Goal: Task Accomplishment & Management: Manage account settings

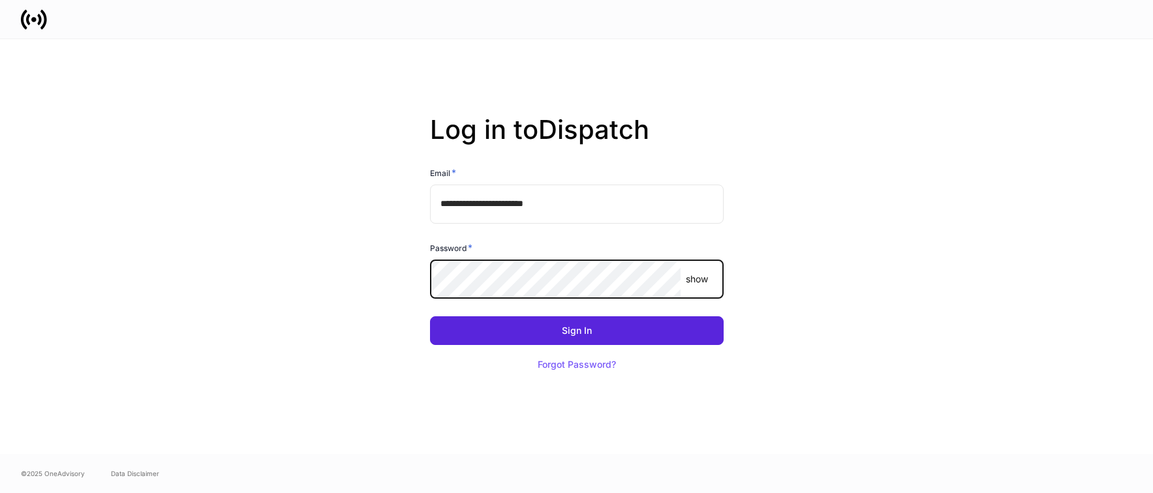
click at [0, 493] on com-1password-button at bounding box center [0, 493] width 0 height 0
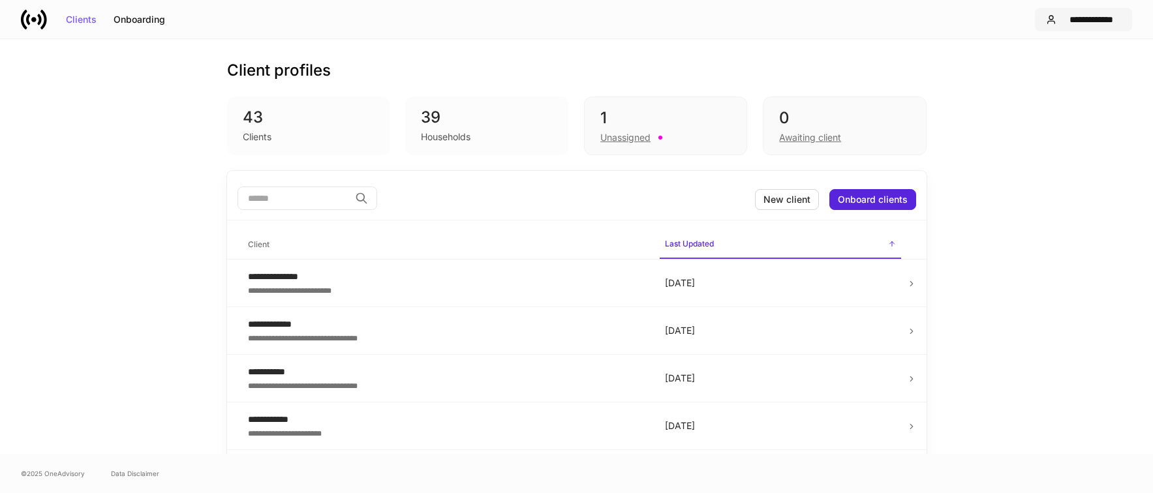
click at [1102, 18] on div "**********" at bounding box center [1091, 19] width 59 height 9
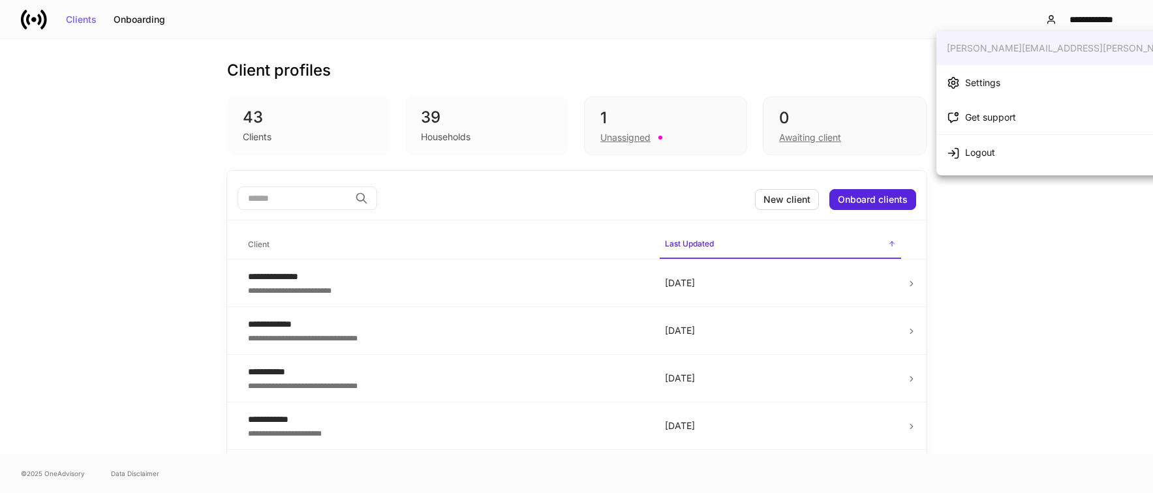
click at [1010, 78] on li "Settings" at bounding box center [1100, 82] width 328 height 35
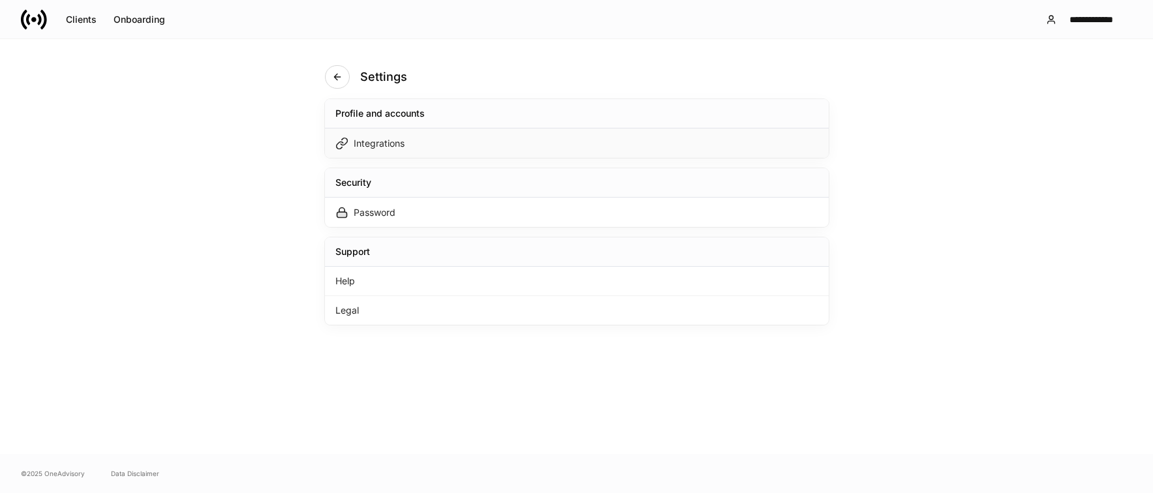
click at [513, 140] on div "Integrations" at bounding box center [577, 143] width 504 height 29
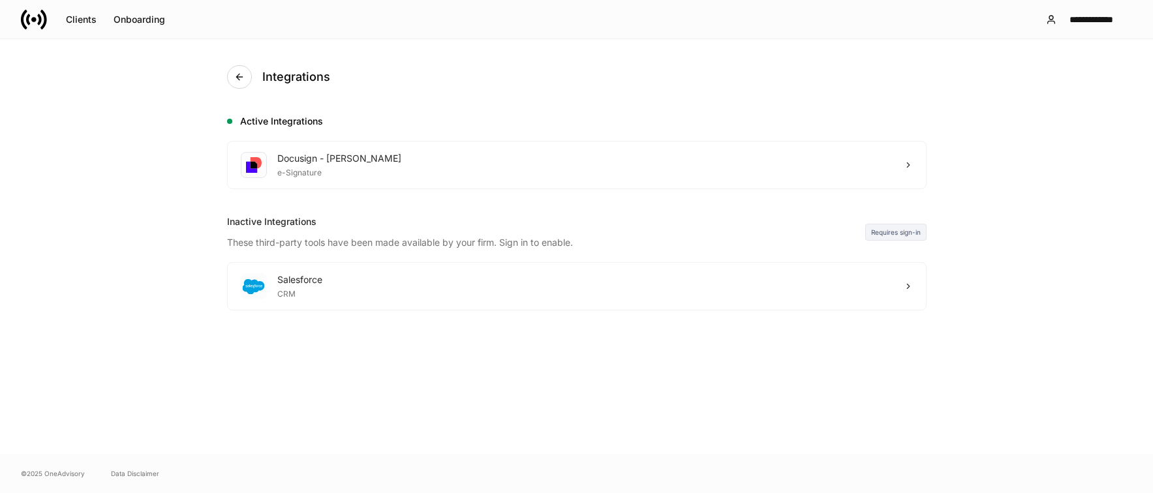
click at [1045, 95] on div "Integrations Active Integrations Docusign - Schwab e-Signature Inactive Integra…" at bounding box center [576, 246] width 1153 height 415
click at [66, 17] on div "Clients" at bounding box center [81, 19] width 31 height 9
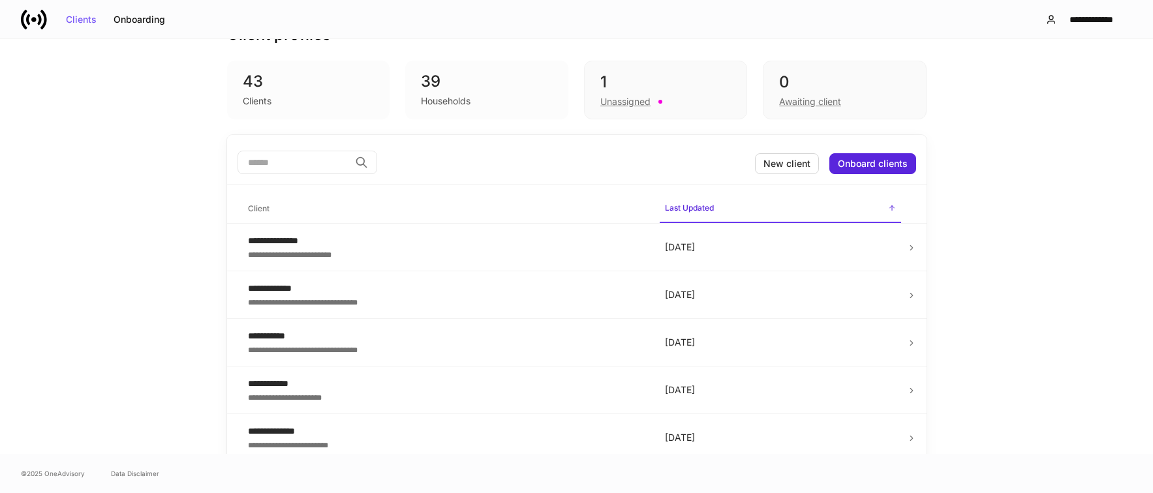
scroll to position [65, 0]
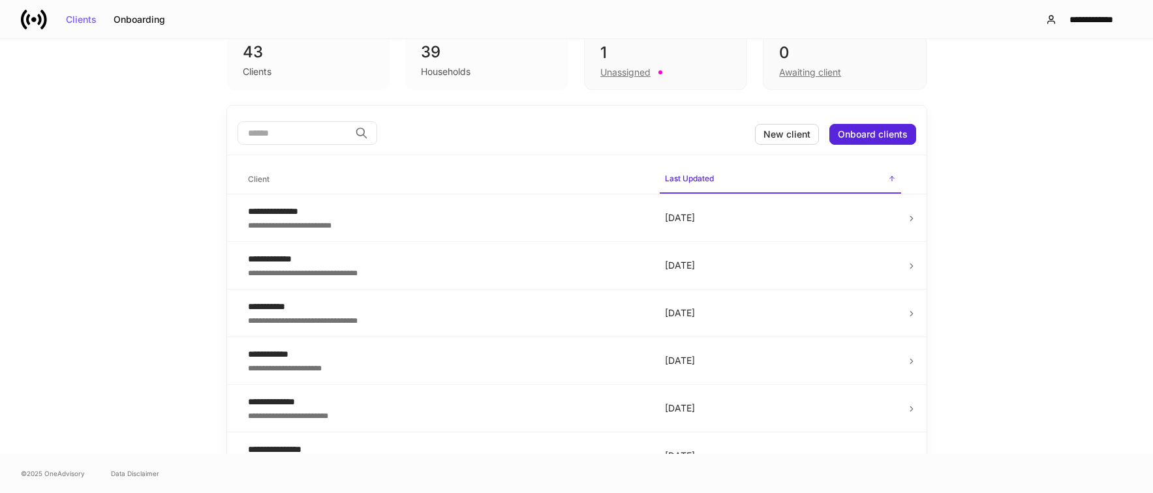
click at [481, 50] on div "39" at bounding box center [487, 52] width 132 height 21
click at [421, 52] on div "39" at bounding box center [487, 52] width 132 height 21
click at [422, 67] on div "Households" at bounding box center [446, 71] width 50 height 13
click at [433, 59] on div "39" at bounding box center [487, 52] width 132 height 21
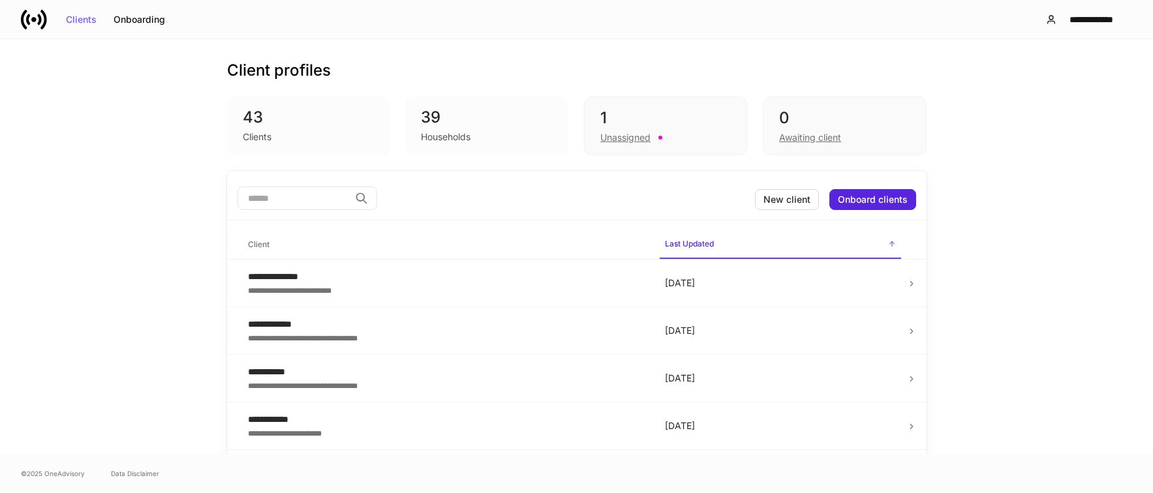
click at [453, 136] on div "Households" at bounding box center [446, 137] width 50 height 13
click at [456, 117] on div "39" at bounding box center [487, 117] width 132 height 21
click at [316, 123] on div "43" at bounding box center [309, 117] width 132 height 21
click at [245, 123] on div "43" at bounding box center [309, 117] width 132 height 21
click at [772, 192] on button "New client" at bounding box center [787, 199] width 64 height 21
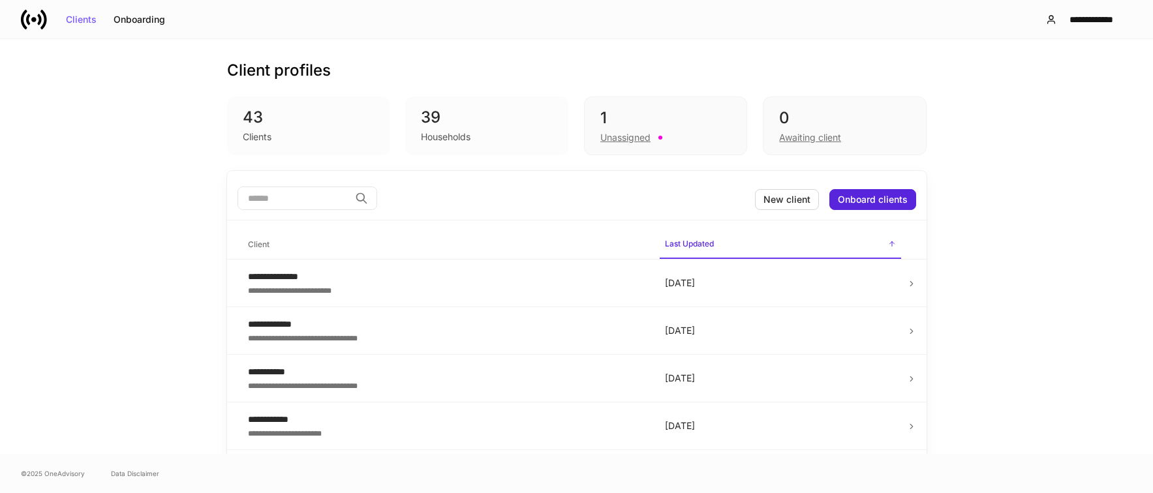
click at [250, 114] on div "43" at bounding box center [309, 117] width 132 height 21
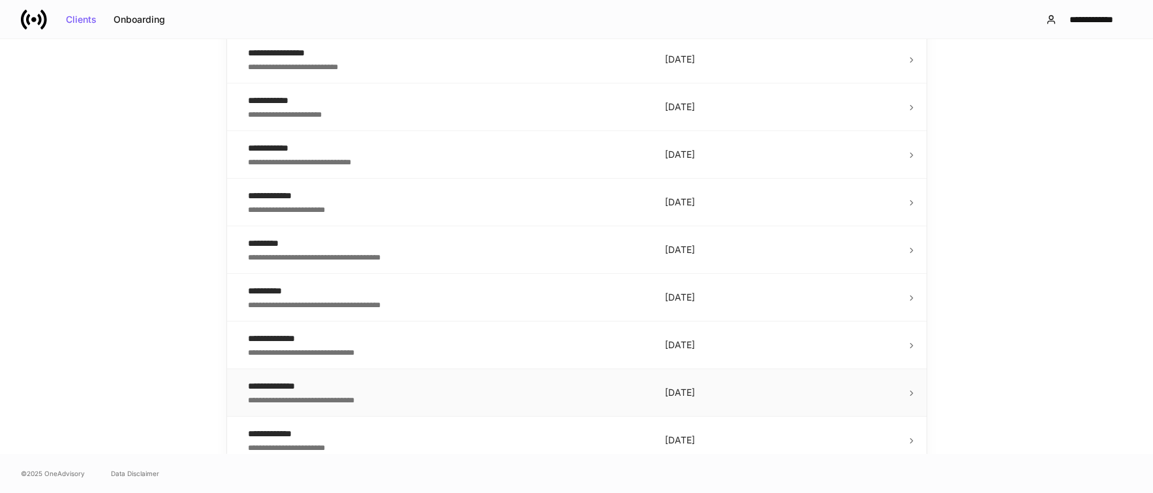
scroll to position [914, 0]
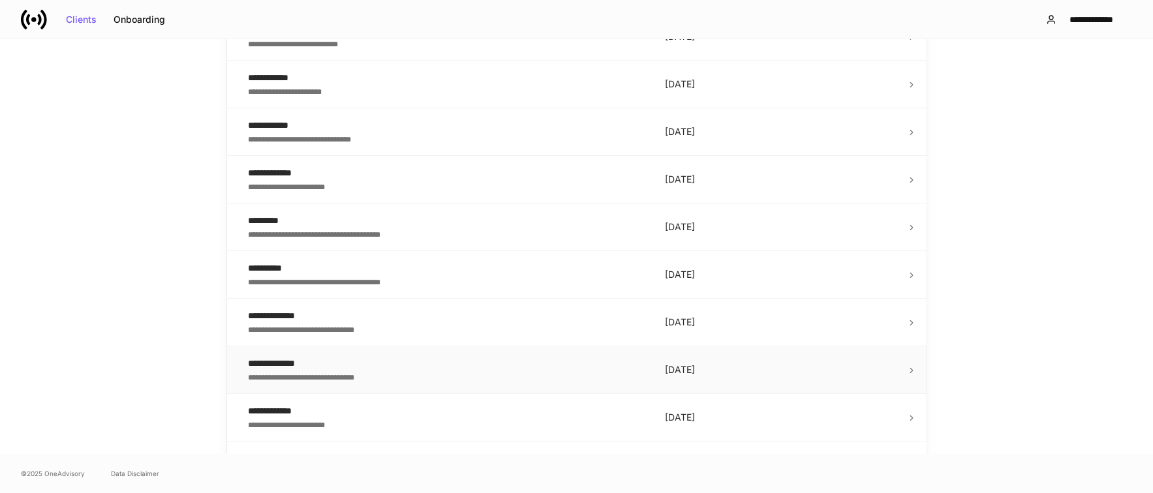
click at [290, 377] on div "**********" at bounding box center [446, 376] width 396 height 13
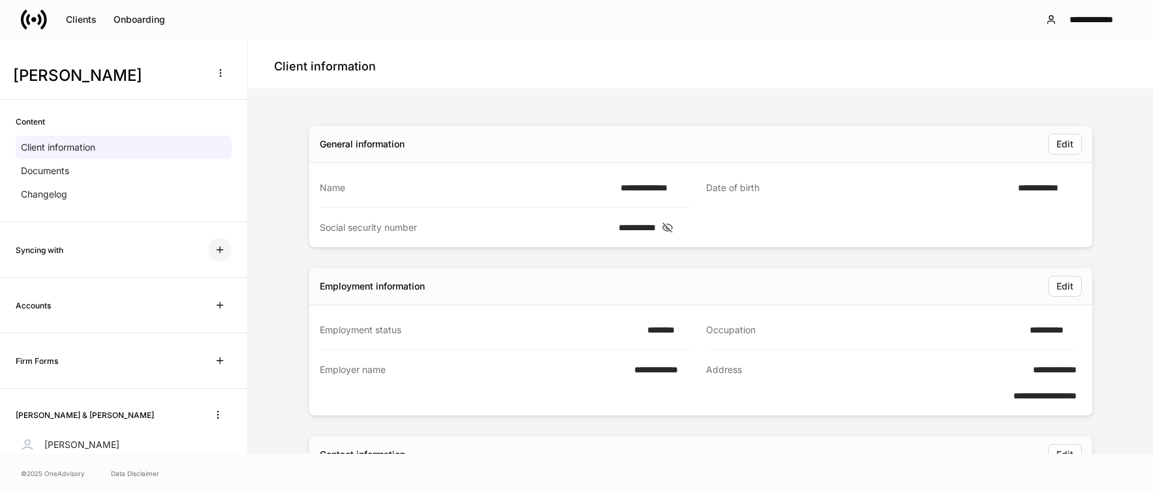
click at [215, 251] on icon "button" at bounding box center [220, 250] width 10 height 10
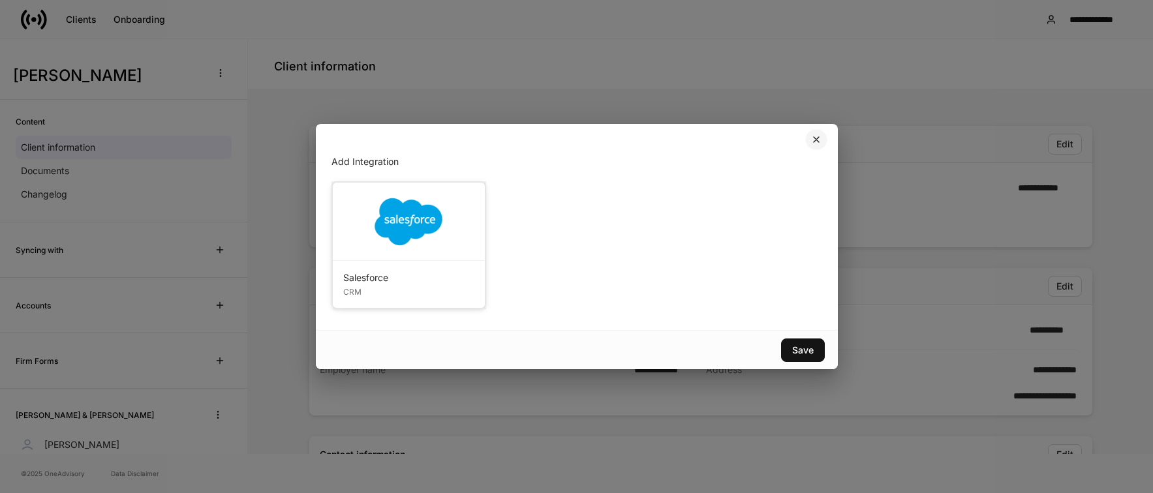
click at [814, 142] on icon "button" at bounding box center [816, 139] width 5 height 5
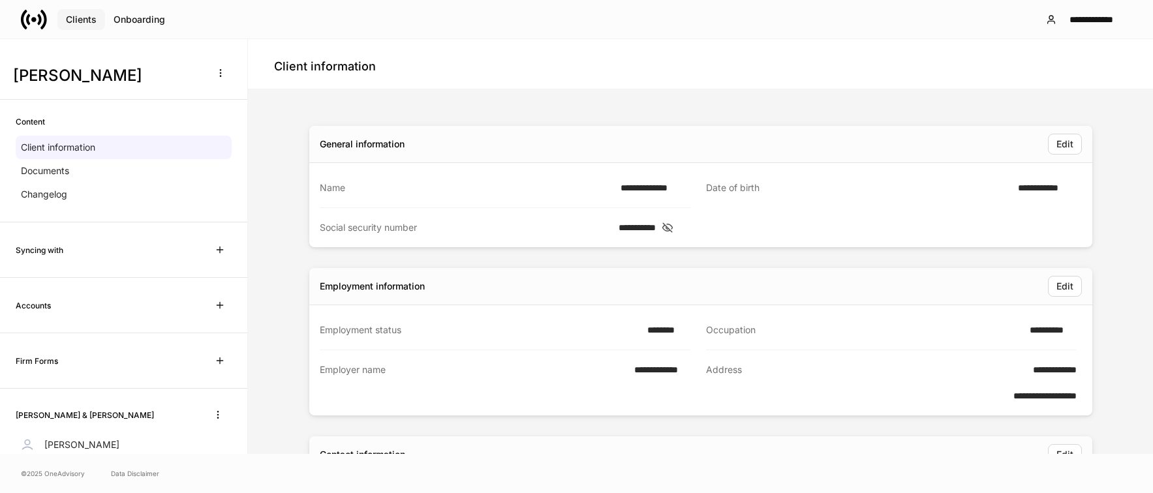
click at [89, 18] on div "Clients" at bounding box center [81, 19] width 31 height 9
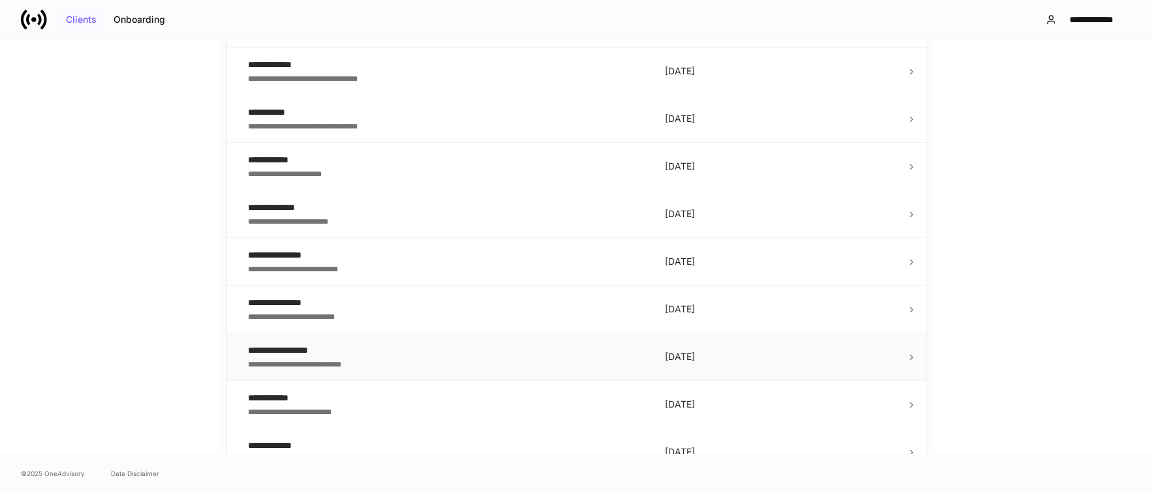
scroll to position [261, 0]
click at [321, 360] on div "**********" at bounding box center [446, 362] width 396 height 13
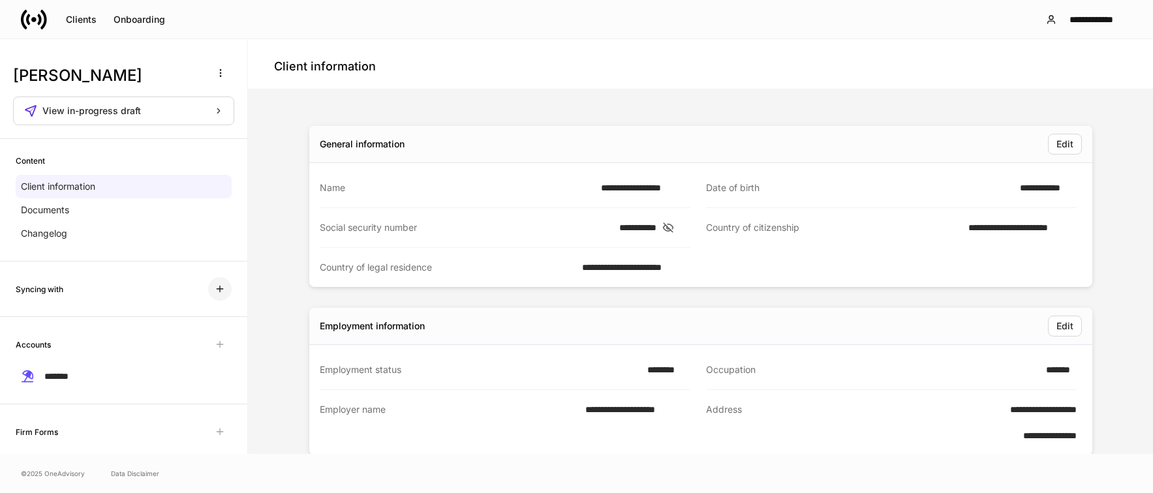
click at [215, 291] on icon "button" at bounding box center [220, 289] width 10 height 10
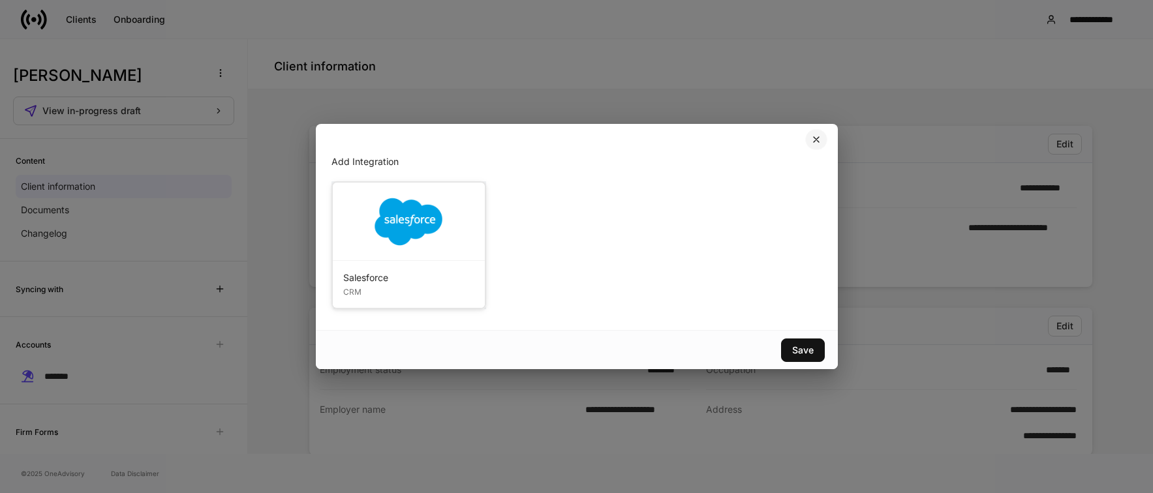
click at [820, 143] on icon "button" at bounding box center [816, 139] width 10 height 10
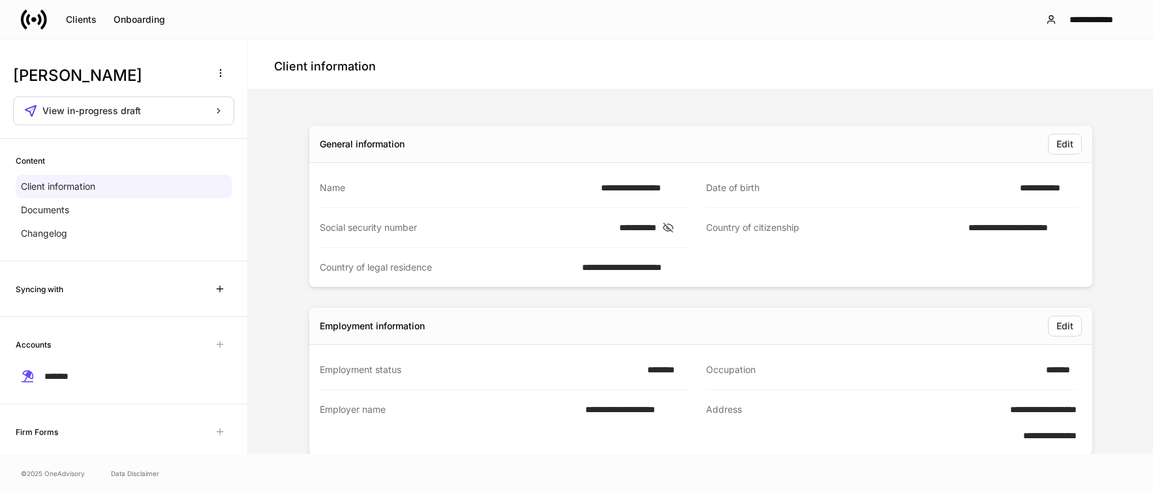
click at [878, 86] on div "Client information" at bounding box center [700, 64] width 905 height 50
click at [1107, 16] on div "**********" at bounding box center [1091, 19] width 59 height 9
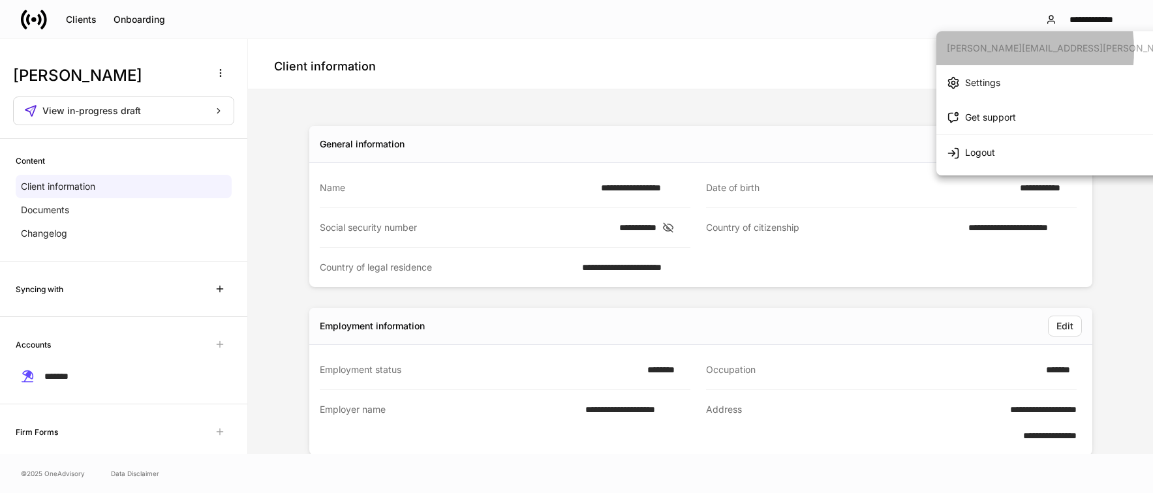
click at [978, 49] on div "kristina.houp@mariner.com" at bounding box center [1100, 48] width 307 height 13
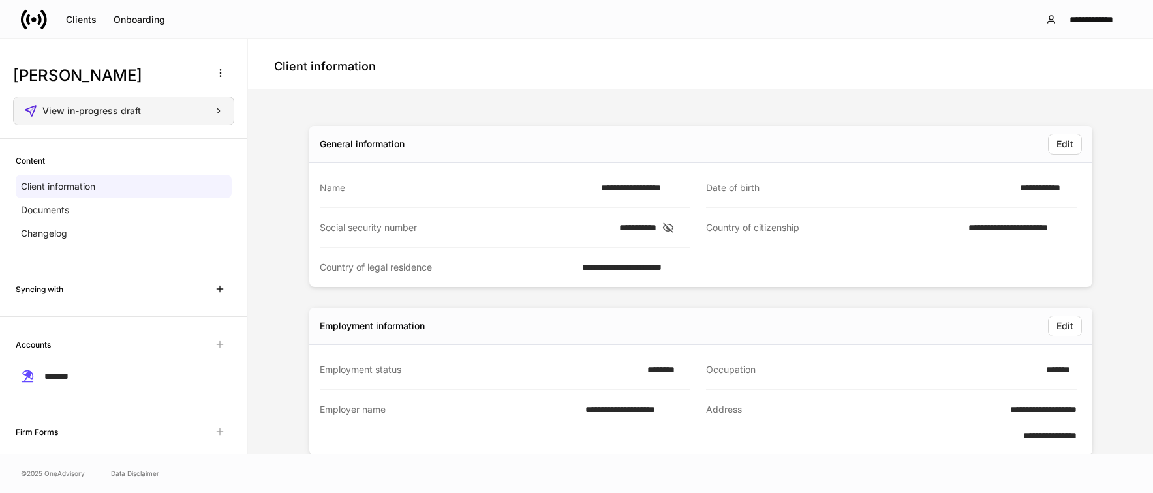
click at [128, 112] on span "View in-progress draft" at bounding box center [91, 110] width 99 height 9
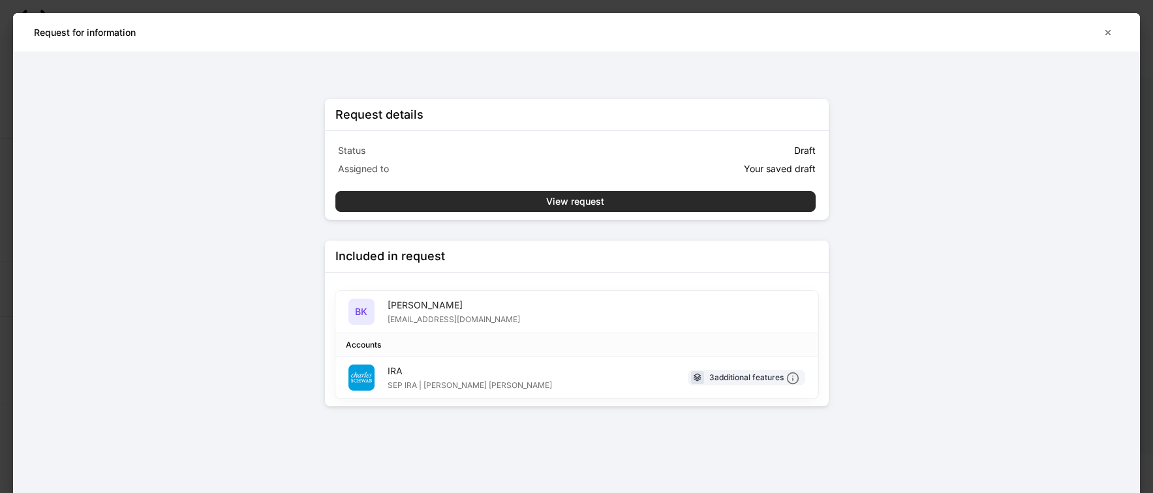
click at [608, 203] on button "View request" at bounding box center [575, 201] width 480 height 21
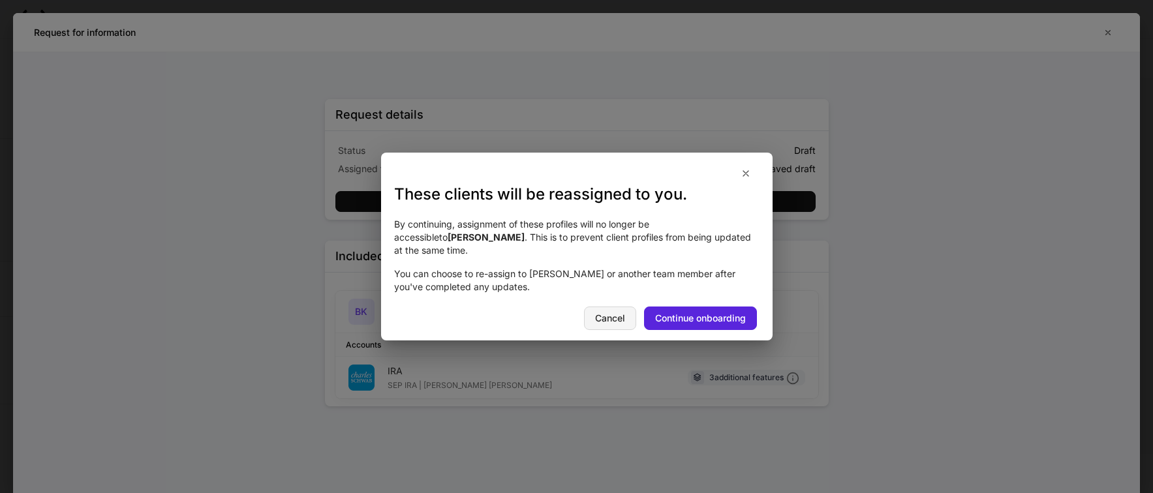
click at [596, 307] on button "Cancel" at bounding box center [610, 318] width 52 height 23
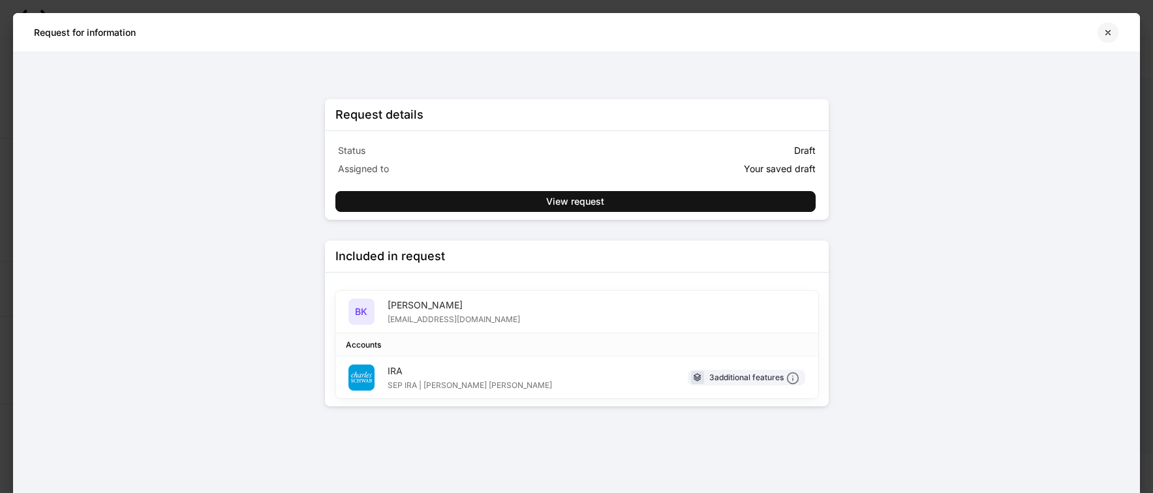
click at [1116, 33] on button "button" at bounding box center [1108, 32] width 22 height 21
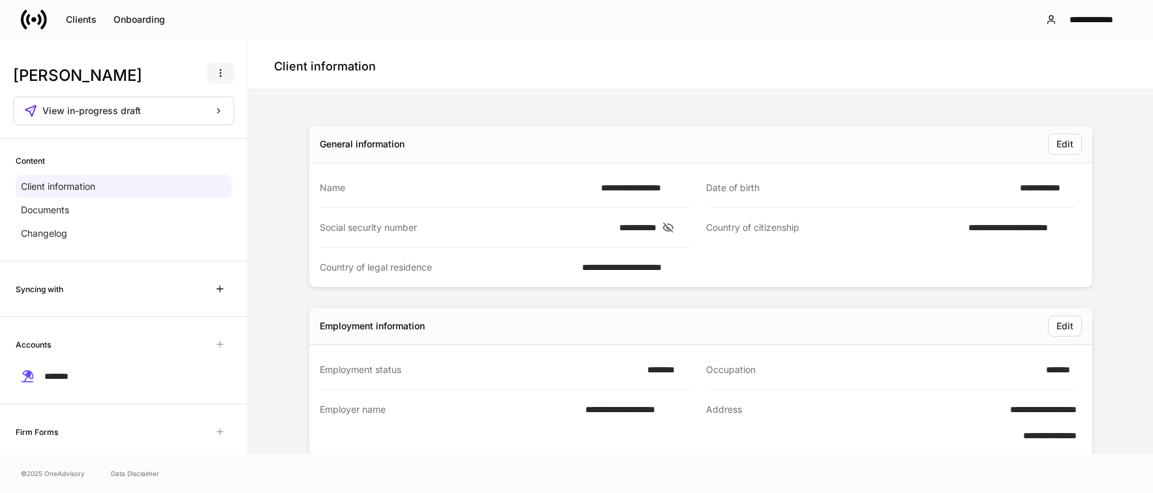
click at [217, 76] on icon "button" at bounding box center [220, 73] width 10 height 10
click at [170, 132] on p "Delete client profile" at bounding box center [170, 136] width 82 height 13
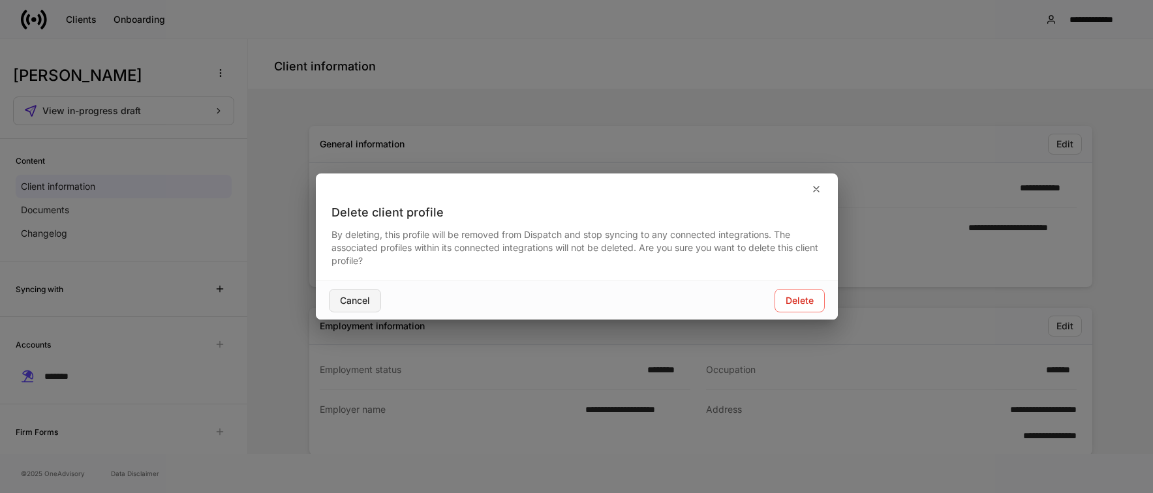
drag, startPoint x: 342, startPoint y: 296, endPoint x: 349, endPoint y: 294, distance: 7.4
click at [342, 296] on div "Cancel" at bounding box center [355, 300] width 30 height 9
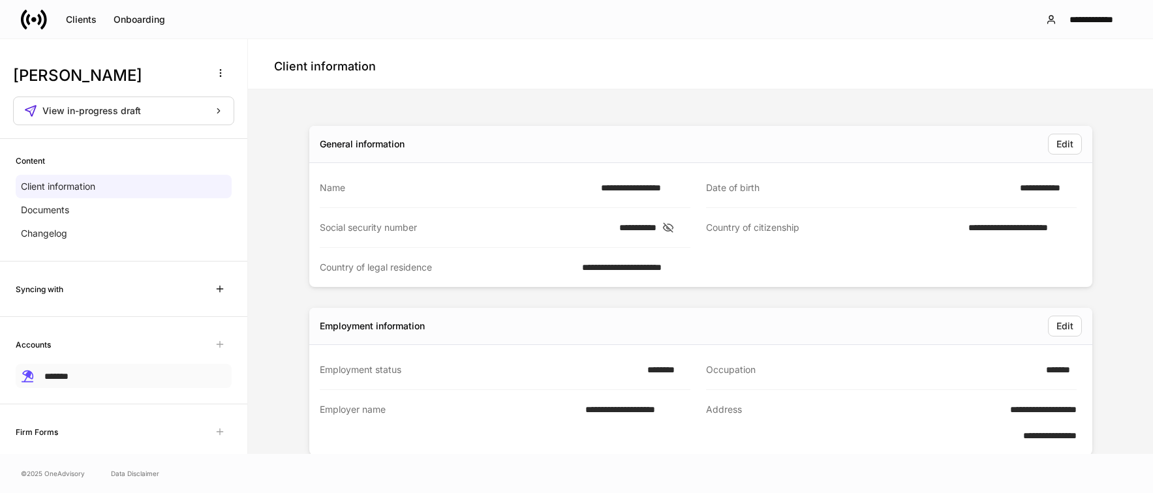
click at [58, 376] on span "*******" at bounding box center [56, 376] width 24 height 9
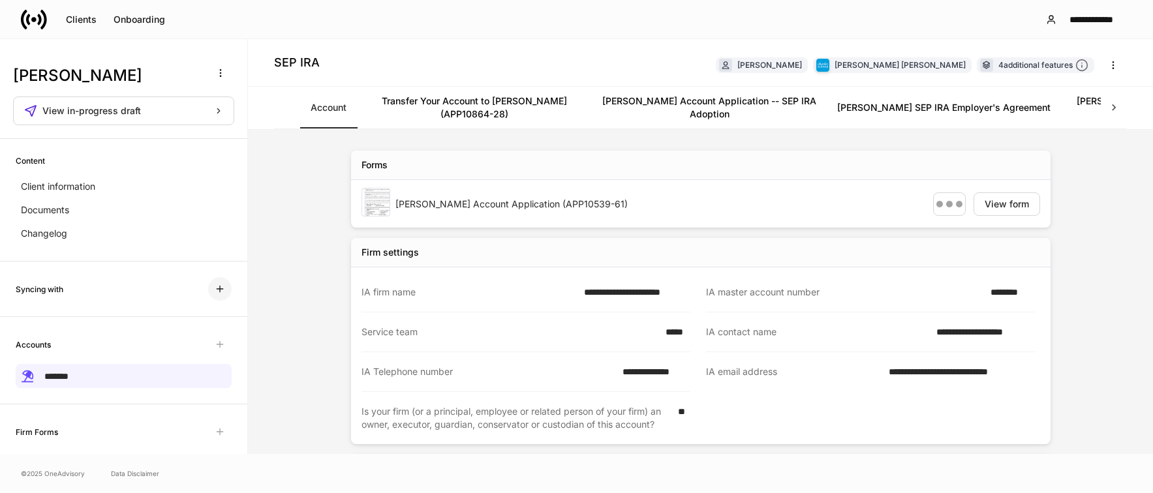
click at [215, 286] on icon "button" at bounding box center [220, 289] width 10 height 10
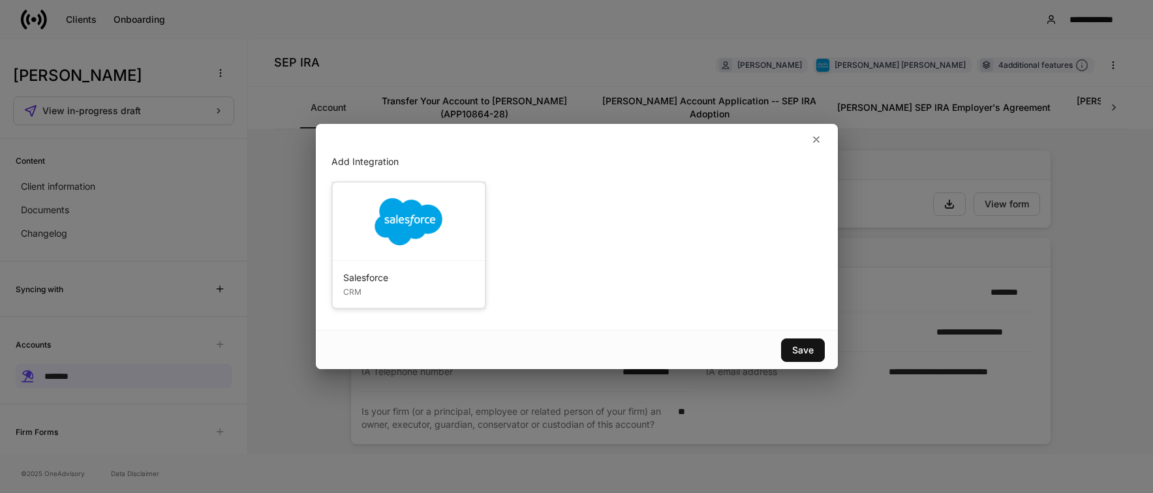
click at [933, 264] on div "Add Integration Salesforce CRM Save" at bounding box center [576, 246] width 1153 height 493
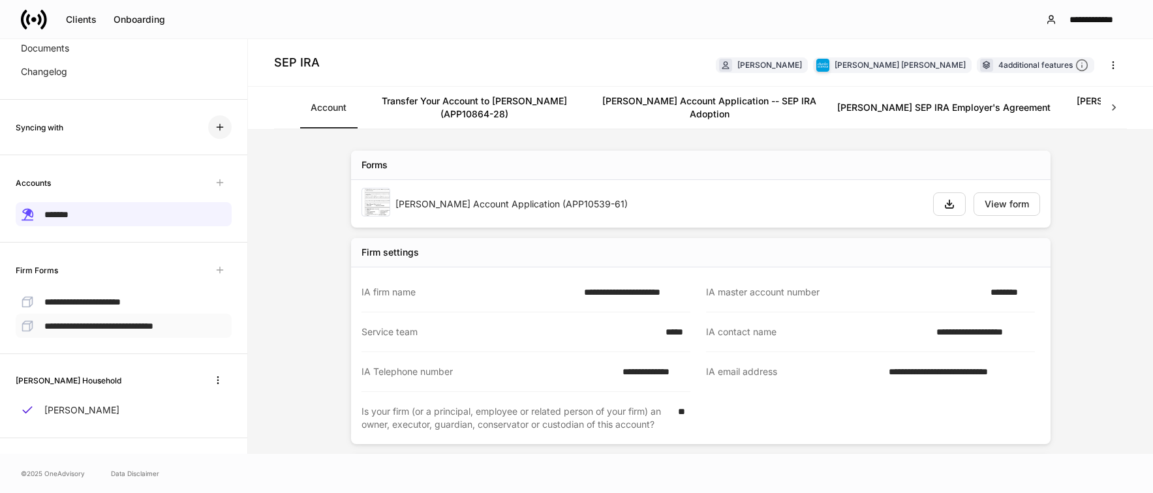
scroll to position [165, 0]
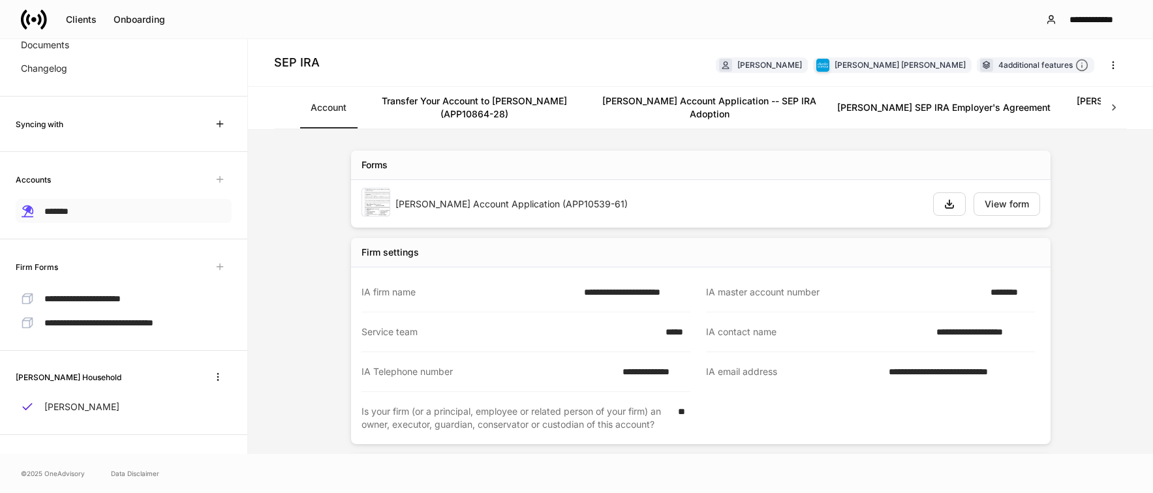
click at [91, 217] on div "*******" at bounding box center [124, 211] width 216 height 24
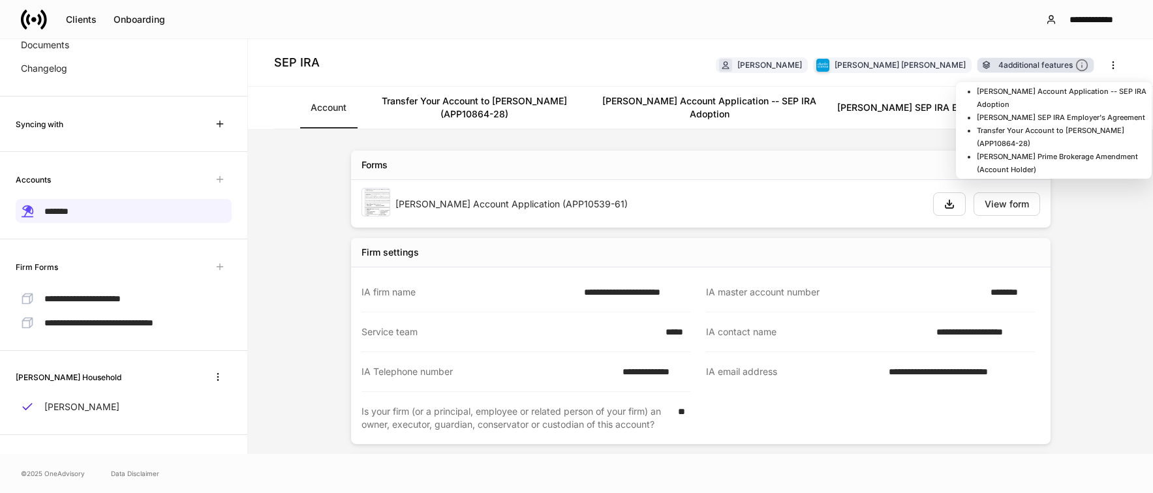
click at [1089, 67] on icon at bounding box center [1081, 65] width 13 height 13
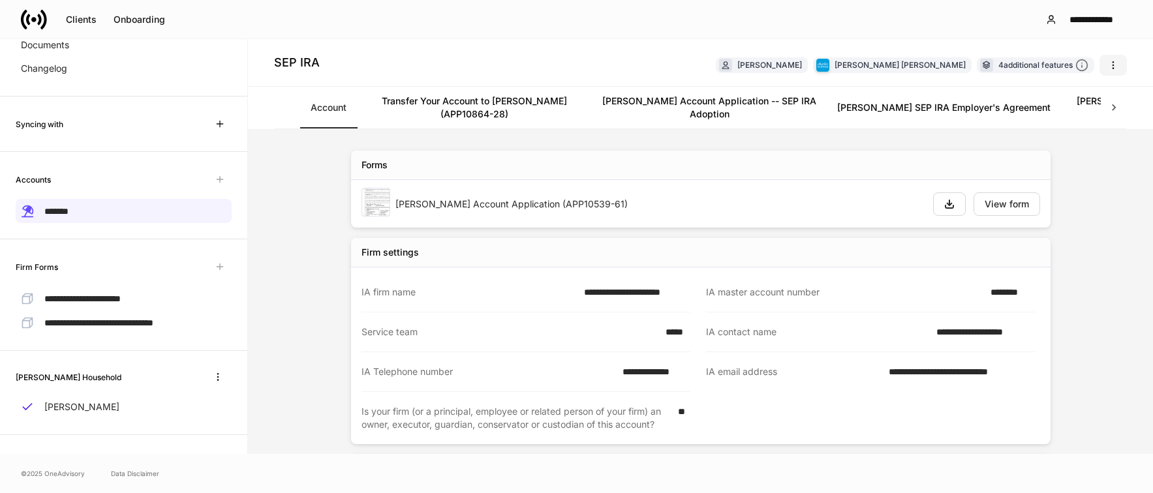
click at [1120, 65] on button "button" at bounding box center [1113, 65] width 27 height 21
drag, startPoint x: 1033, startPoint y: 329, endPoint x: 1032, endPoint y: 322, distance: 6.6
click at [1032, 323] on div at bounding box center [576, 246] width 1153 height 493
click at [1117, 110] on icon at bounding box center [1113, 107] width 13 height 13
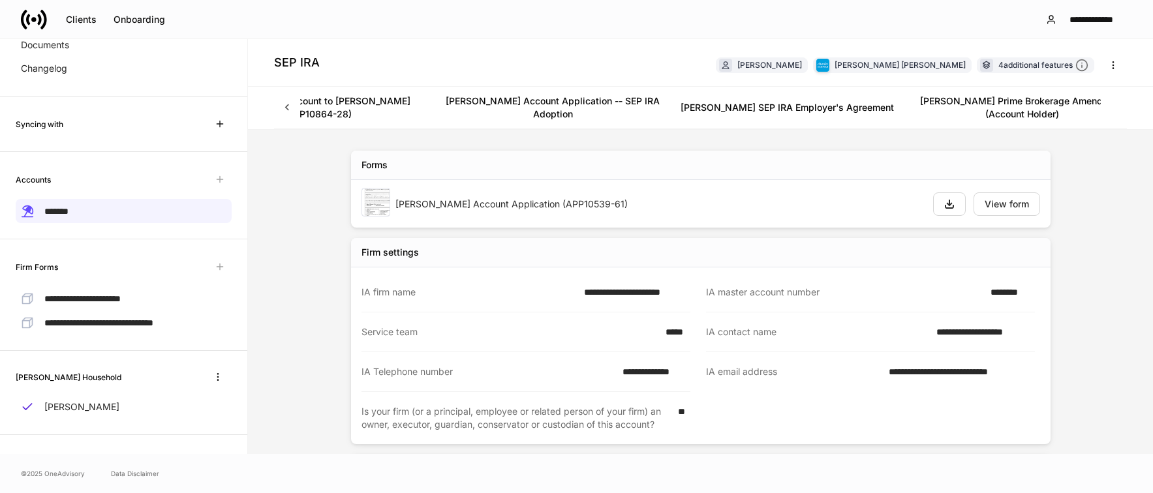
click at [1113, 110] on div "Account Transfer Your Account to Schwab (APP10864-28) Schwab IRA Account Applic…" at bounding box center [700, 108] width 853 height 42
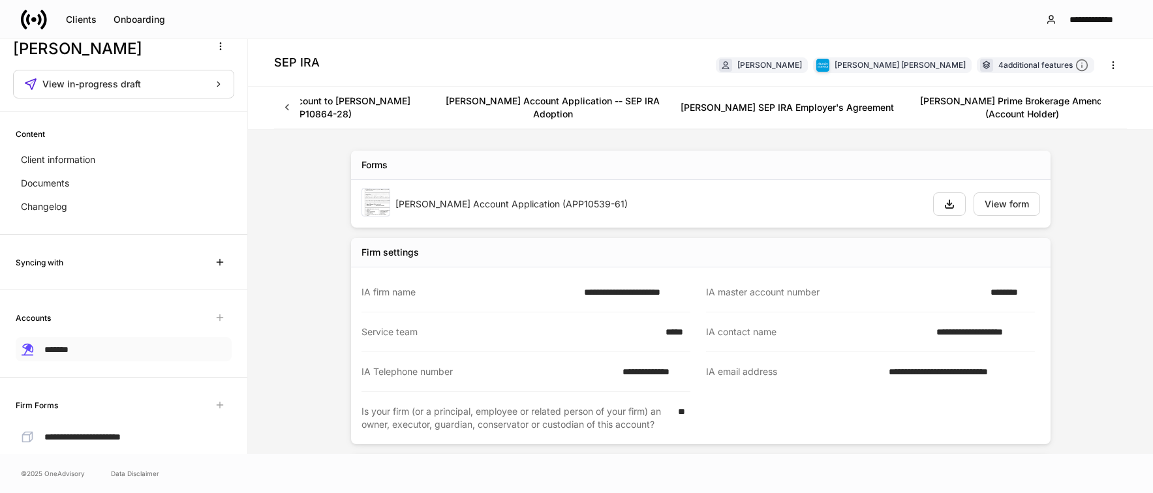
scroll to position [0, 0]
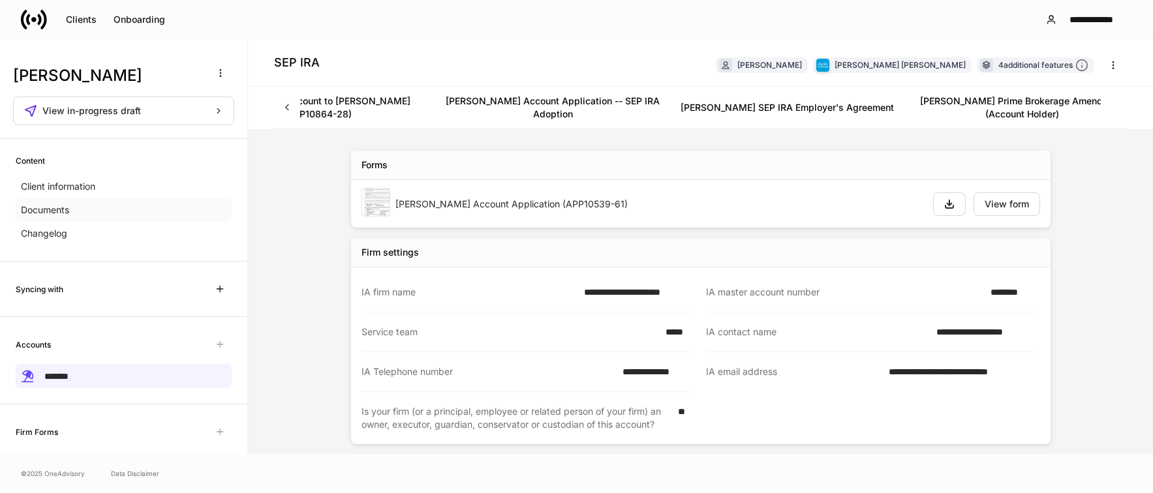
click at [63, 206] on p "Documents" at bounding box center [45, 210] width 48 height 13
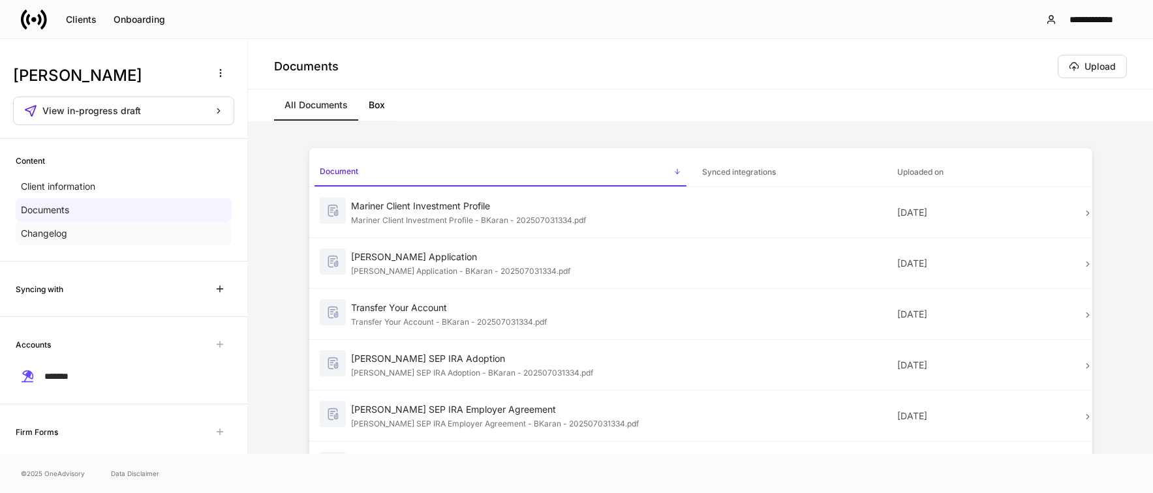
click at [57, 234] on p "Changelog" at bounding box center [44, 233] width 46 height 13
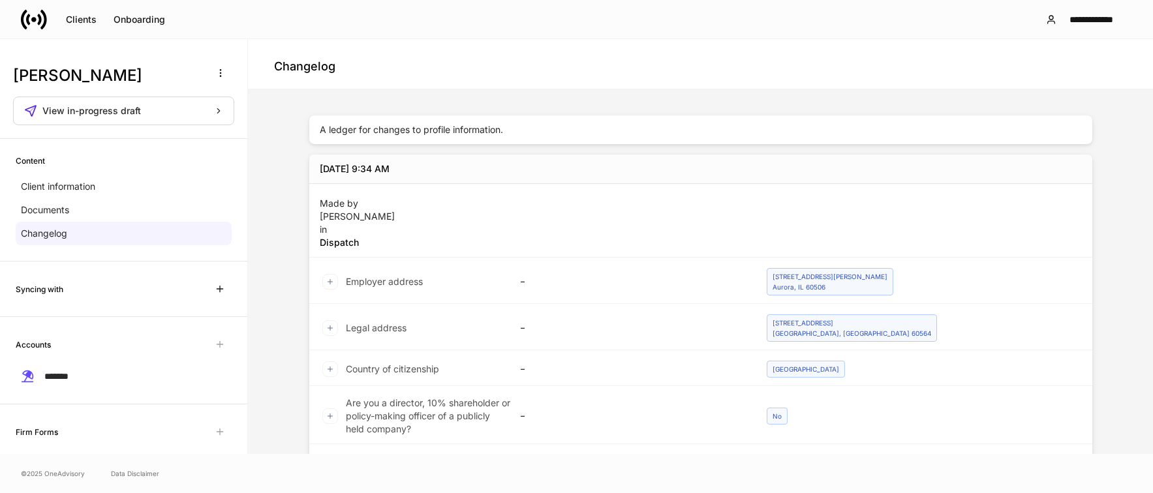
click at [52, 163] on div "Content" at bounding box center [124, 161] width 216 height 12
click at [46, 184] on p "Client information" at bounding box center [58, 186] width 74 height 13
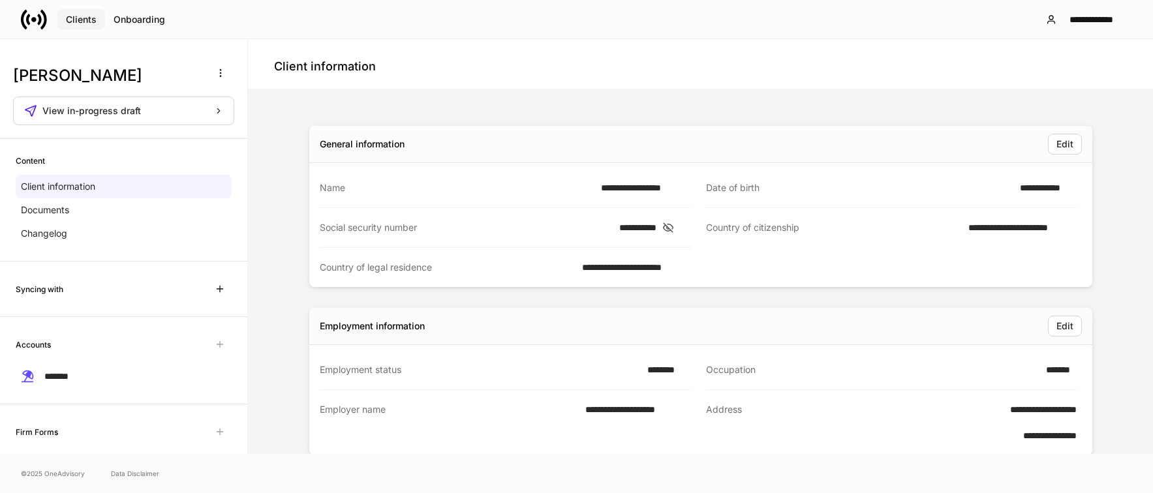
click at [83, 21] on div "Clients" at bounding box center [81, 19] width 31 height 9
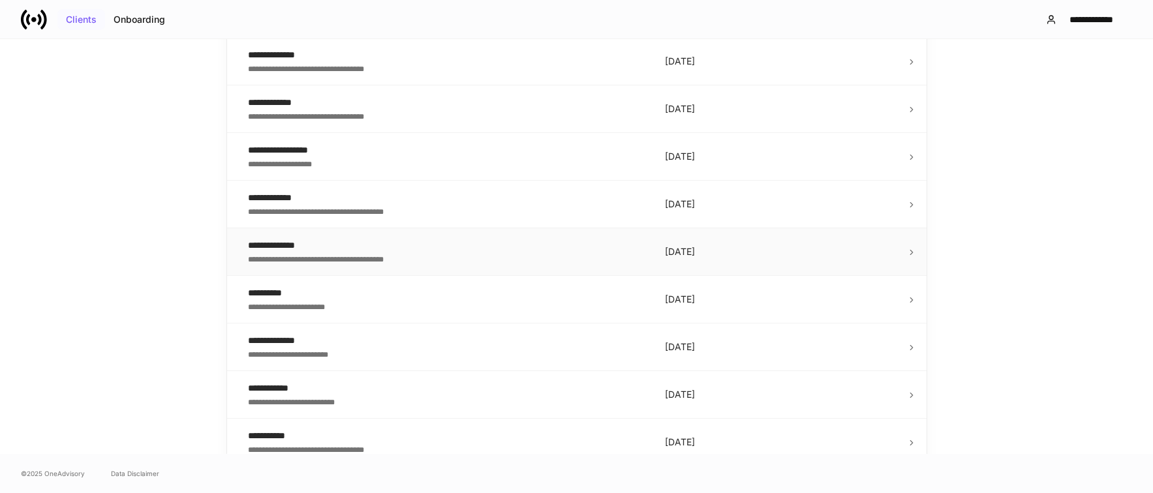
scroll to position [1853, 0]
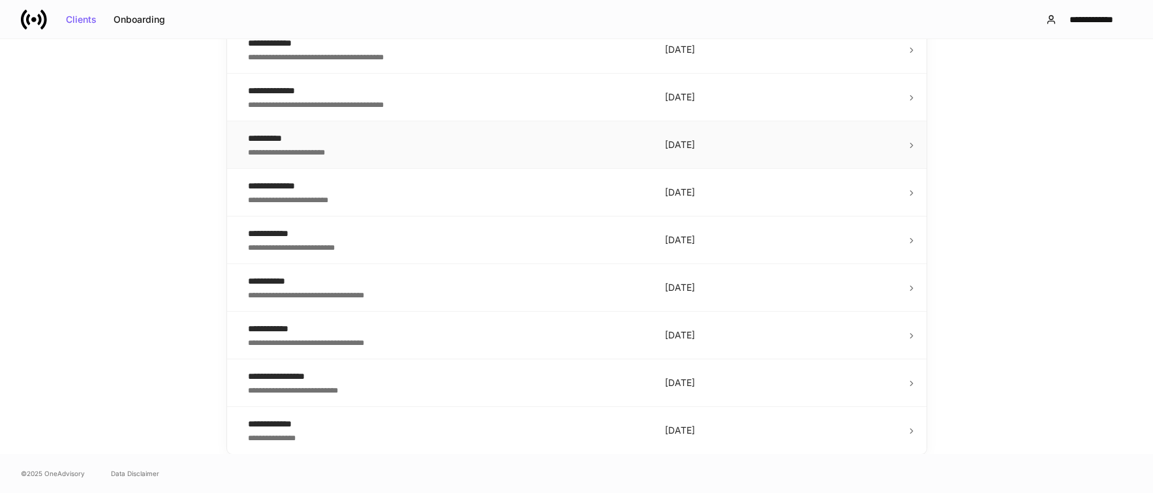
click at [390, 153] on div "**********" at bounding box center [446, 151] width 396 height 13
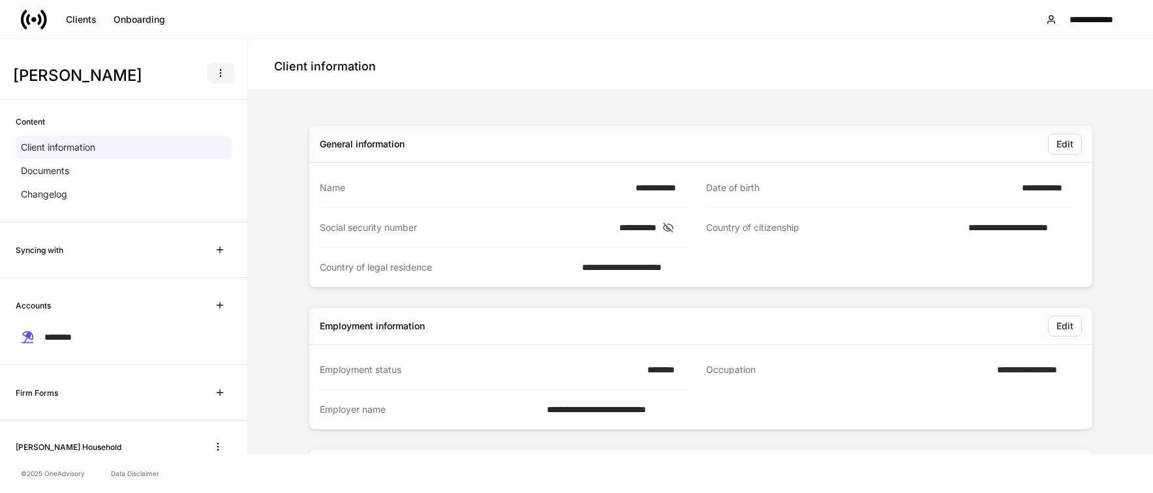
click at [215, 74] on icon "button" at bounding box center [220, 73] width 10 height 10
click at [23, 192] on div at bounding box center [576, 246] width 1153 height 493
click at [27, 174] on p "Documents" at bounding box center [45, 170] width 48 height 13
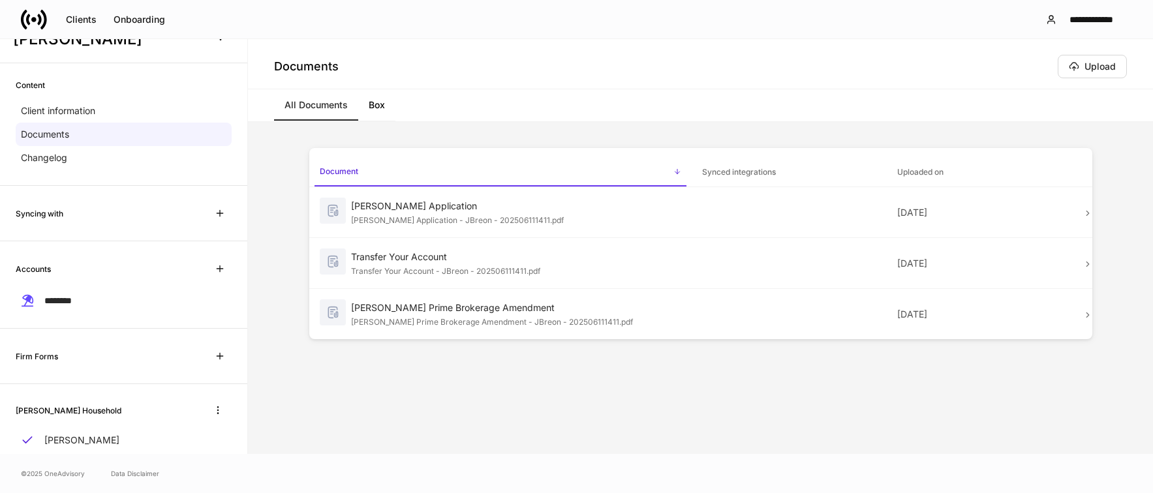
scroll to position [71, 0]
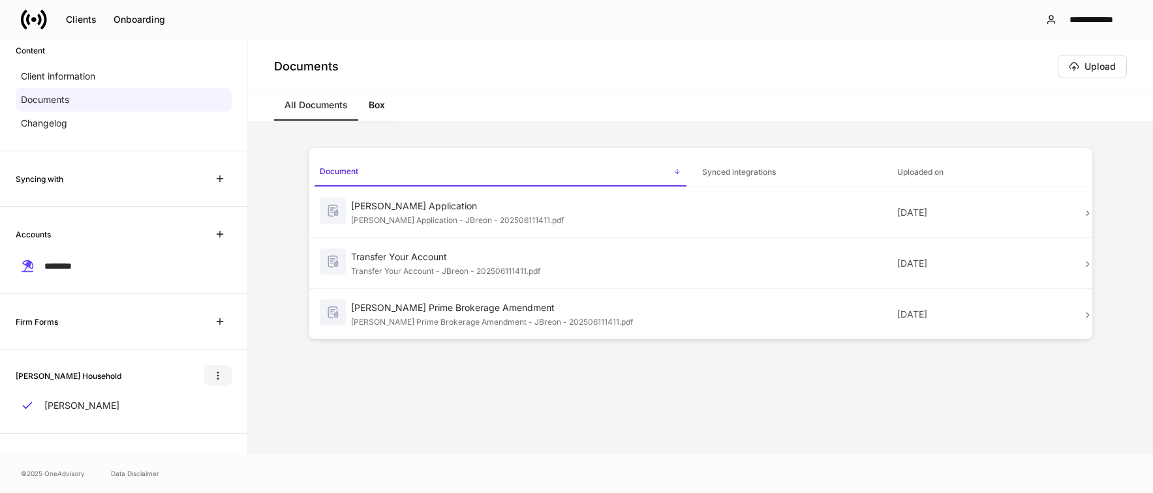
click at [204, 377] on button "button" at bounding box center [217, 375] width 27 height 21
click at [584, 416] on div at bounding box center [576, 246] width 1153 height 493
click at [880, 63] on div "Documents Upload" at bounding box center [700, 66] width 853 height 23
click at [70, 19] on div "Clients" at bounding box center [81, 19] width 31 height 9
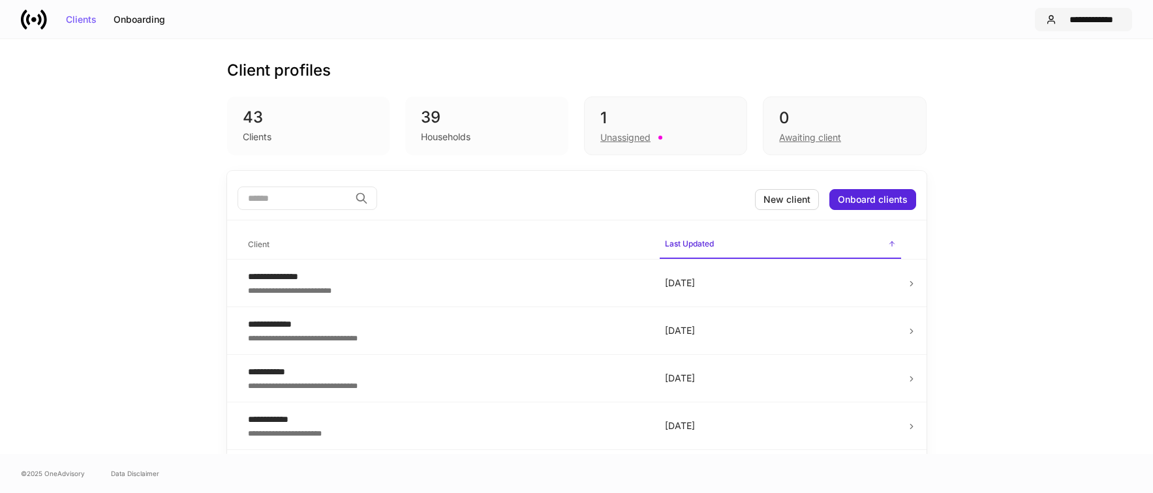
click at [1065, 18] on div "**********" at bounding box center [1091, 19] width 59 height 9
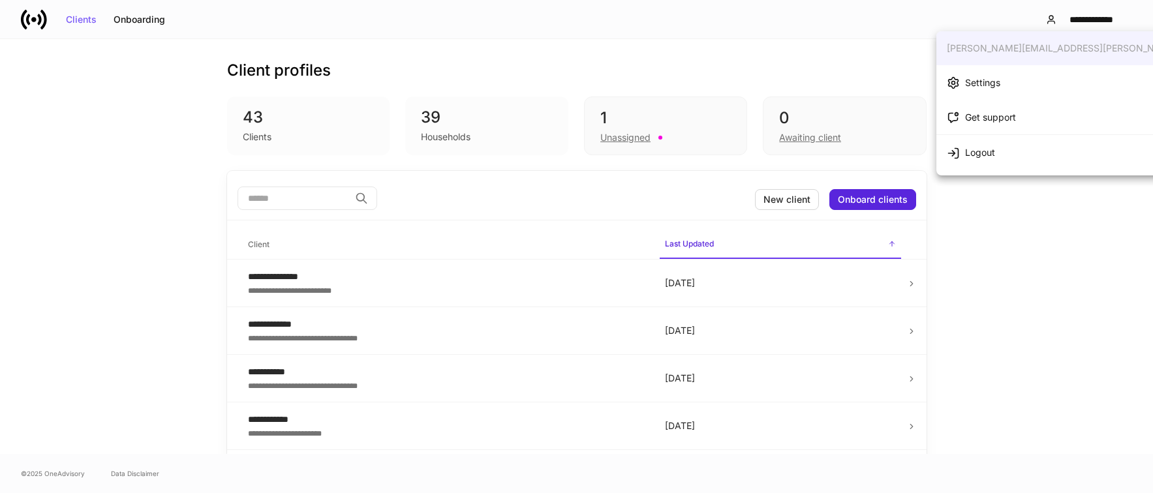
click at [1000, 77] on li "Settings" at bounding box center [1100, 82] width 328 height 35
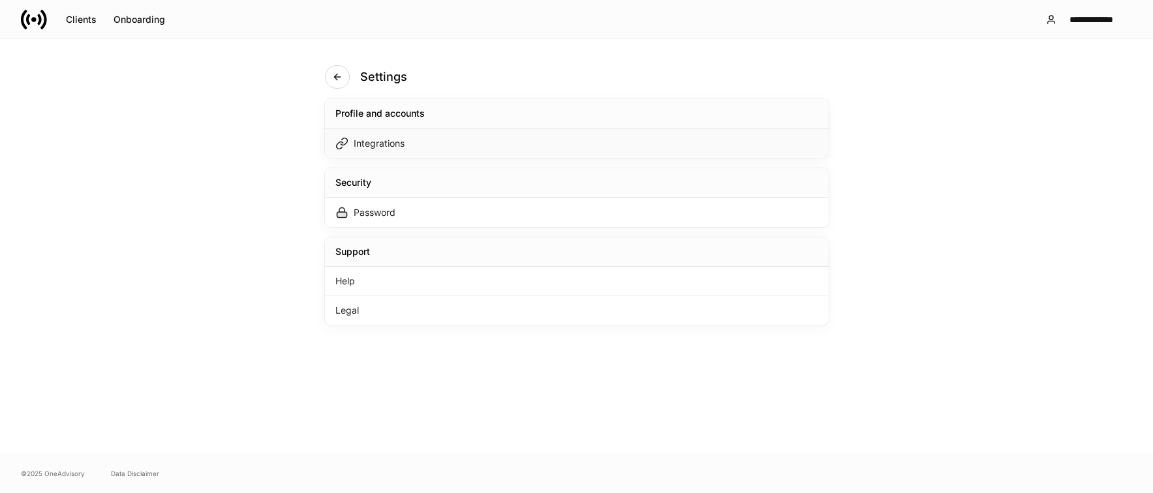
click at [366, 146] on div "Integrations" at bounding box center [379, 143] width 51 height 13
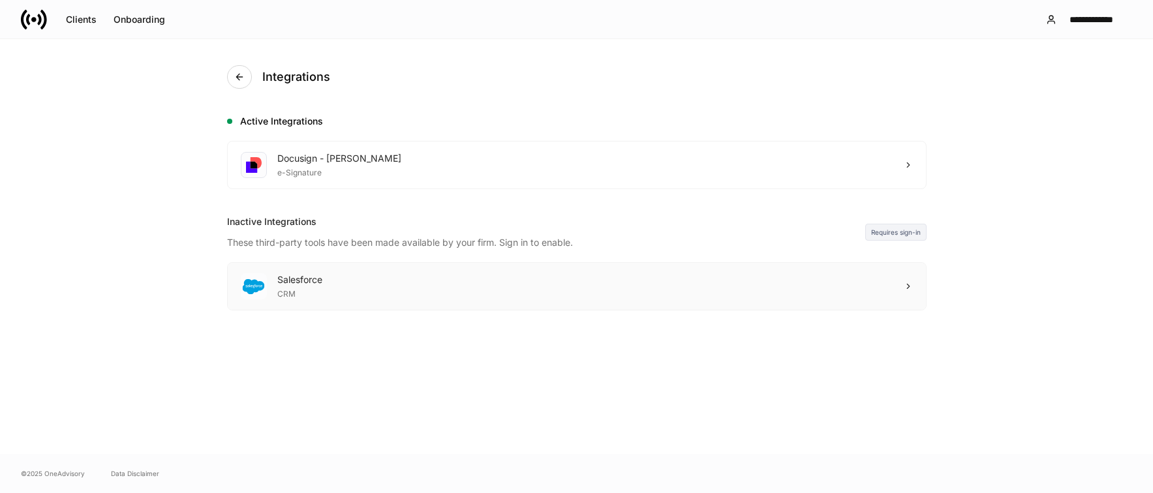
click at [897, 281] on div "Salesforce CRM" at bounding box center [577, 286] width 698 height 47
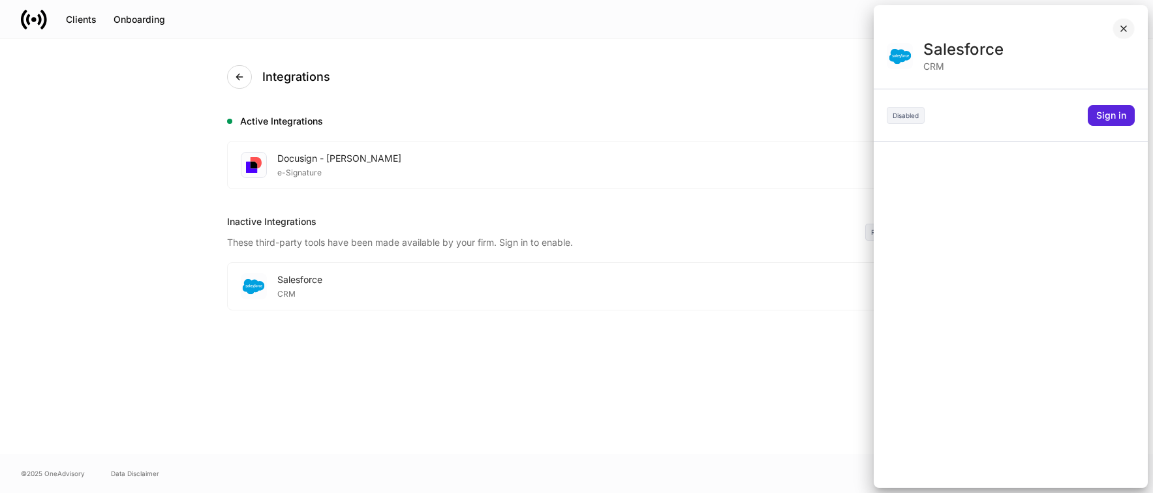
click at [1128, 29] on icon "button" at bounding box center [1124, 28] width 10 height 10
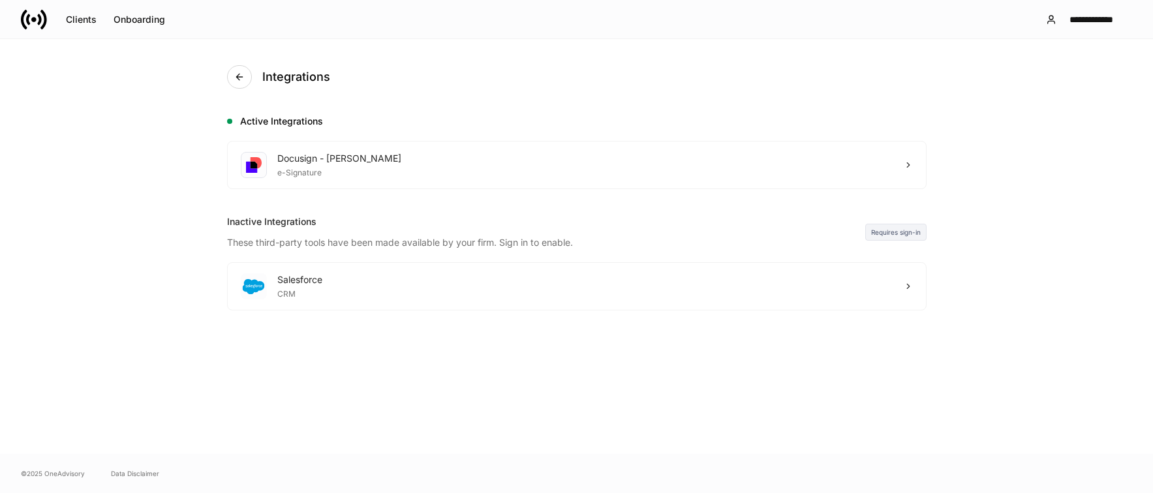
click at [140, 310] on div "Integrations Active Integrations Docusign - Schwab e-Signature Inactive Integra…" at bounding box center [576, 246] width 1153 height 415
click at [598, 158] on div "Docusign - Schwab e-Signature" at bounding box center [577, 165] width 698 height 47
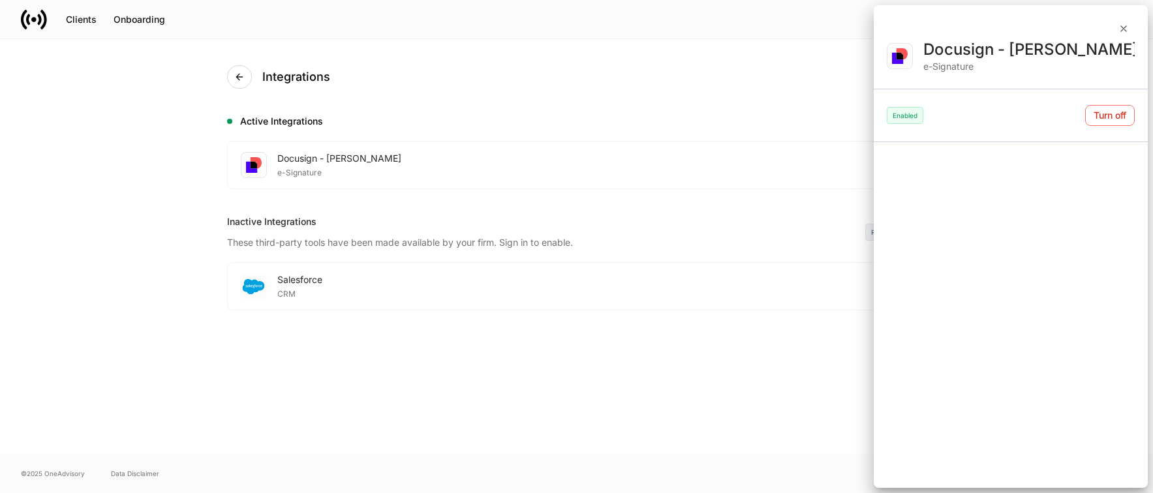
drag, startPoint x: 38, startPoint y: 238, endPoint x: 65, endPoint y: 238, distance: 27.4
click at [44, 238] on div at bounding box center [576, 246] width 1153 height 493
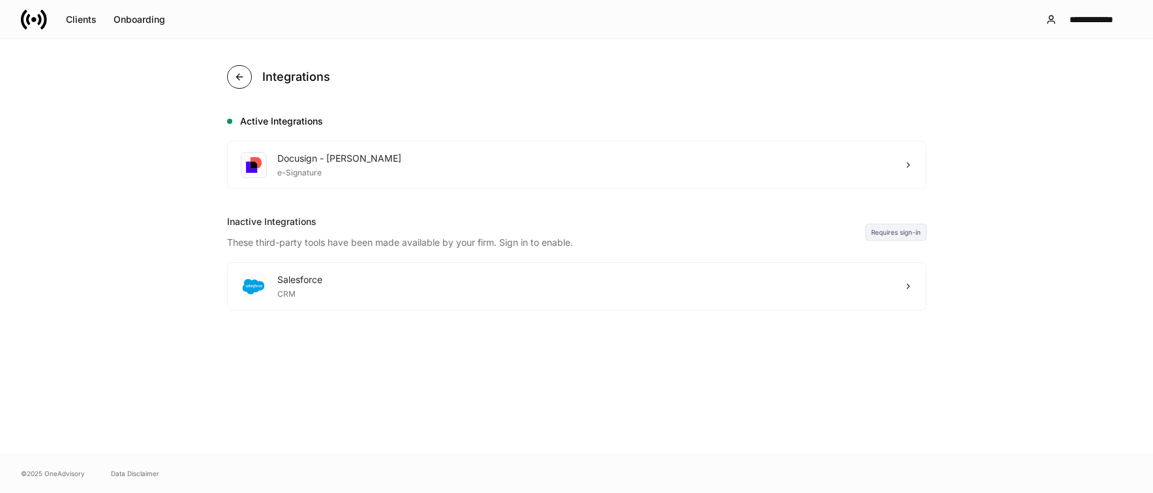
click at [245, 74] on button "button" at bounding box center [239, 76] width 25 height 23
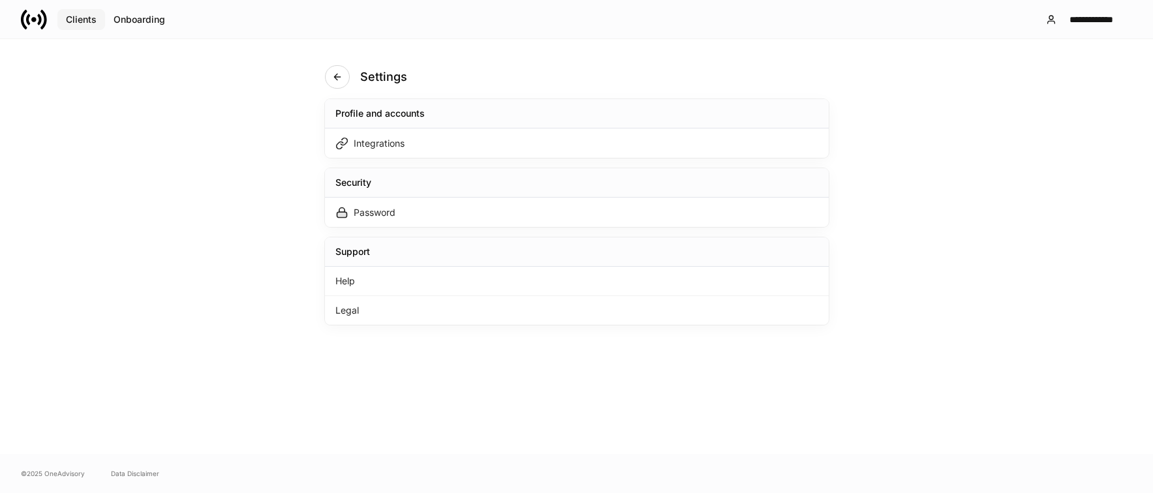
click at [82, 20] on div "Clients" at bounding box center [81, 19] width 31 height 9
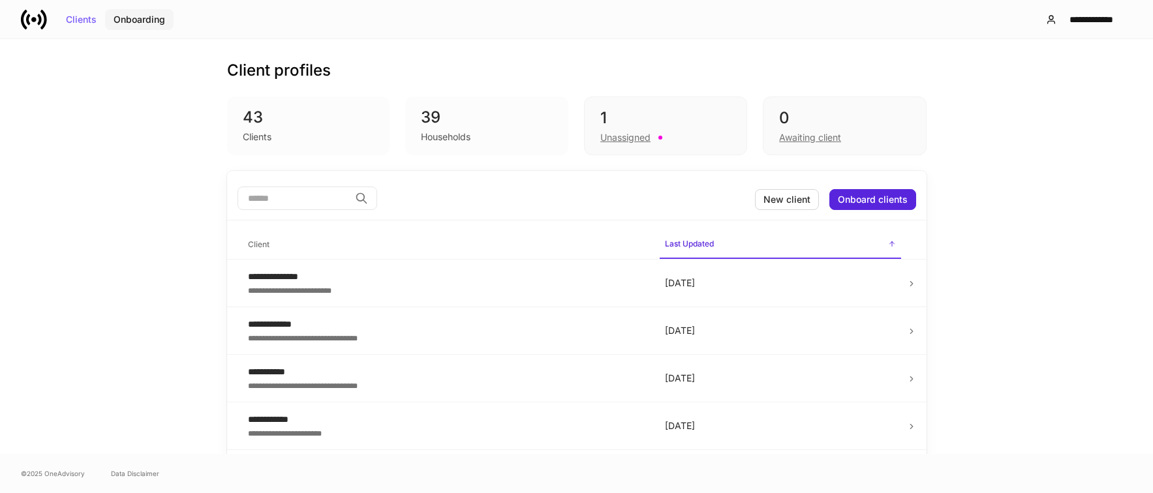
click at [142, 20] on div "Onboarding" at bounding box center [140, 19] width 52 height 9
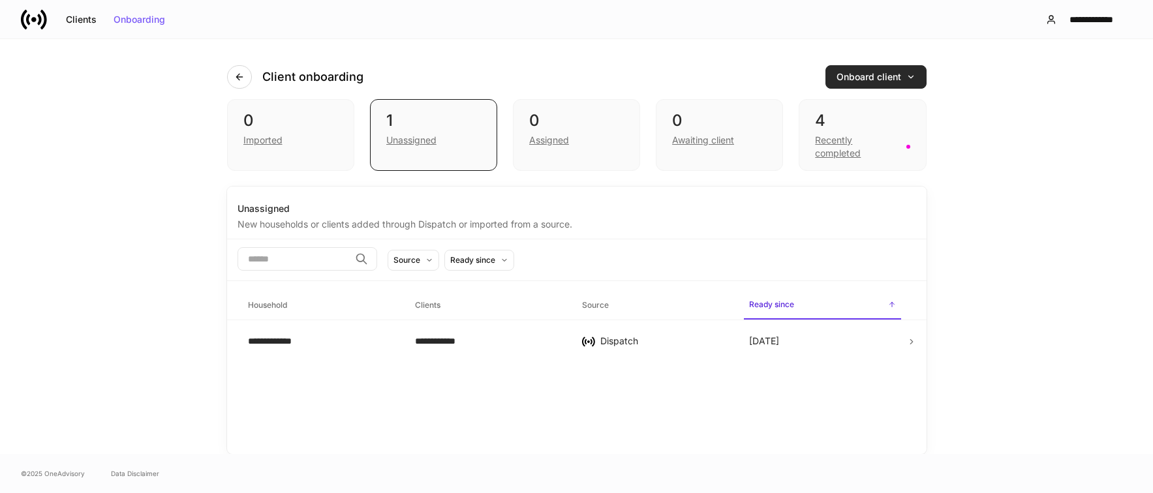
click at [876, 80] on div "Onboard client" at bounding box center [876, 76] width 79 height 9
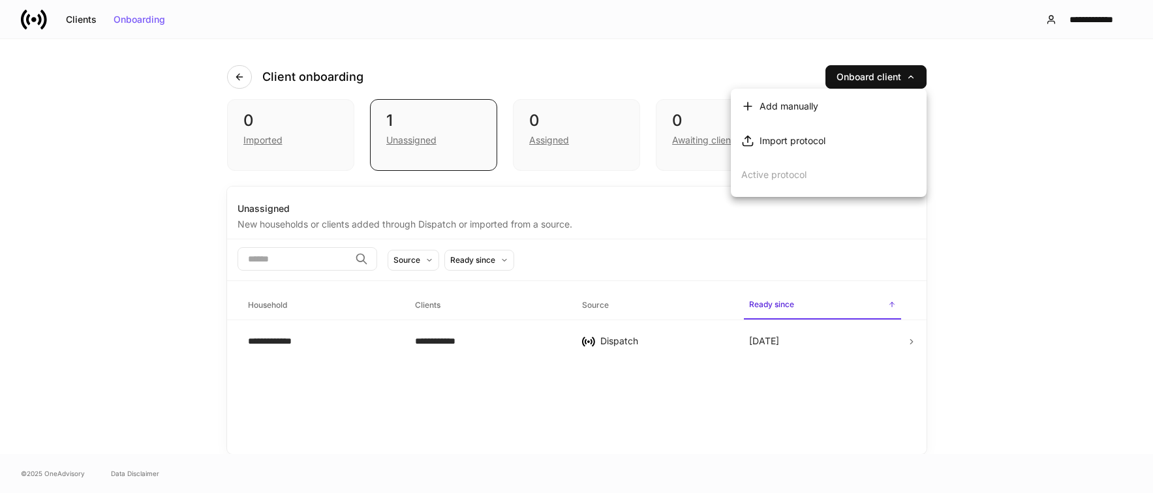
click at [1003, 84] on div at bounding box center [576, 246] width 1153 height 493
drag, startPoint x: 1066, startPoint y: 187, endPoint x: 1057, endPoint y: 184, distance: 10.1
click at [1057, 184] on div "**********" at bounding box center [576, 246] width 1153 height 415
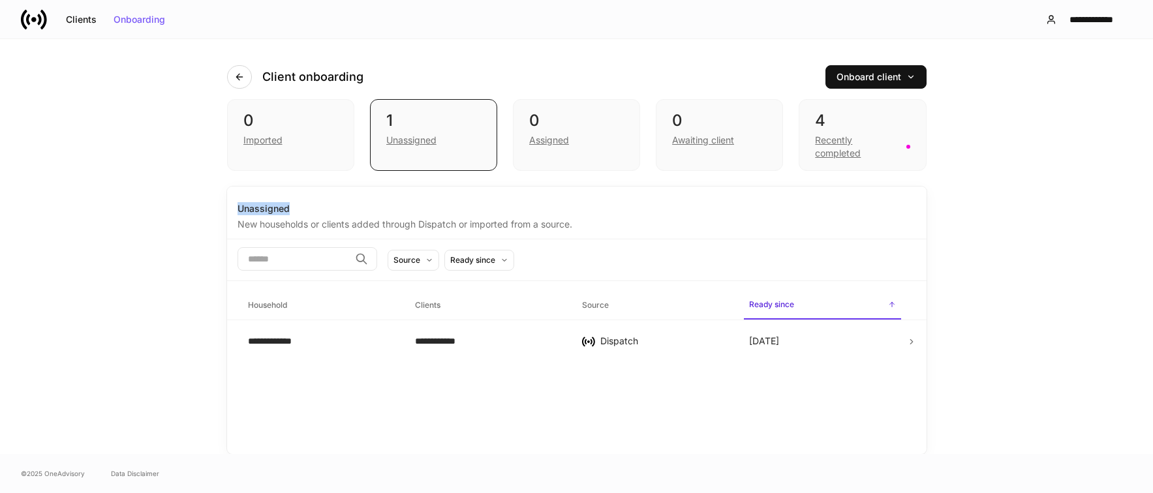
drag, startPoint x: 1081, startPoint y: 135, endPoint x: 1002, endPoint y: 140, distance: 78.5
click at [1081, 133] on div "**********" at bounding box center [576, 246] width 1153 height 415
click at [835, 154] on div "Recently completed" at bounding box center [856, 147] width 83 height 26
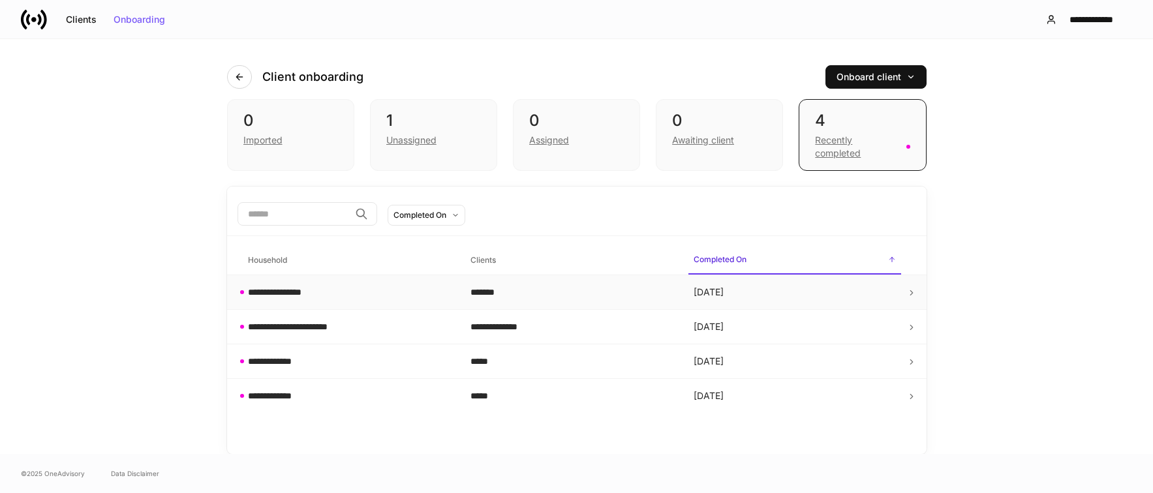
click at [307, 295] on div "**********" at bounding box center [281, 292] width 67 height 13
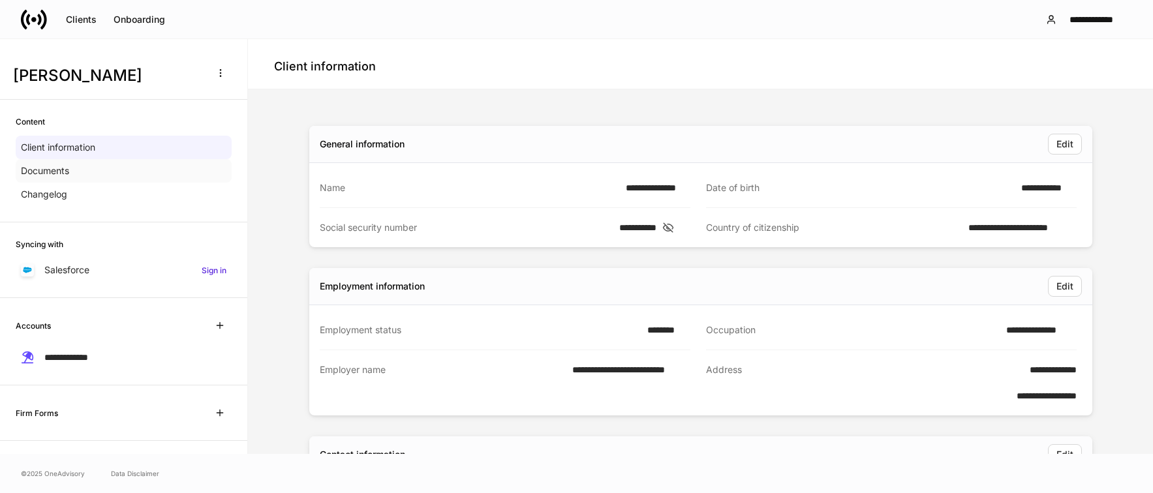
click at [84, 172] on div "Documents" at bounding box center [124, 170] width 216 height 23
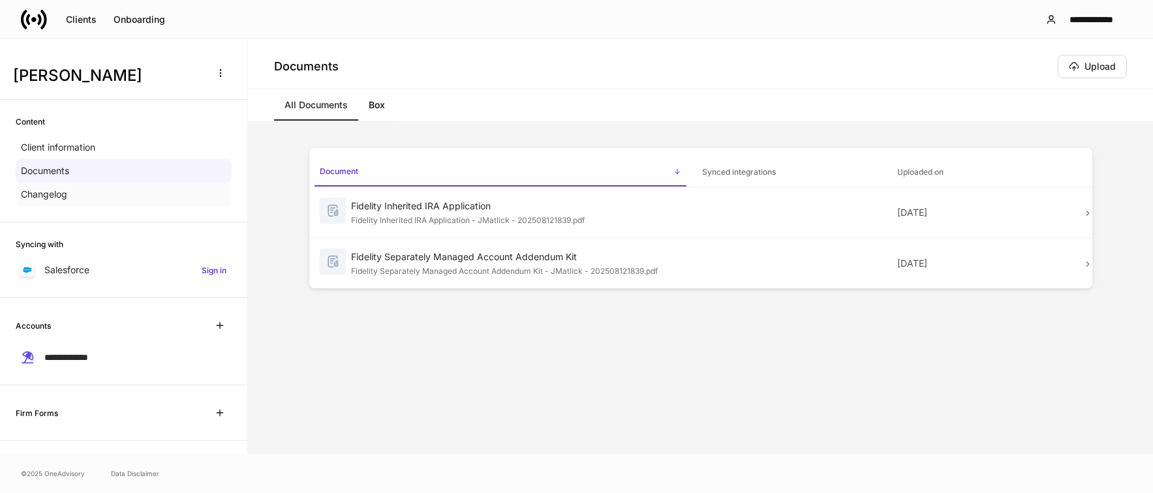
click at [72, 199] on div "Changelog" at bounding box center [124, 194] width 216 height 23
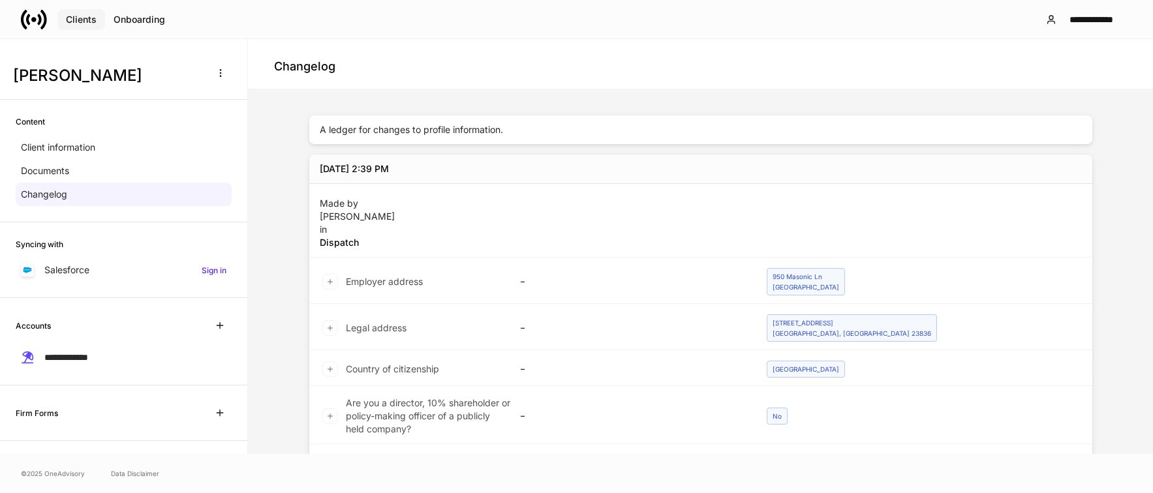
click at [67, 25] on button "Clients" at bounding box center [81, 19] width 48 height 21
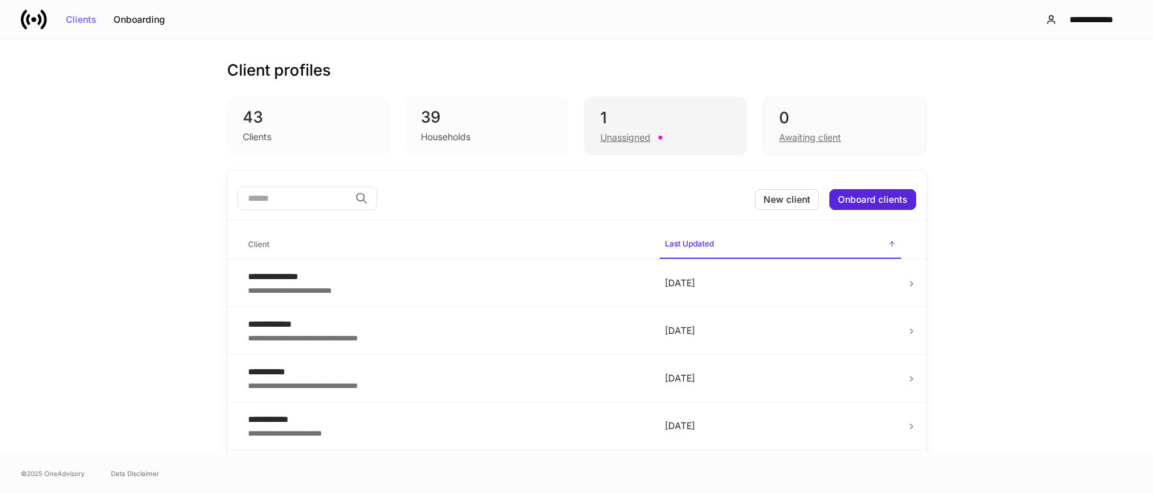
click at [636, 134] on div "Unassigned" at bounding box center [625, 137] width 50 height 13
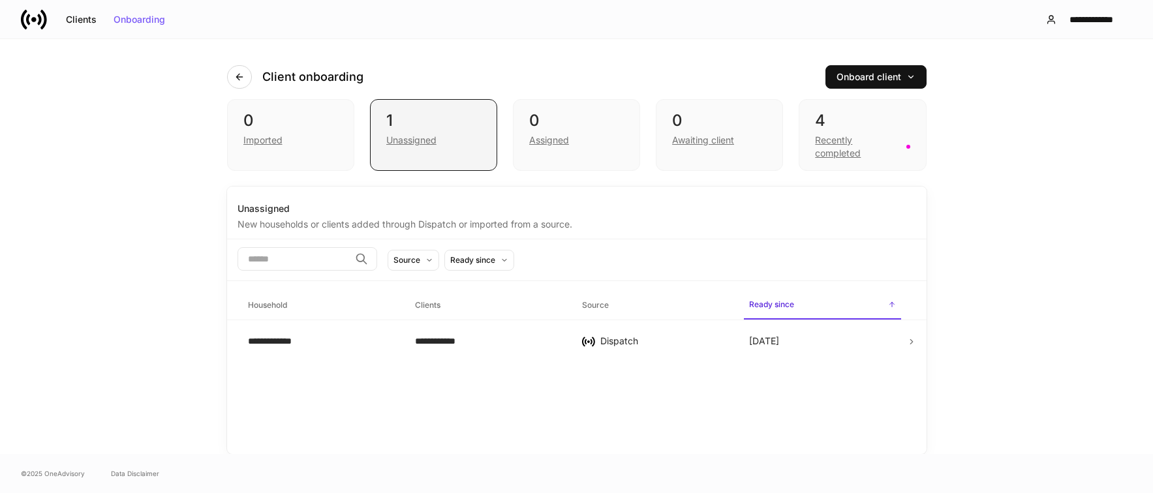
click at [457, 125] on div "1" at bounding box center [433, 120] width 95 height 21
click at [416, 141] on div "Unassigned" at bounding box center [411, 140] width 50 height 13
click at [819, 143] on div "Recently completed" at bounding box center [856, 147] width 83 height 26
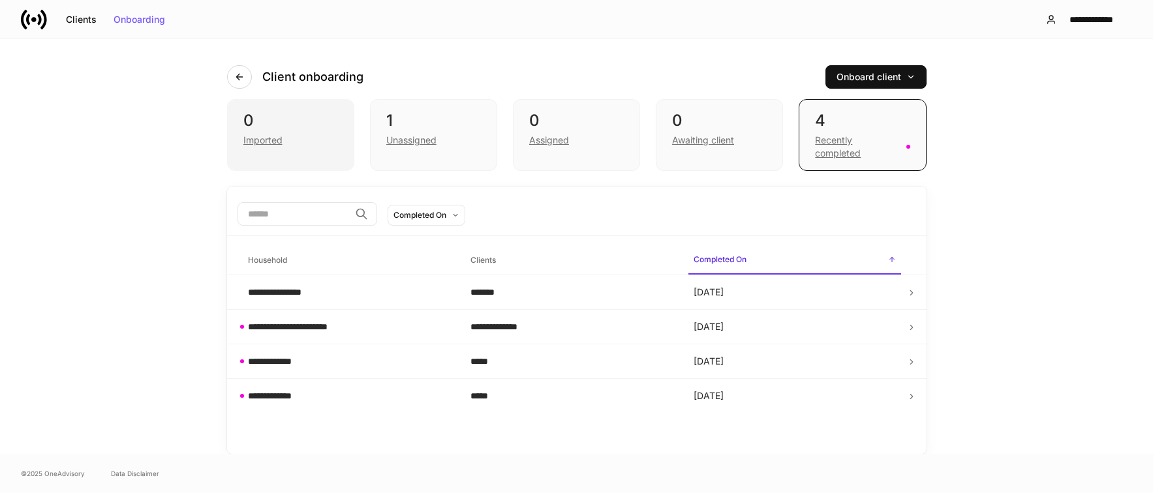
click at [289, 140] on div "Imported" at bounding box center [290, 139] width 95 height 16
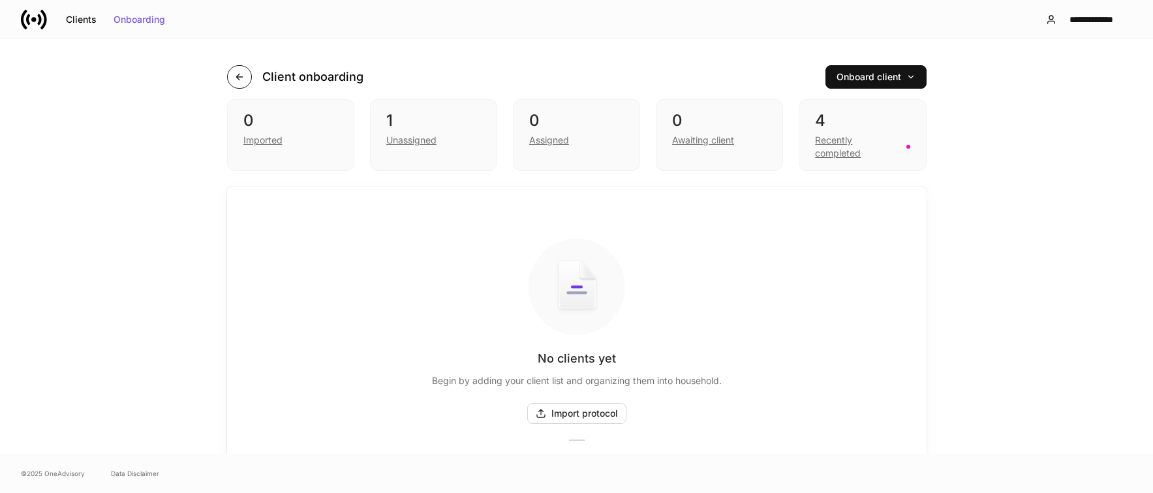
click at [234, 80] on icon "button" at bounding box center [239, 77] width 10 height 10
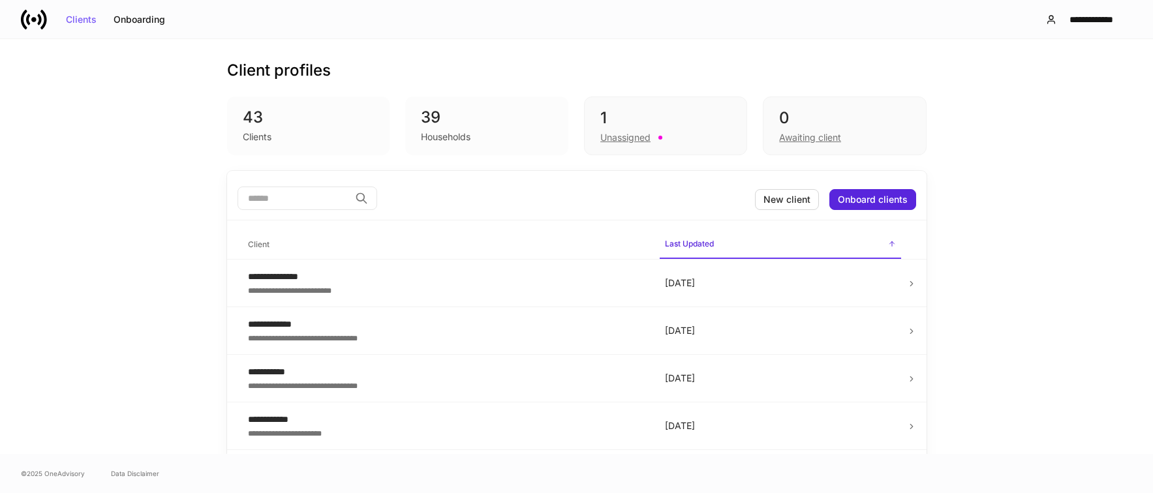
click at [251, 134] on div "Clients" at bounding box center [257, 137] width 29 height 13
click at [1067, 219] on div "**********" at bounding box center [576, 246] width 1153 height 415
click at [1103, 20] on div "**********" at bounding box center [1091, 19] width 59 height 9
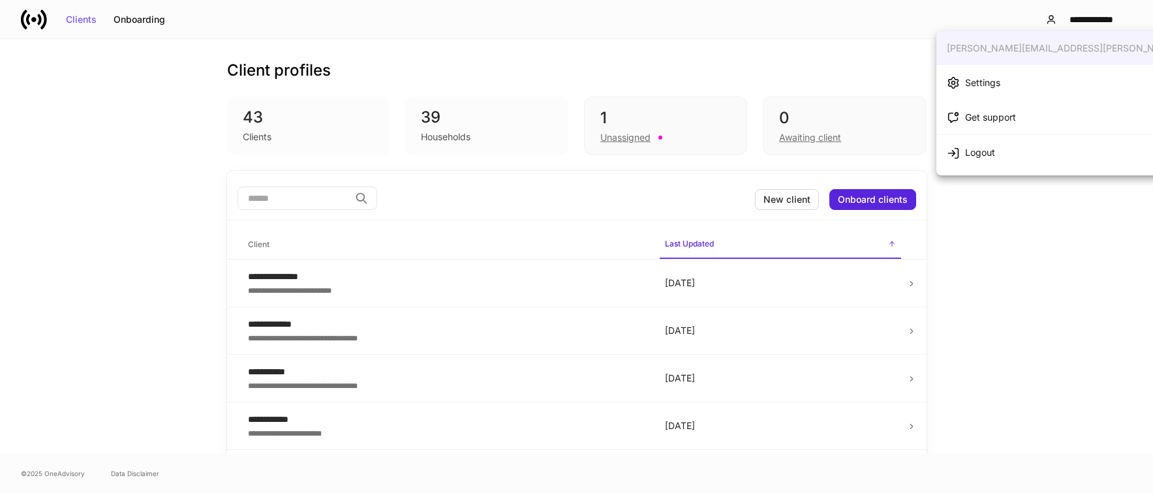
click at [1059, 264] on div at bounding box center [576, 246] width 1153 height 493
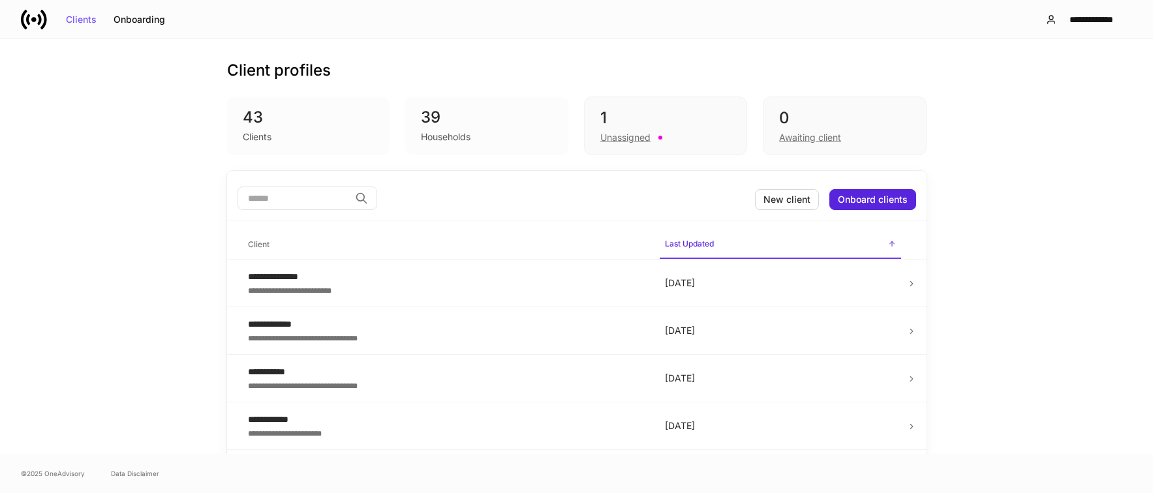
click at [1003, 350] on div "**********" at bounding box center [576, 246] width 1153 height 415
click at [1074, 247] on div "**********" at bounding box center [576, 246] width 1153 height 415
click at [1096, 20] on div "**********" at bounding box center [1091, 19] width 59 height 9
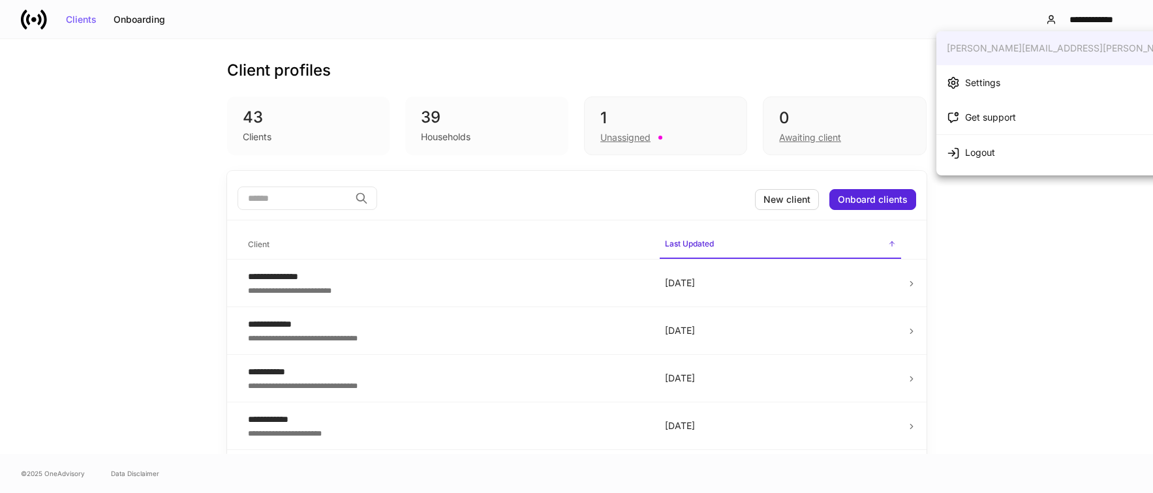
click at [1047, 277] on div at bounding box center [576, 246] width 1153 height 493
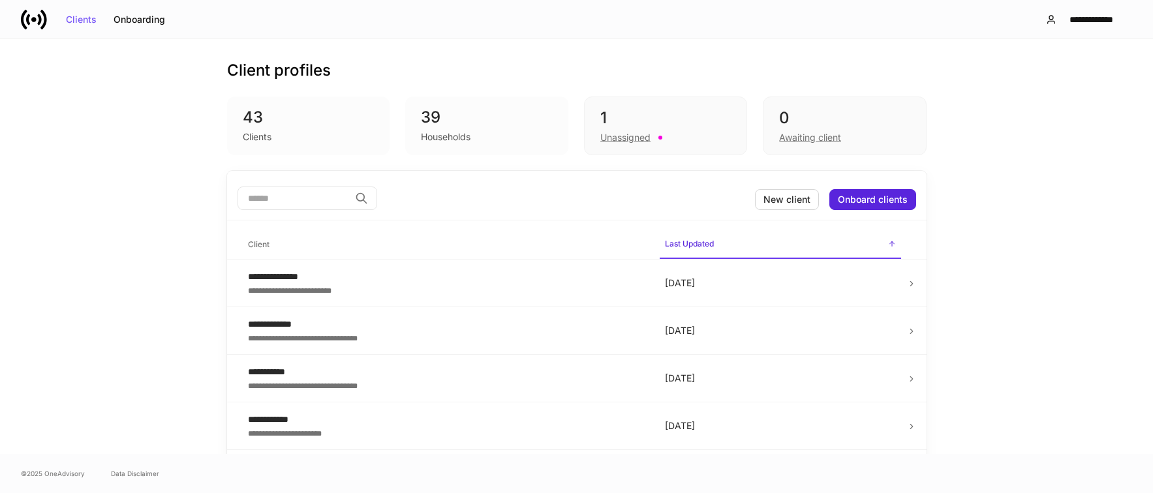
click at [257, 125] on div "43" at bounding box center [309, 117] width 132 height 21
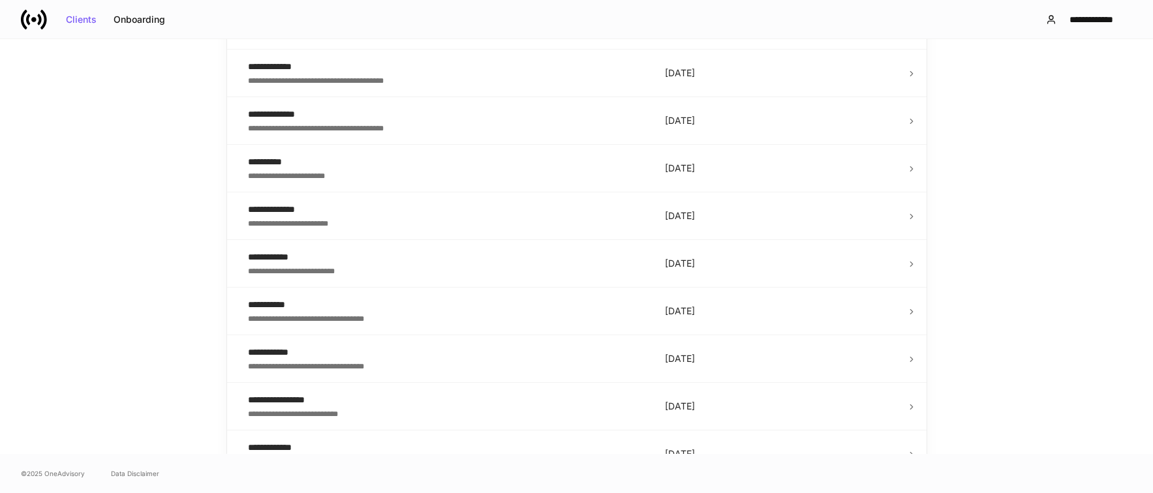
scroll to position [1853, 0]
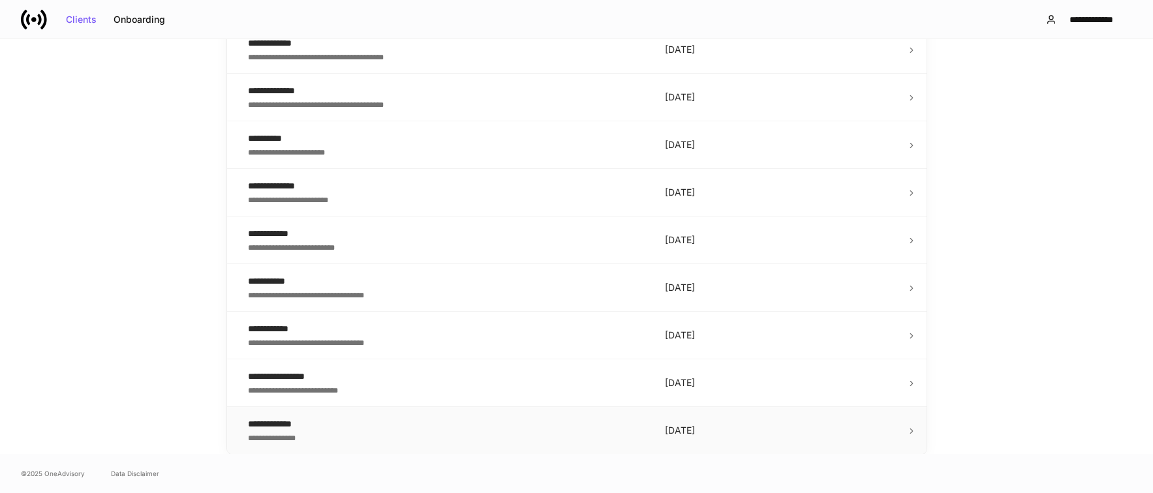
click at [410, 430] on div "**********" at bounding box center [446, 424] width 396 height 13
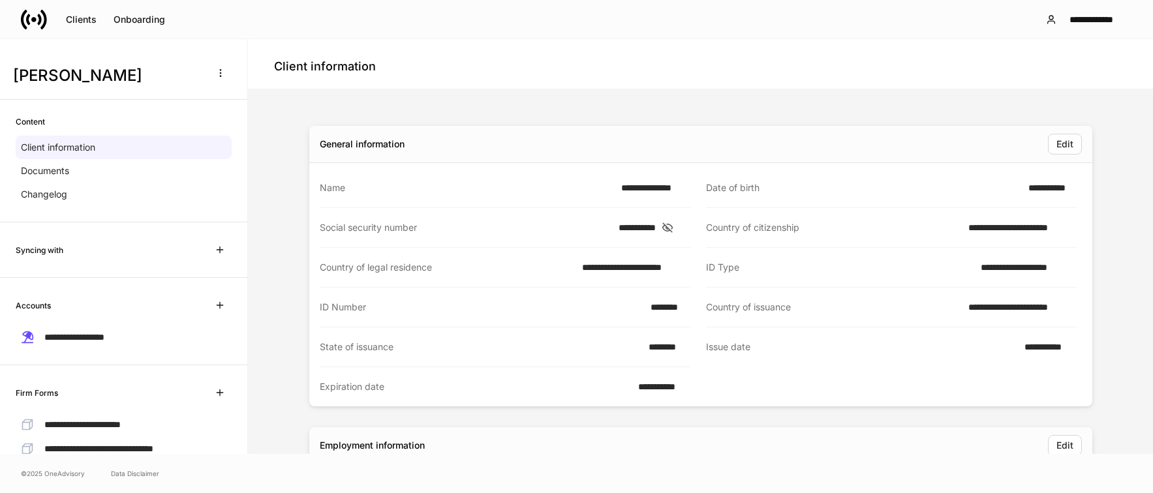
click at [138, 264] on div "Syncing with" at bounding box center [123, 250] width 247 height 55
click at [70, 248] on div "Syncing with" at bounding box center [124, 249] width 216 height 23
click at [218, 251] on button "button" at bounding box center [219, 249] width 23 height 23
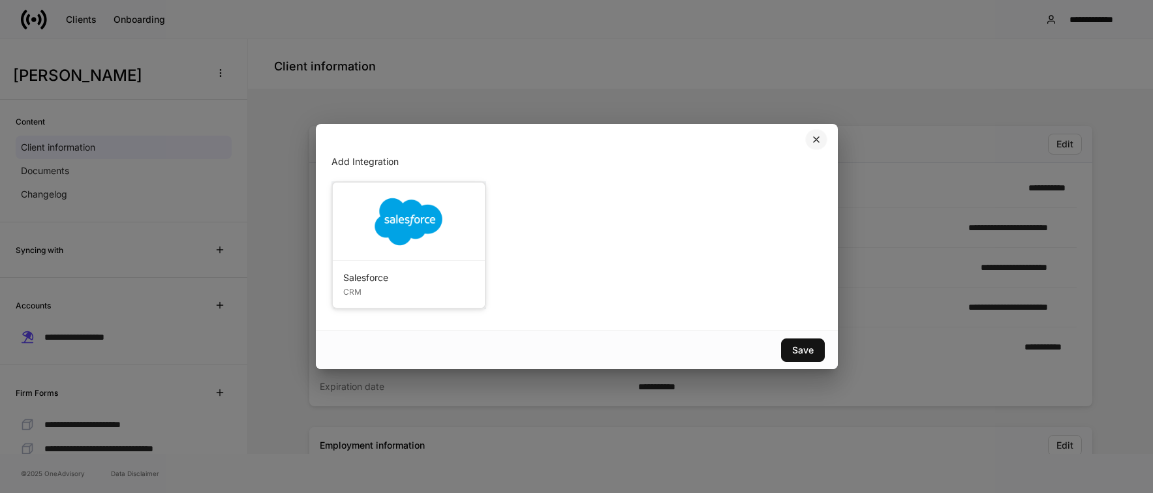
click at [819, 142] on icon "button" at bounding box center [816, 139] width 5 height 5
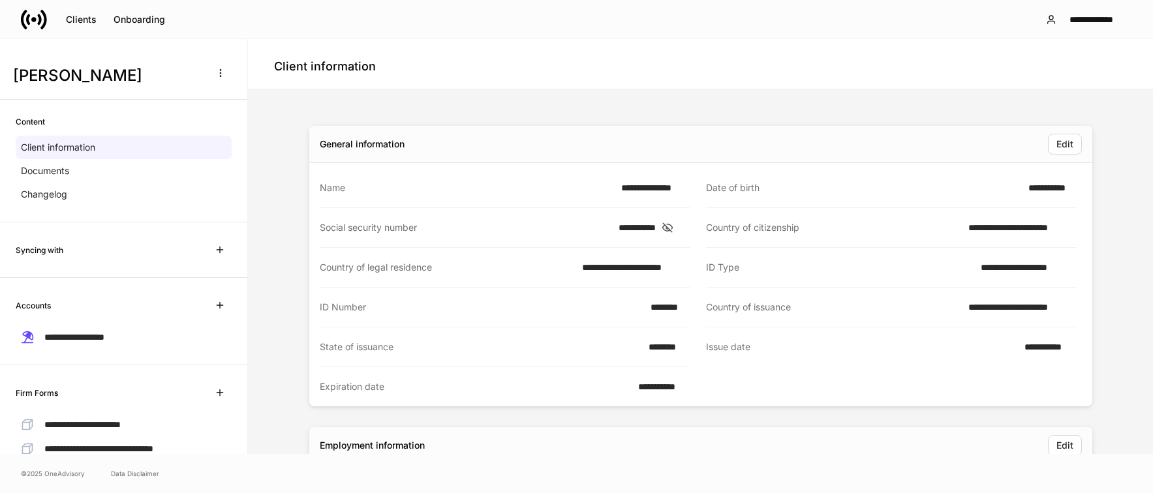
click at [852, 52] on div "Client information" at bounding box center [700, 64] width 905 height 50
click at [1089, 21] on div "**********" at bounding box center [1091, 19] width 59 height 9
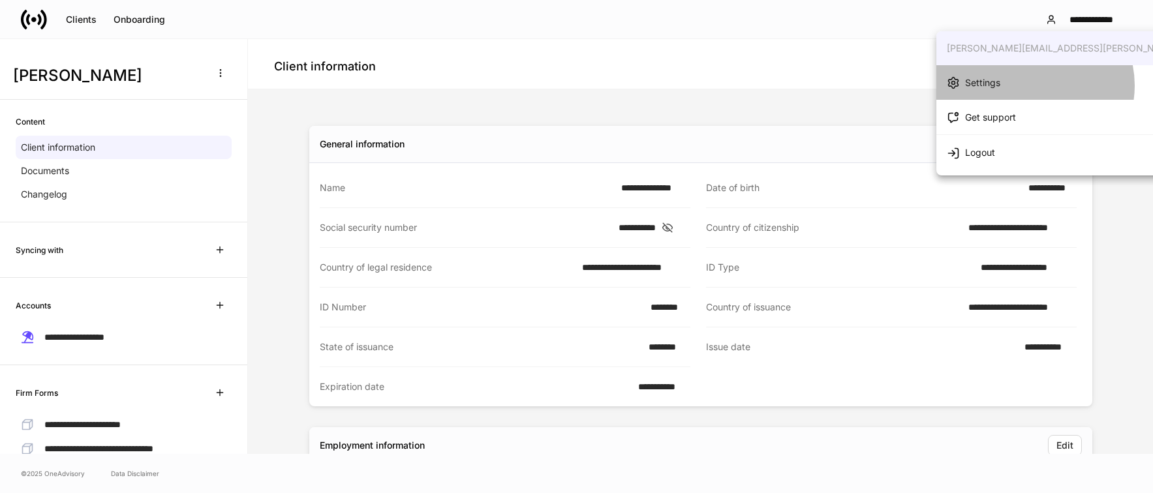
click at [1030, 85] on li "Settings" at bounding box center [1100, 82] width 328 height 35
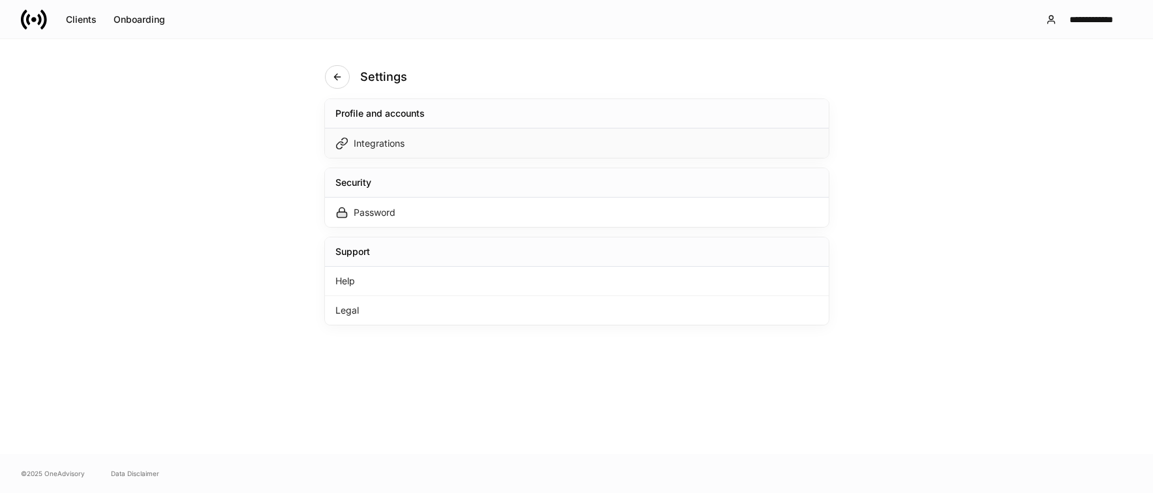
click at [474, 146] on div "Integrations" at bounding box center [577, 143] width 504 height 29
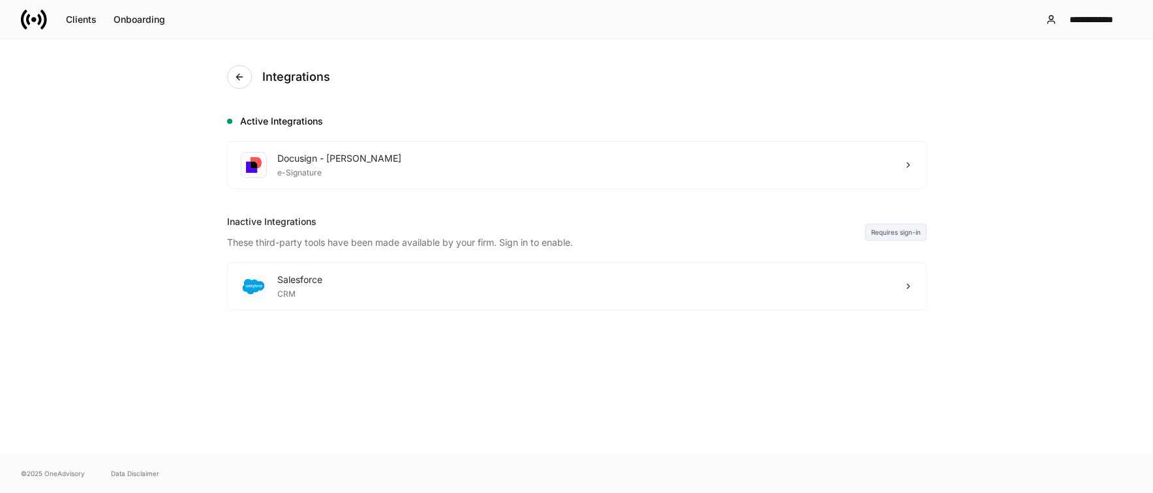
click at [611, 102] on div "Integrations" at bounding box center [577, 77] width 700 height 76
click at [1059, 29] on button "**********" at bounding box center [1083, 19] width 97 height 23
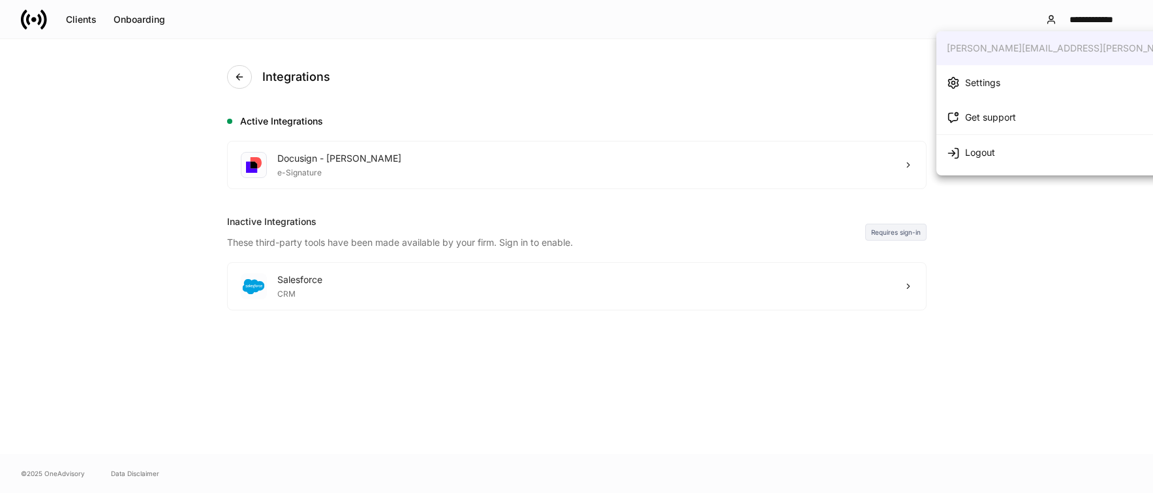
click at [959, 149] on div "Logout" at bounding box center [971, 153] width 48 height 14
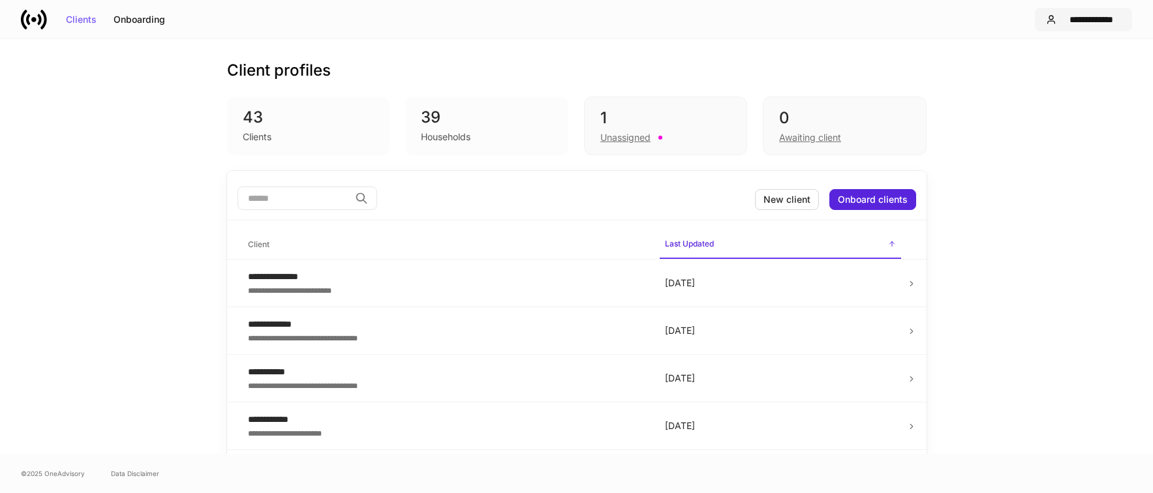
click at [1075, 21] on div "**********" at bounding box center [1091, 19] width 59 height 9
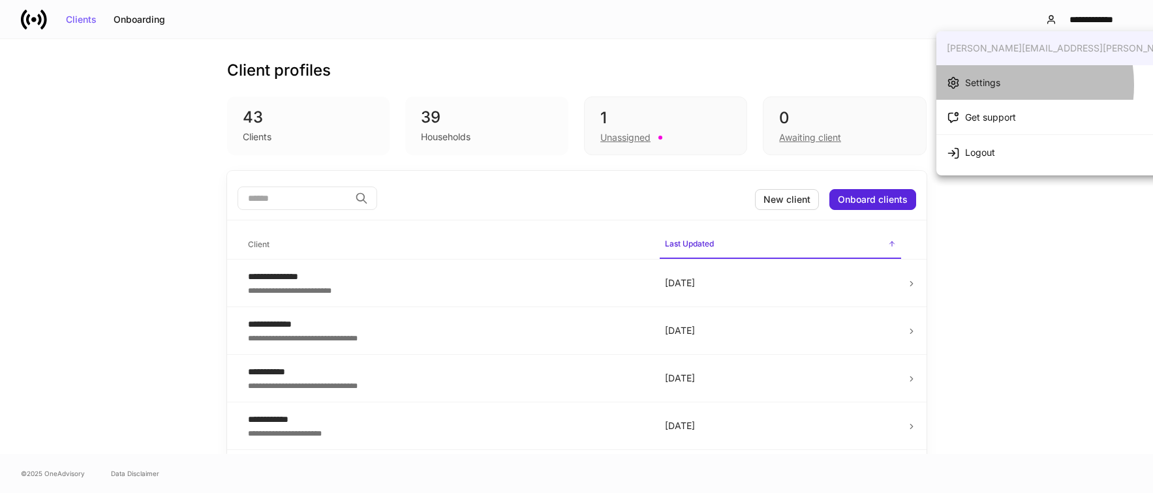
click at [991, 84] on div "Settings" at bounding box center [982, 82] width 35 height 13
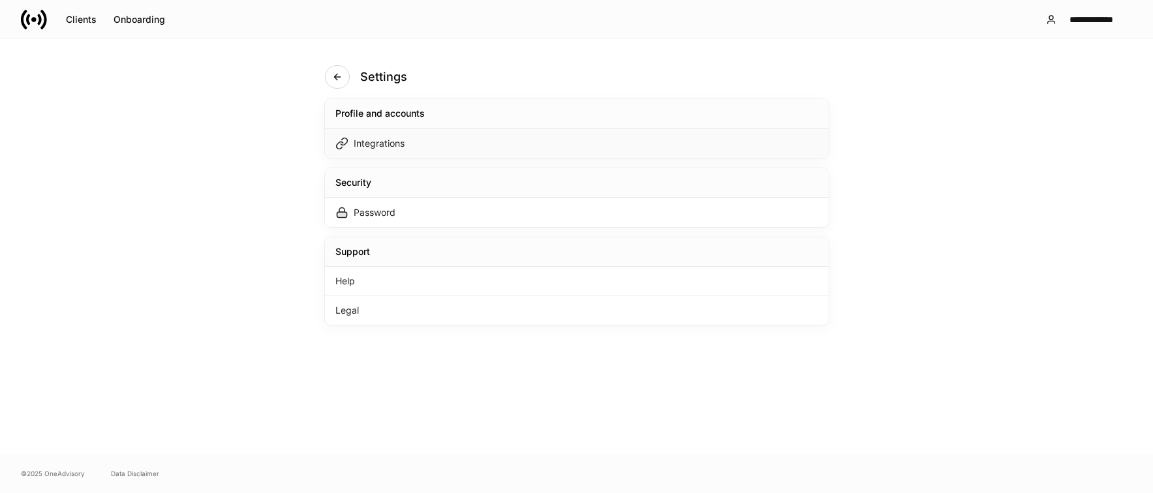
click at [534, 134] on div "Integrations" at bounding box center [577, 143] width 504 height 29
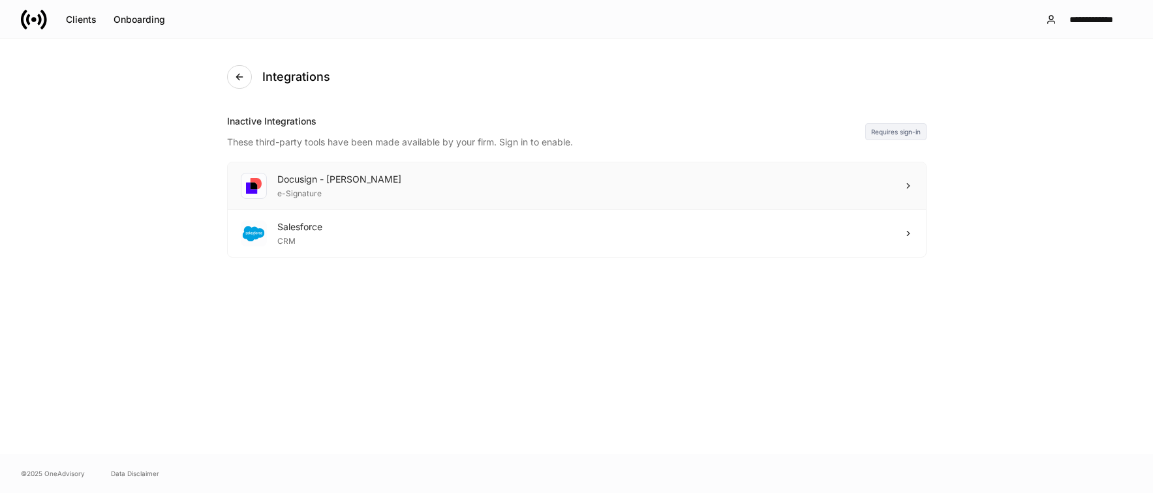
click at [414, 183] on div "Docusign - Schwab e-Signature" at bounding box center [577, 186] width 698 height 48
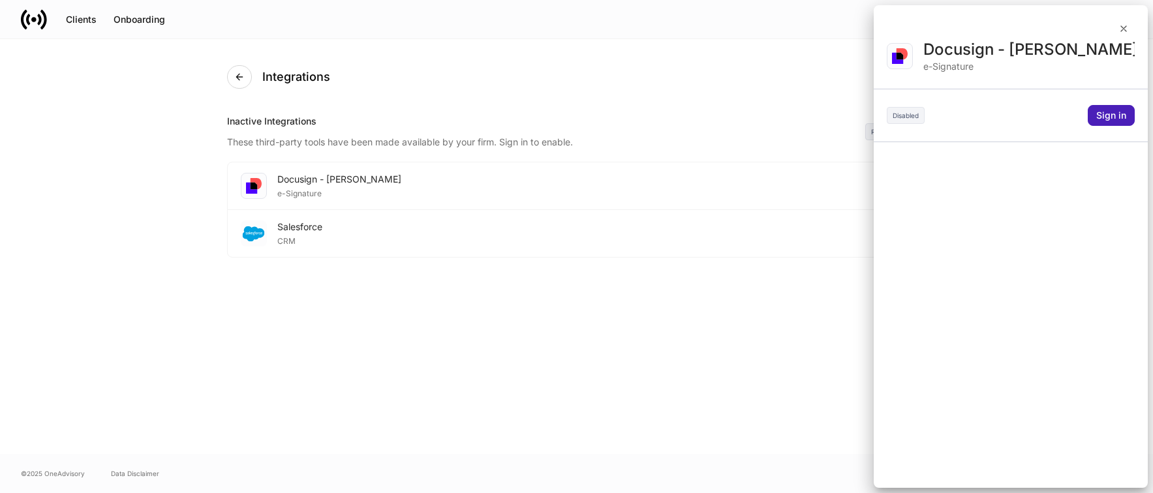
click at [1121, 117] on div "Sign in" at bounding box center [1111, 115] width 30 height 9
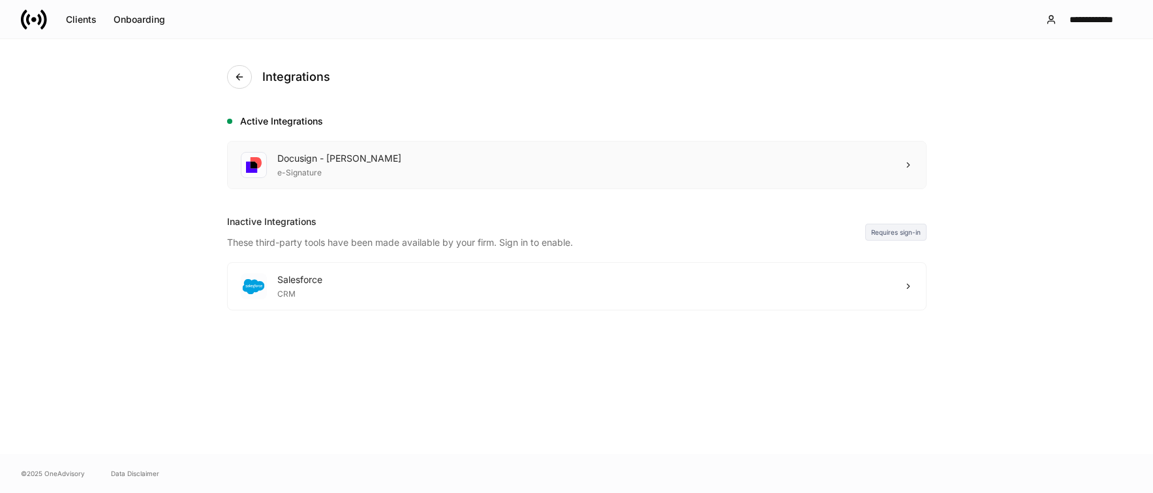
click at [435, 171] on div "Docusign - Schwab e-Signature" at bounding box center [577, 165] width 698 height 47
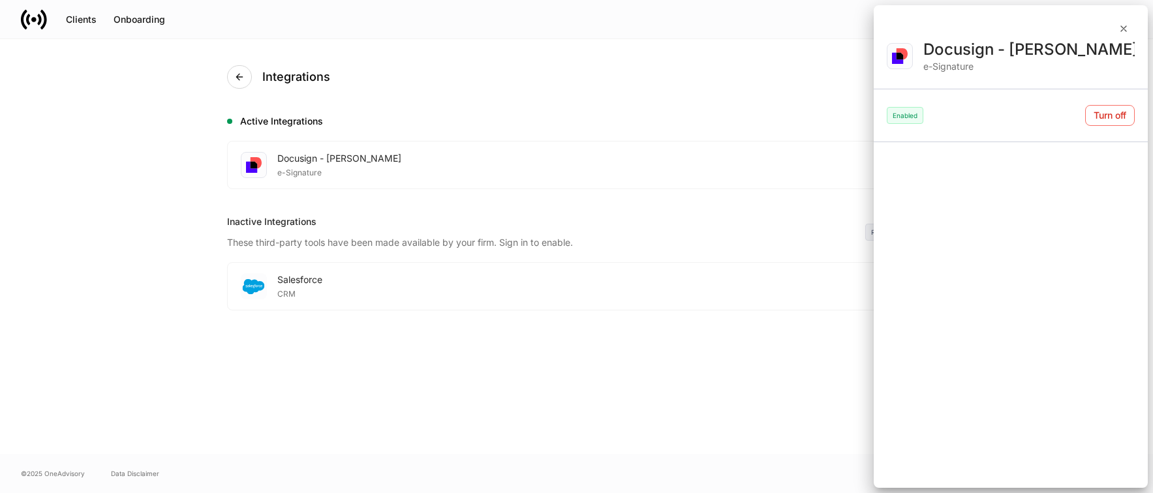
drag, startPoint x: 498, startPoint y: 420, endPoint x: 499, endPoint y: 413, distance: 7.2
click at [499, 414] on div at bounding box center [576, 246] width 1153 height 493
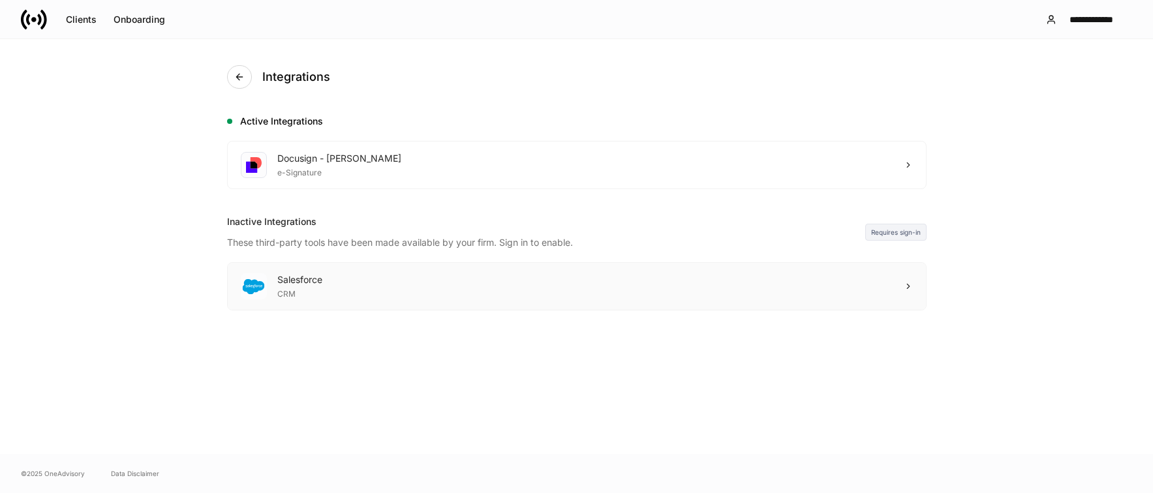
click at [431, 280] on div "Salesforce CRM" at bounding box center [577, 286] width 698 height 47
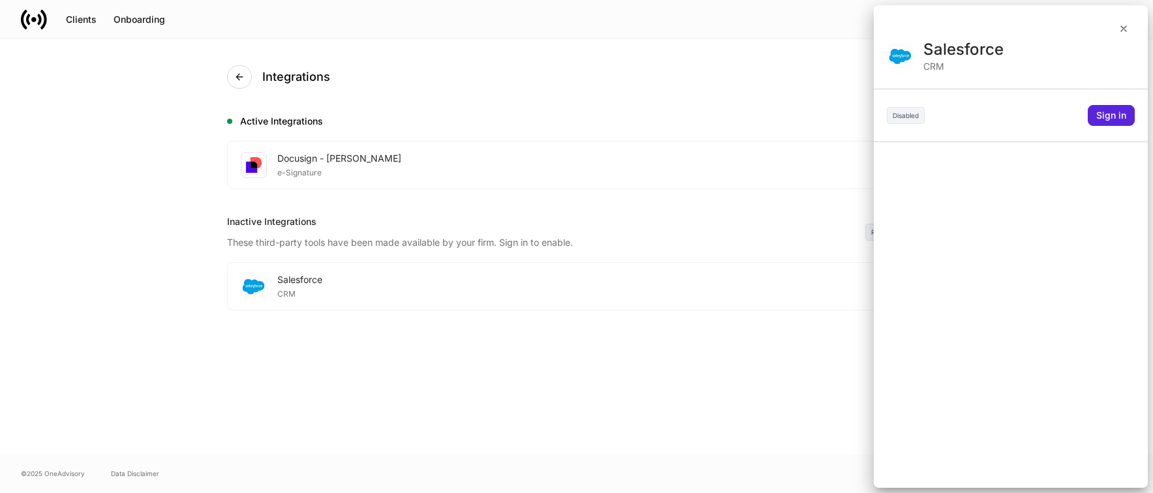
click at [565, 371] on div at bounding box center [576, 246] width 1153 height 493
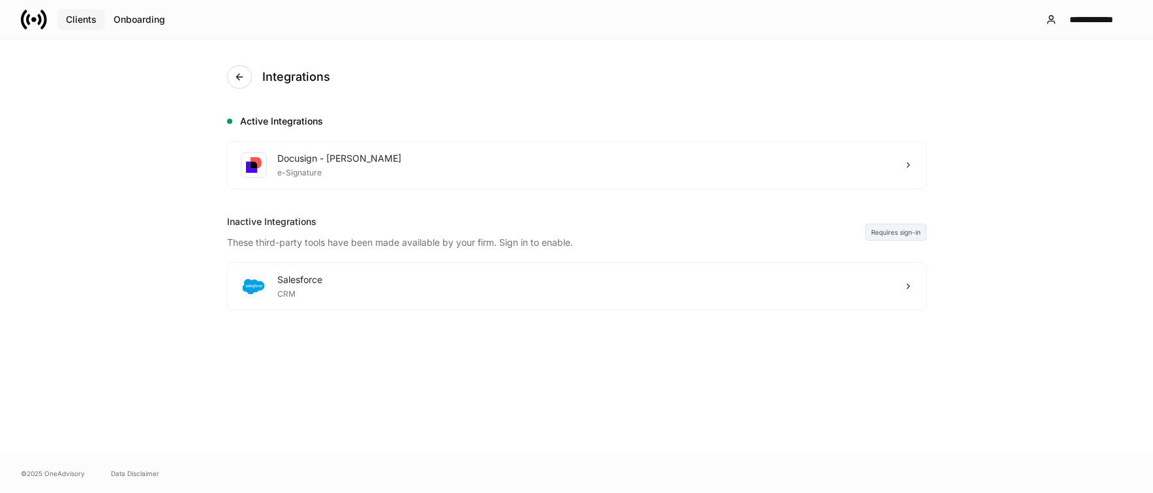
click at [84, 20] on div "Clients" at bounding box center [81, 19] width 31 height 9
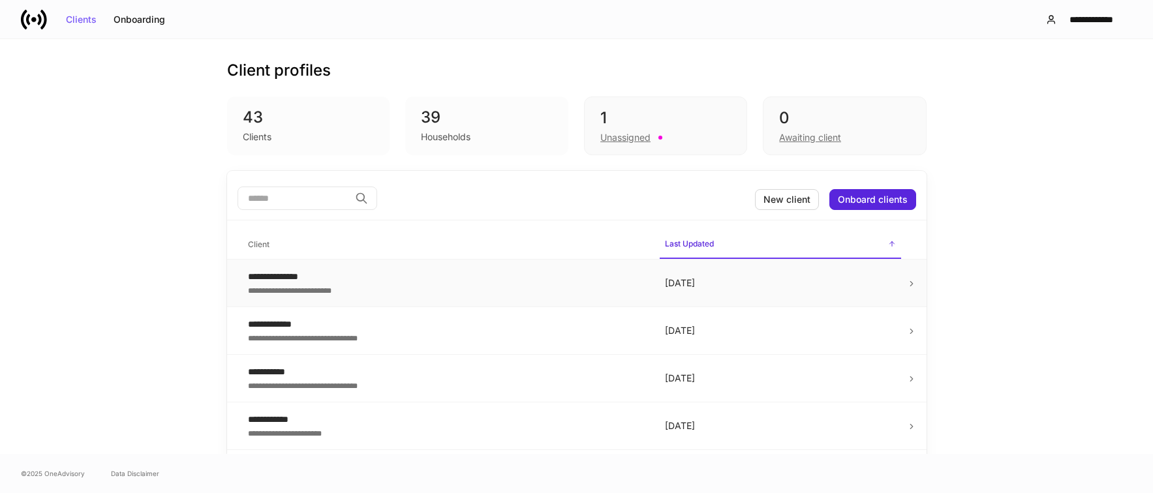
click at [415, 281] on div "**********" at bounding box center [446, 276] width 396 height 13
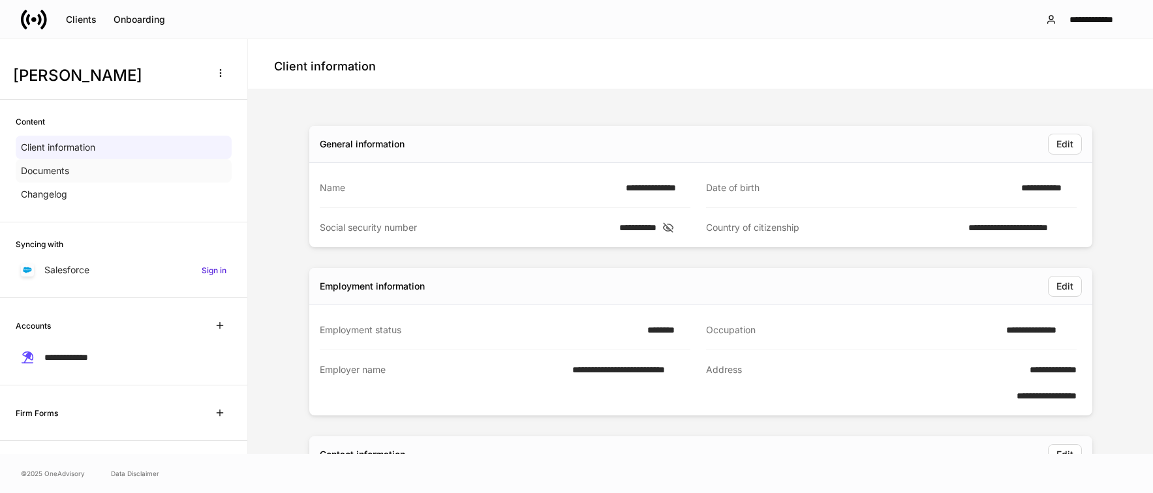
click at [64, 176] on p "Documents" at bounding box center [45, 170] width 48 height 13
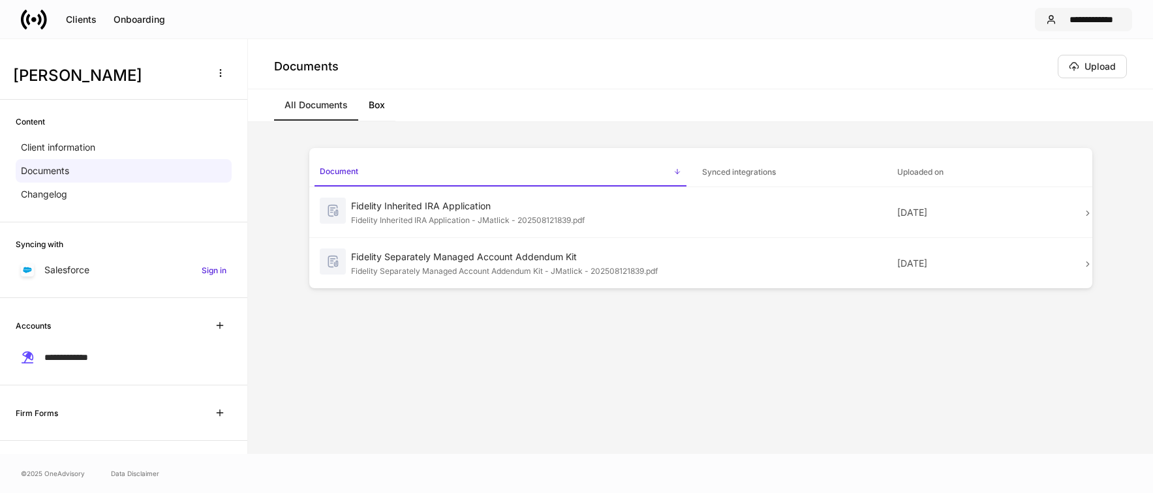
click at [1092, 25] on button "**********" at bounding box center [1083, 19] width 97 height 23
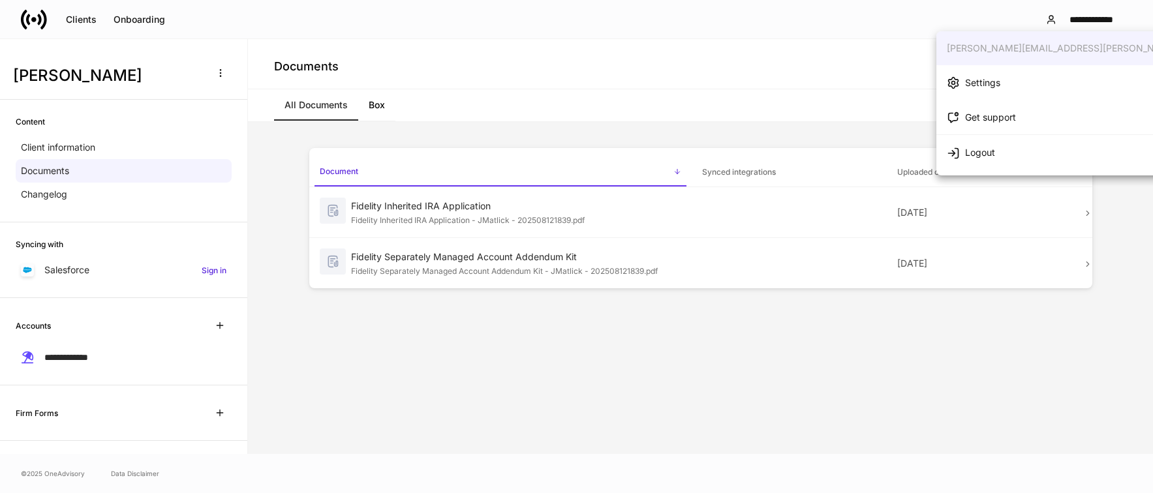
click at [982, 71] on li "Settings" at bounding box center [1100, 82] width 328 height 35
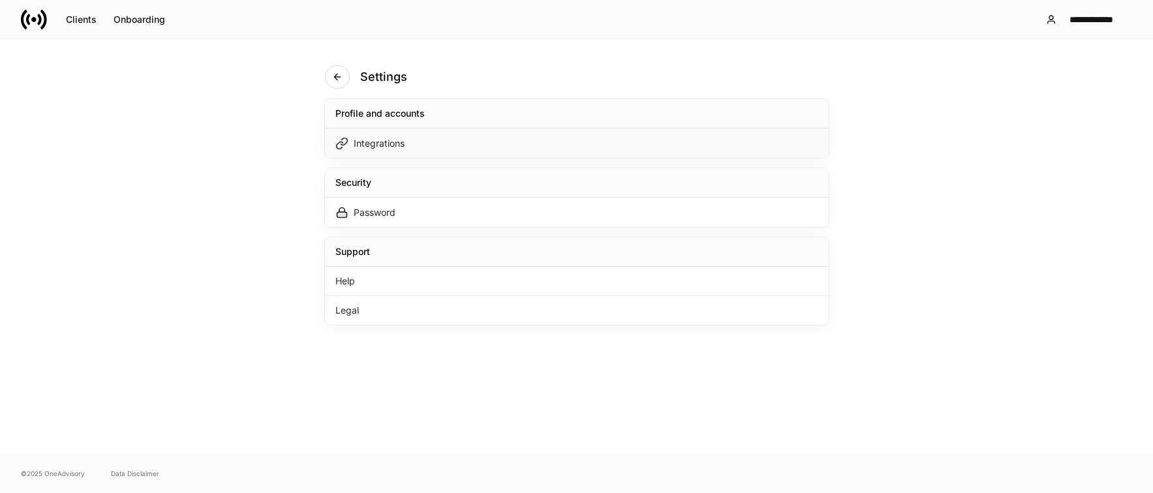
click at [416, 133] on div "Integrations" at bounding box center [577, 143] width 504 height 29
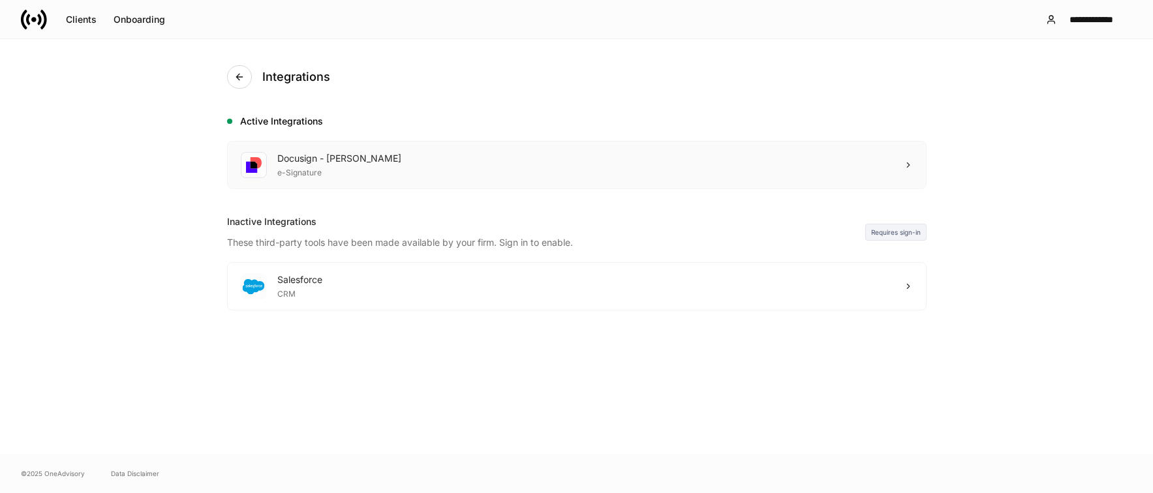
click at [456, 155] on div "Docusign - Schwab e-Signature" at bounding box center [577, 165] width 698 height 47
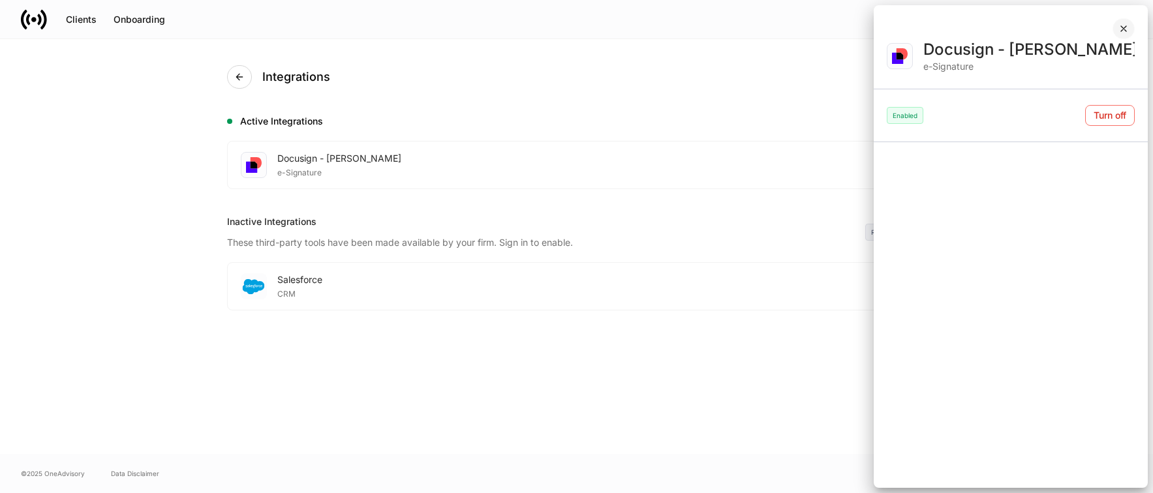
click at [1126, 32] on icon "button" at bounding box center [1124, 28] width 10 height 10
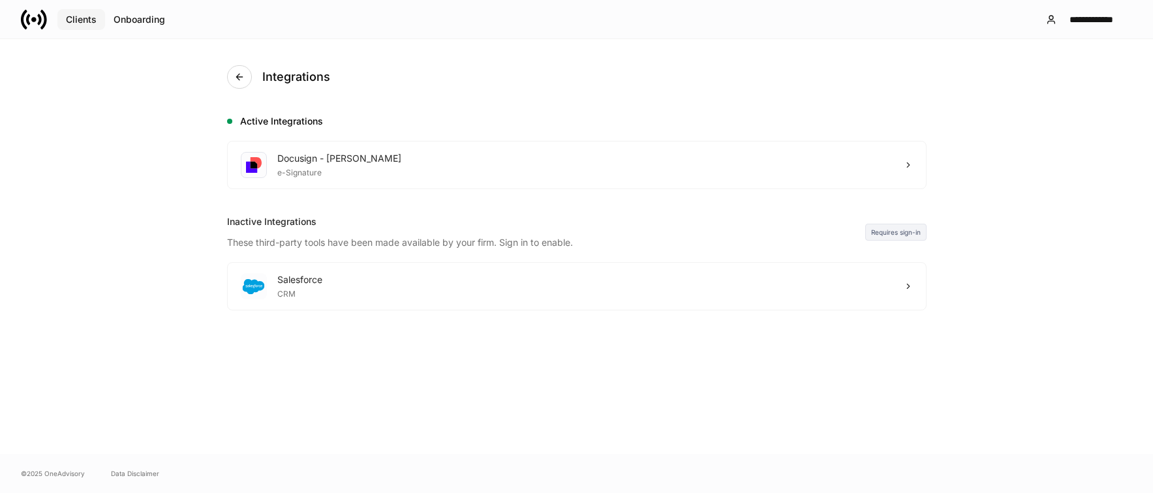
click at [82, 20] on div "Clients" at bounding box center [81, 19] width 31 height 9
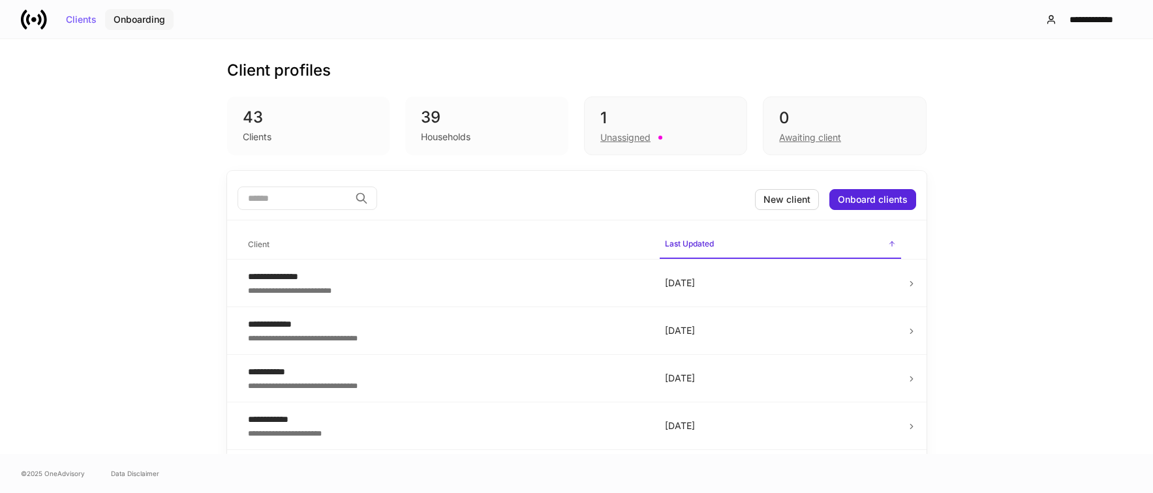
click at [122, 23] on div "Onboarding" at bounding box center [140, 19] width 52 height 9
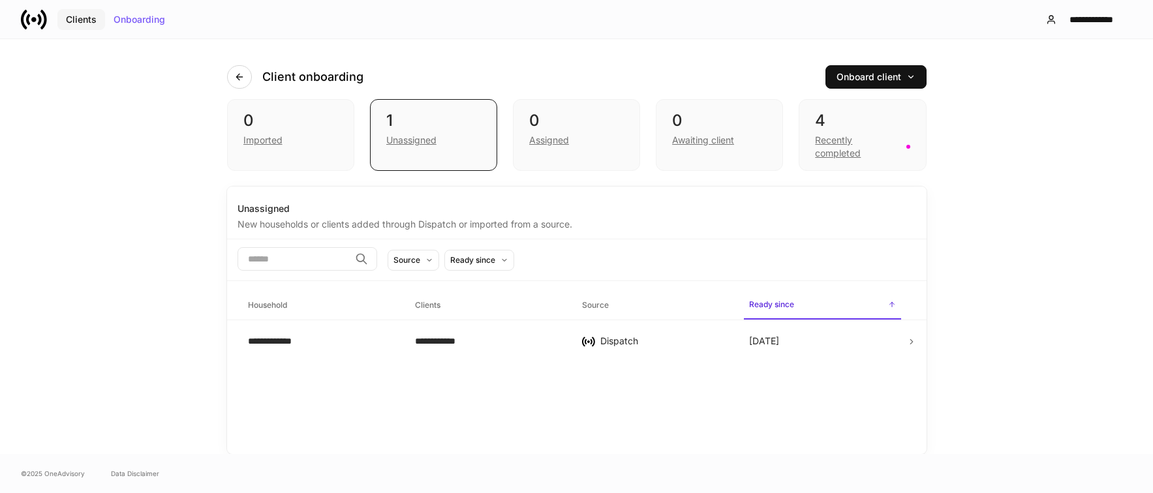
click at [89, 12] on button "Clients" at bounding box center [81, 19] width 48 height 21
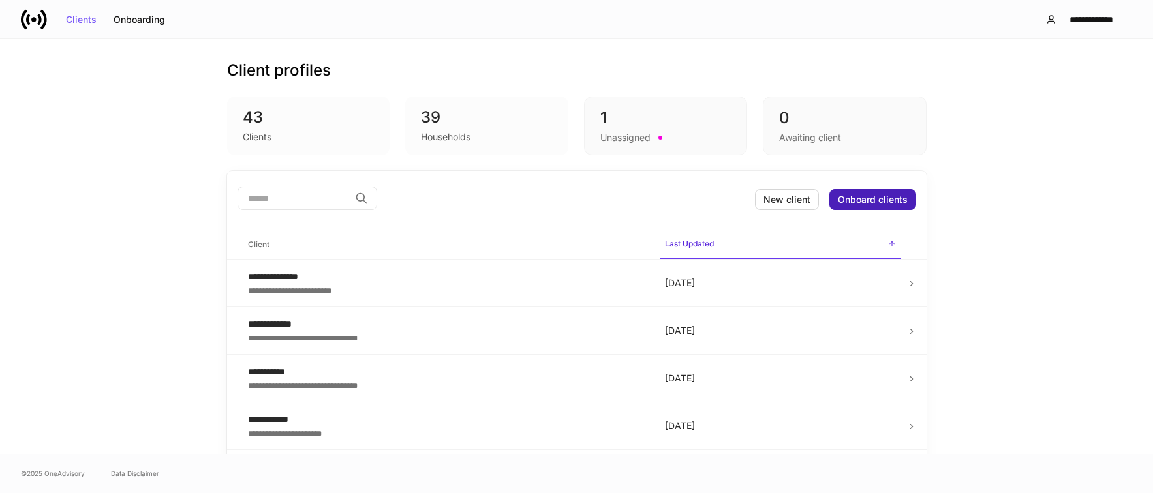
click at [860, 202] on div "Onboard clients" at bounding box center [873, 199] width 70 height 9
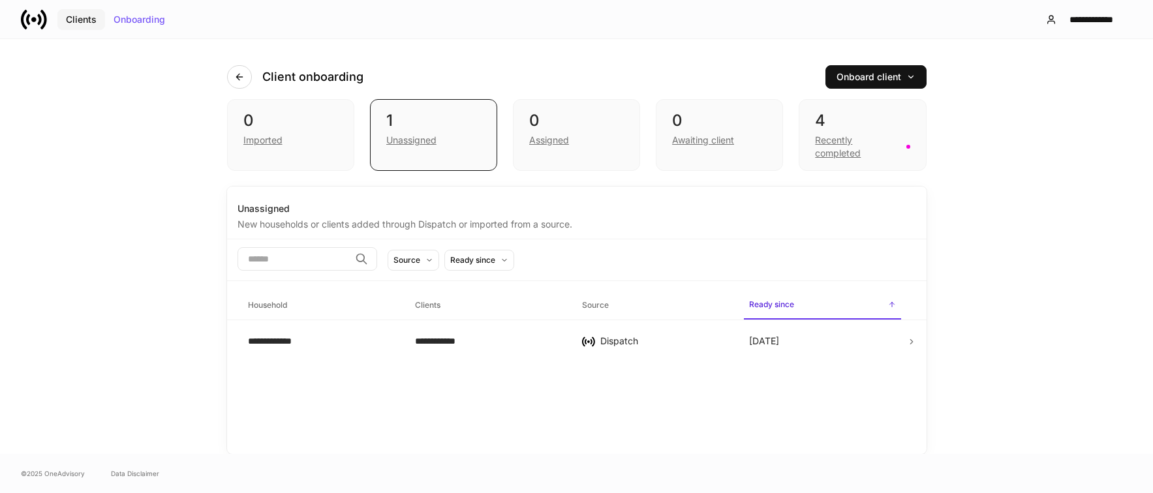
click at [68, 15] on div "Clients" at bounding box center [81, 19] width 31 height 9
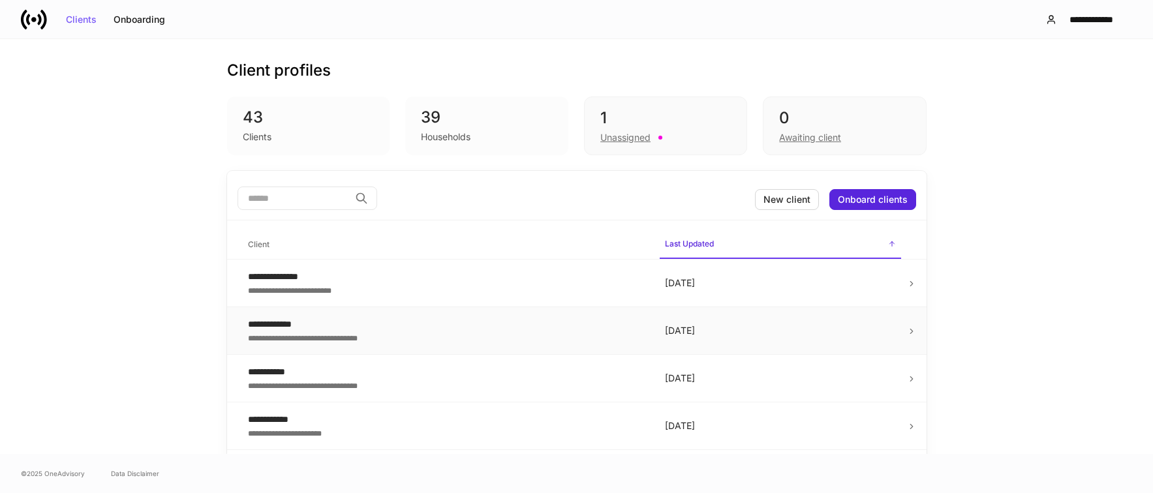
click at [249, 329] on div "**********" at bounding box center [446, 324] width 396 height 13
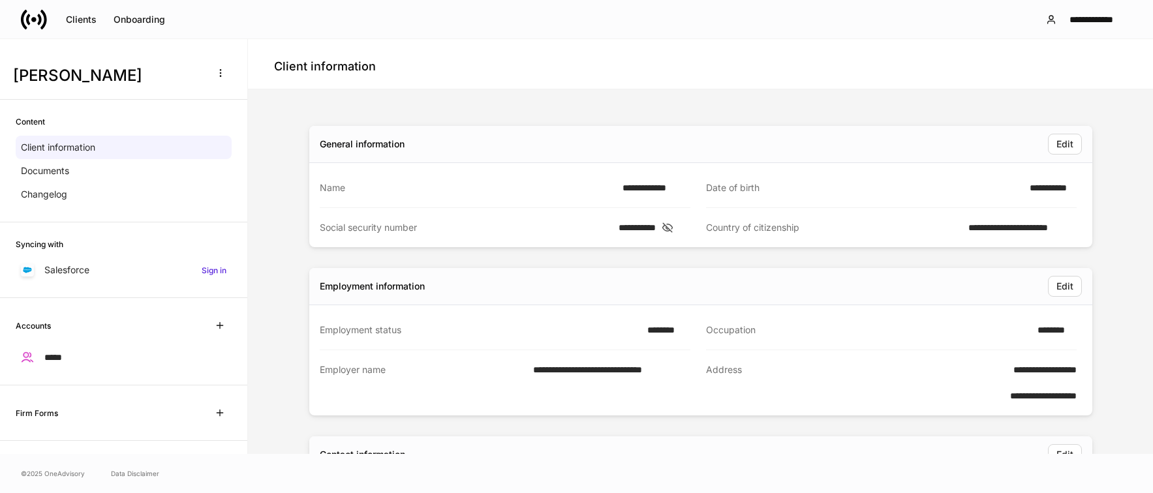
click at [155, 253] on div "Syncing with Salesforce Sign in" at bounding box center [123, 261] width 247 height 76
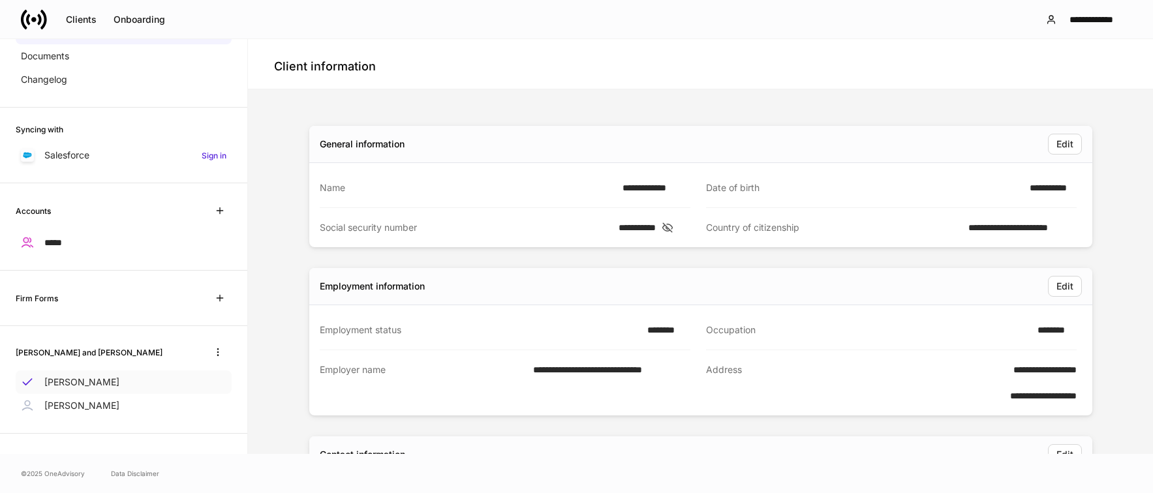
click at [79, 386] on p "Deborah Cohen" at bounding box center [81, 382] width 75 height 13
click at [138, 119] on div "Syncing with Salesforce Sign in" at bounding box center [123, 146] width 247 height 76
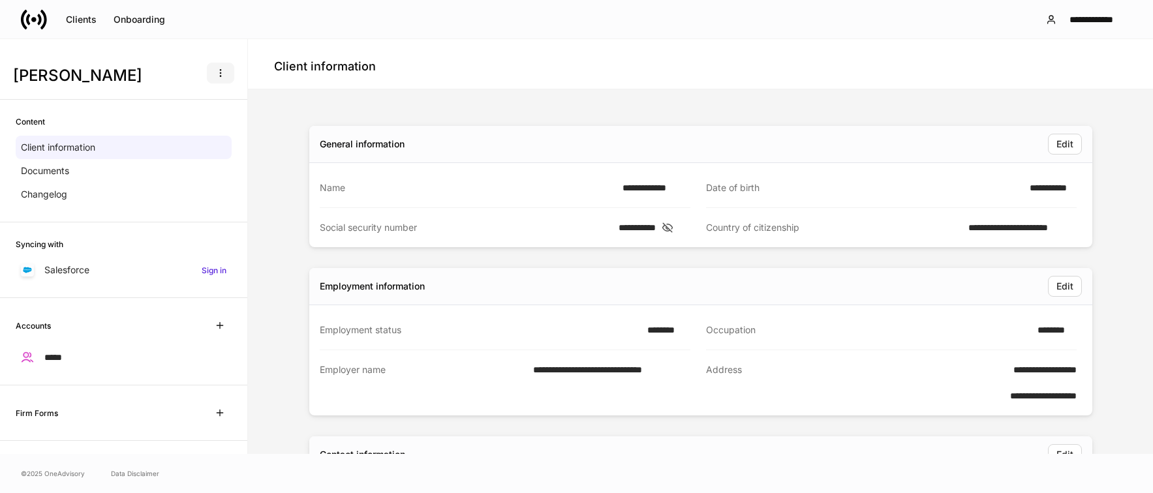
click at [215, 76] on icon "button" at bounding box center [220, 73] width 10 height 10
click at [433, 71] on div at bounding box center [576, 246] width 1153 height 493
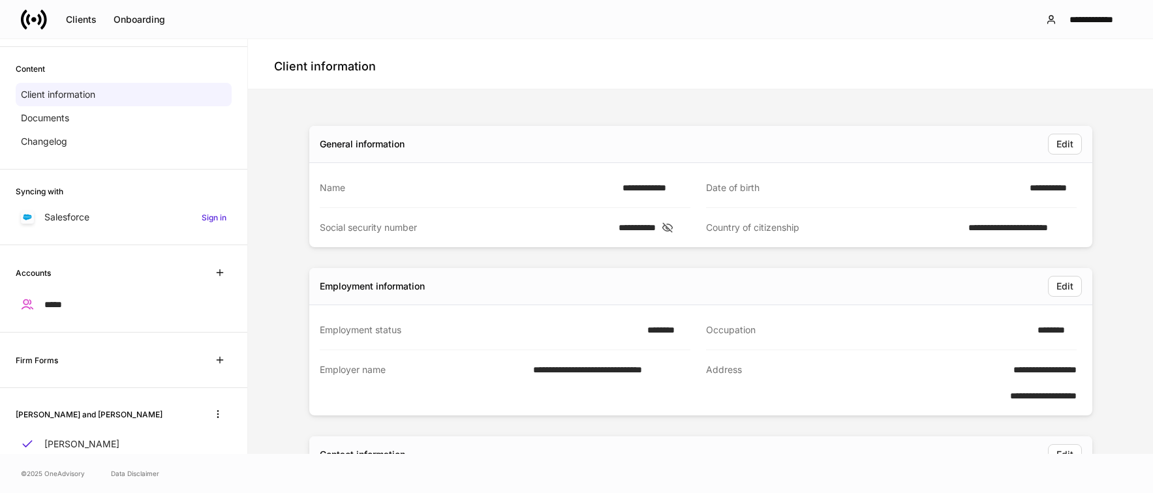
scroll to position [115, 0]
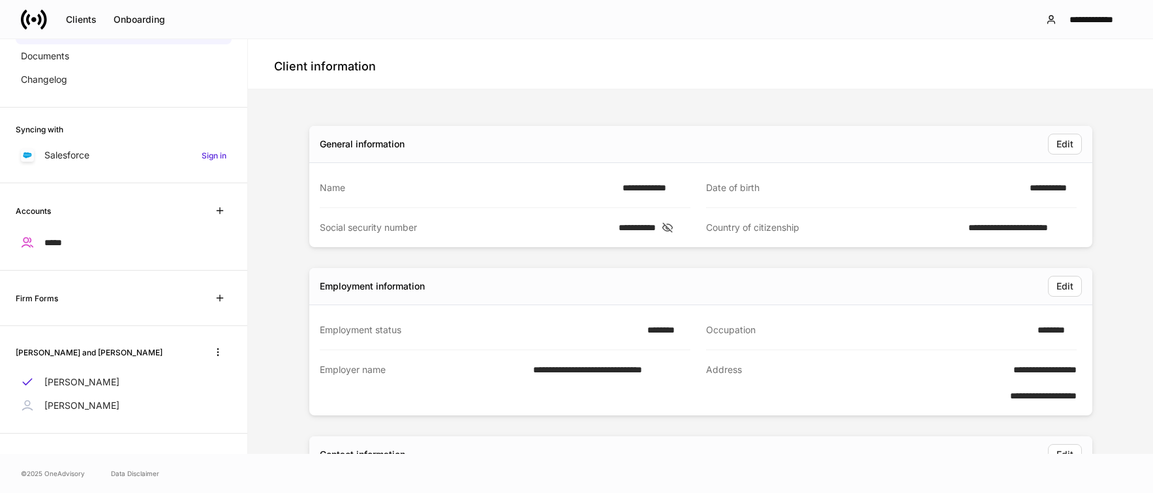
click at [611, 63] on div "Client information" at bounding box center [700, 66] width 853 height 23
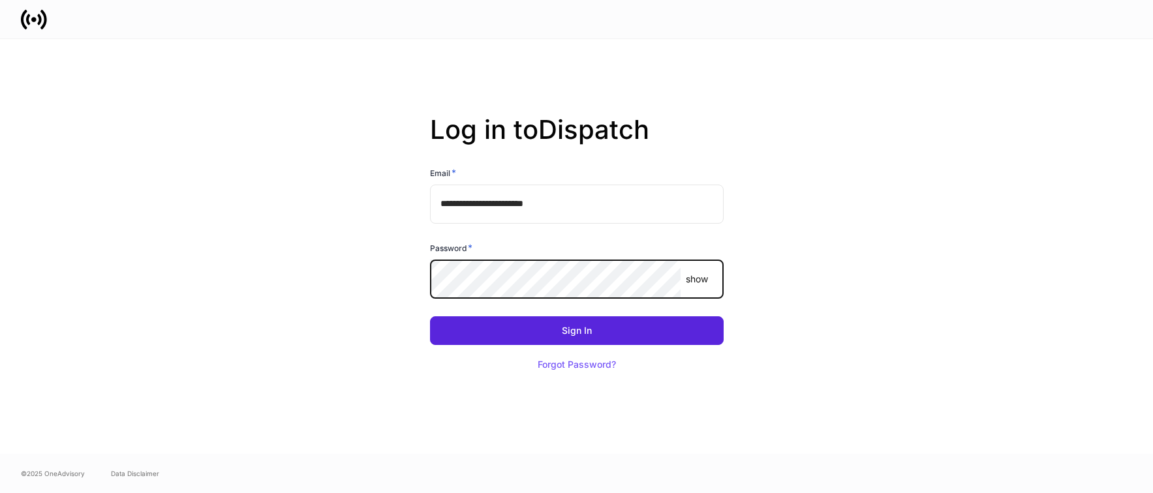
click at [0, 493] on com-1password-button at bounding box center [0, 493] width 0 height 0
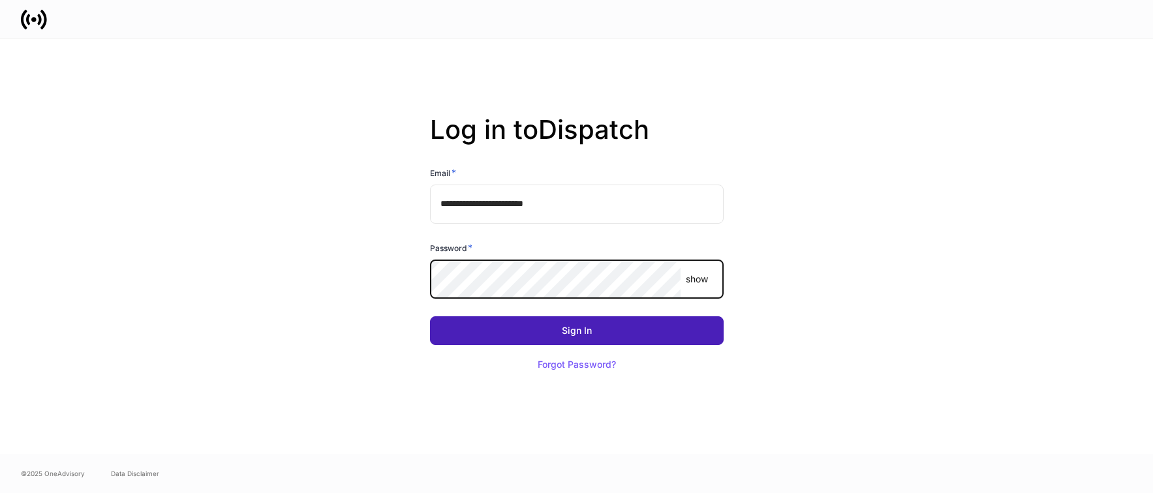
drag, startPoint x: 491, startPoint y: 341, endPoint x: 492, endPoint y: 327, distance: 13.8
click at [488, 337] on button "Sign In" at bounding box center [577, 331] width 294 height 29
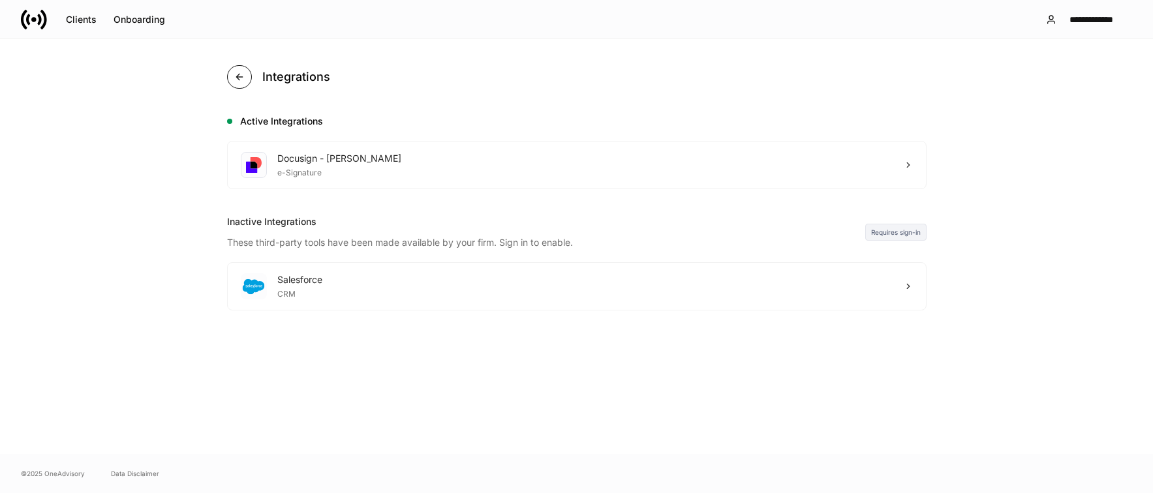
click at [239, 79] on icon "button" at bounding box center [239, 77] width 10 height 10
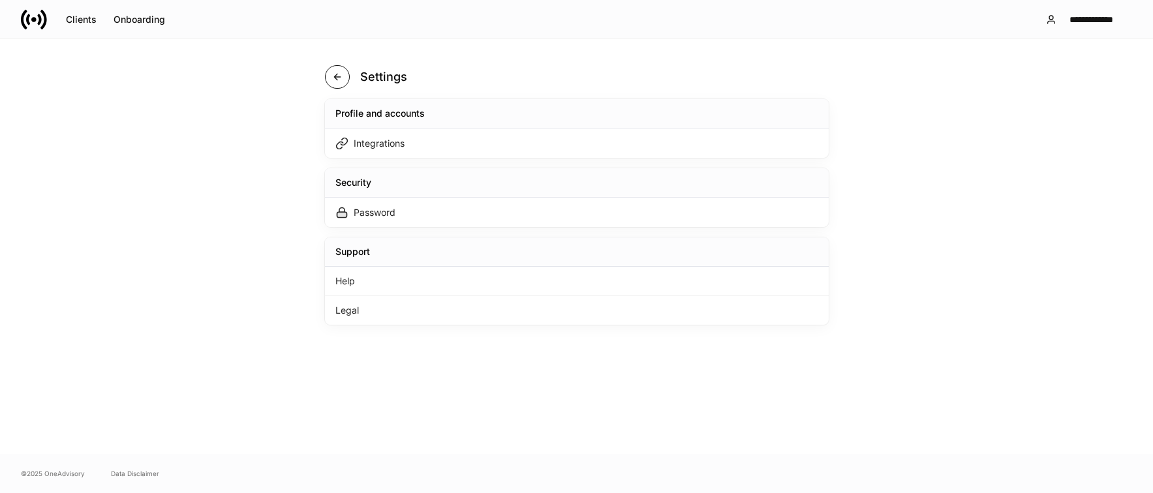
click at [326, 75] on button "button" at bounding box center [337, 76] width 25 height 23
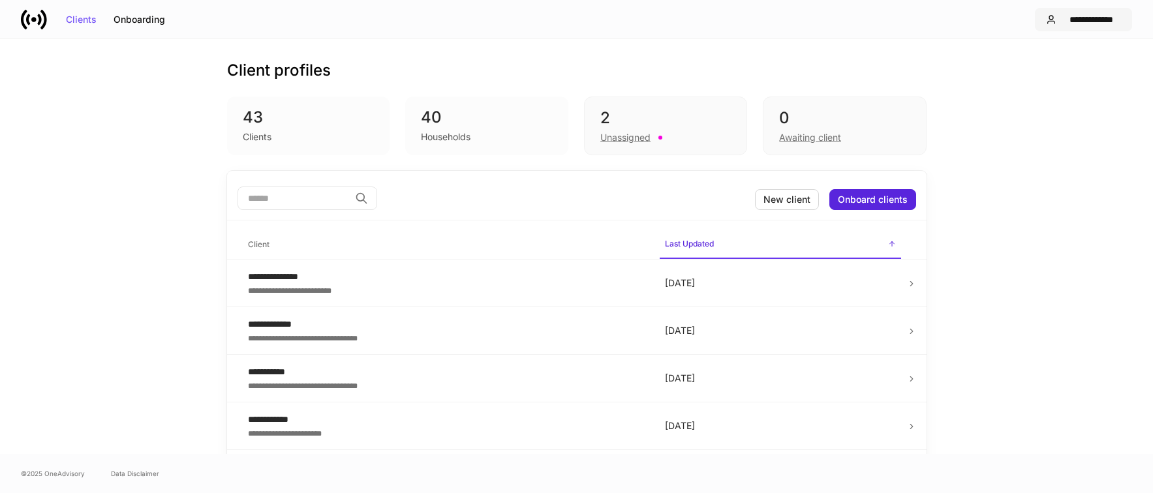
click at [1079, 13] on button "**********" at bounding box center [1083, 19] width 97 height 23
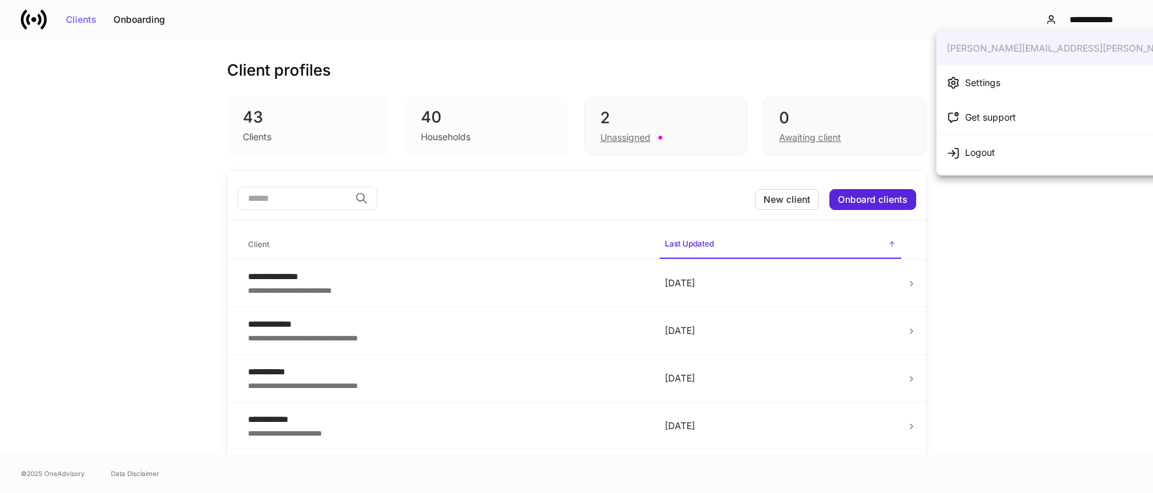
click at [998, 87] on li "Settings" at bounding box center [1100, 82] width 328 height 35
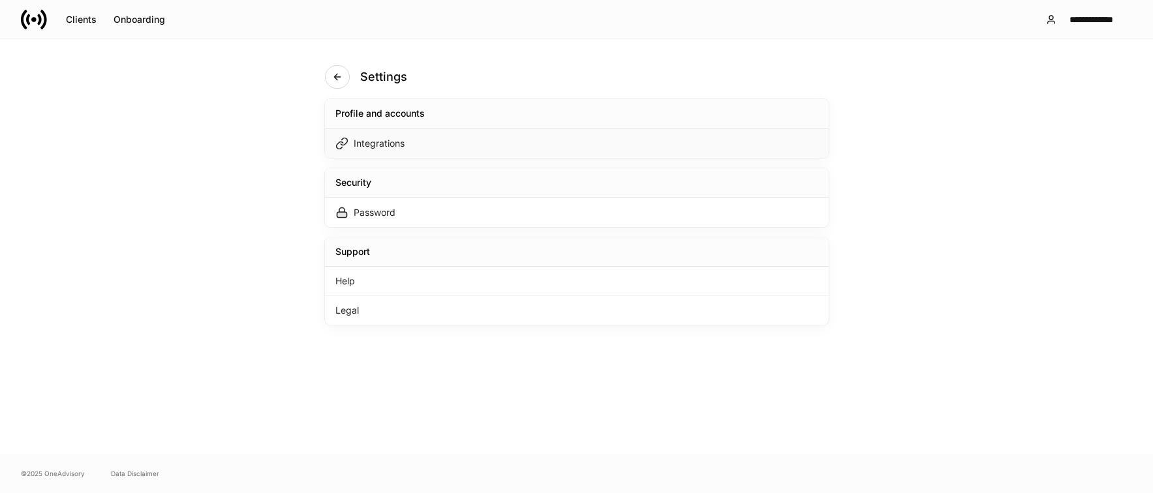
click at [450, 138] on div "Integrations" at bounding box center [577, 143] width 504 height 29
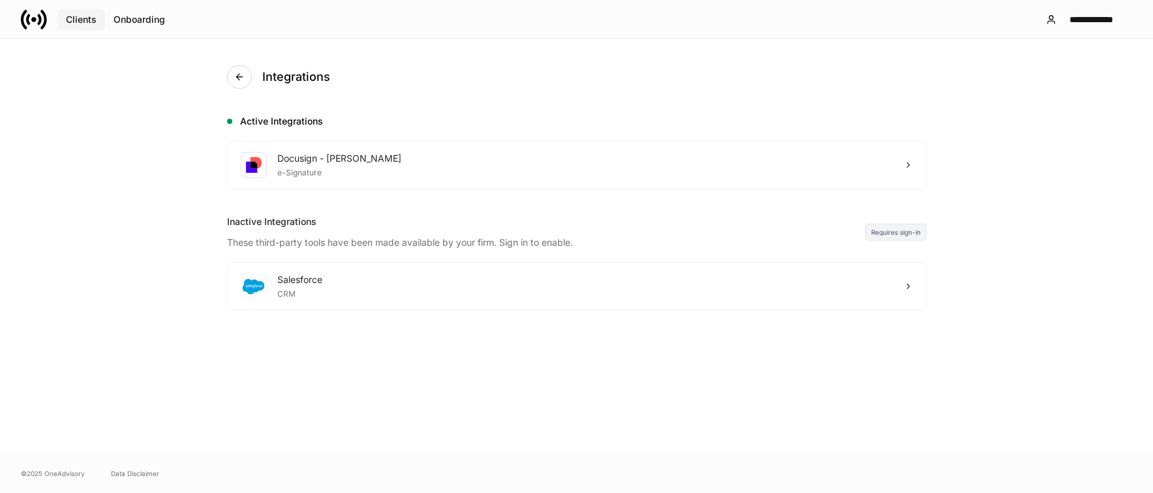
click at [66, 16] on div "Clients" at bounding box center [81, 19] width 31 height 9
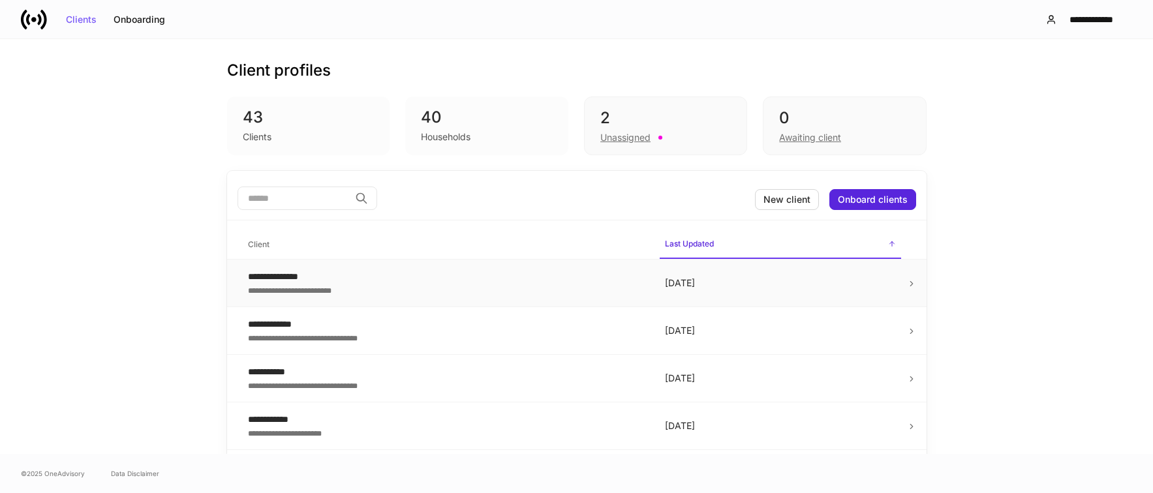
click at [373, 292] on div "**********" at bounding box center [446, 289] width 396 height 13
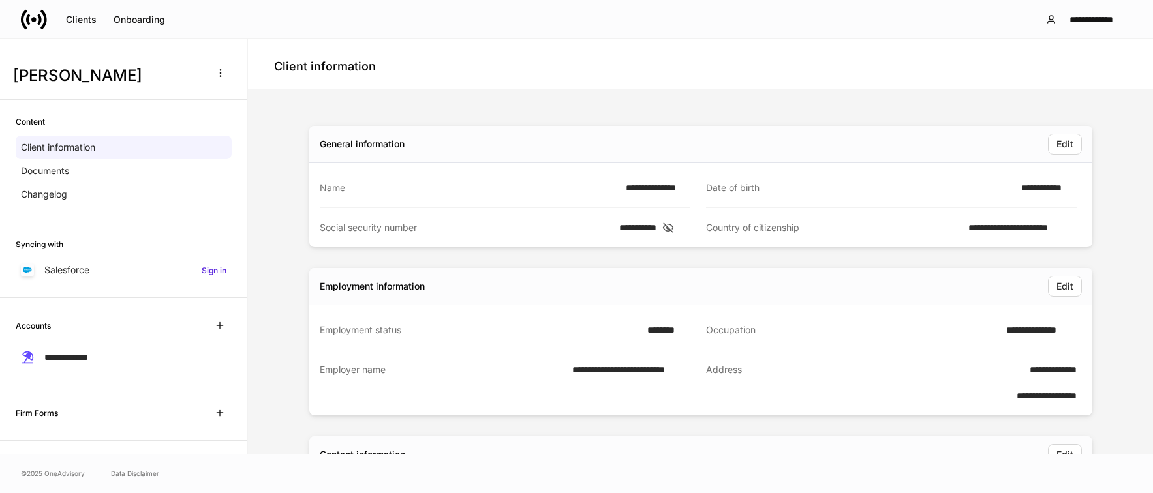
click at [128, 241] on div "Syncing with" at bounding box center [124, 244] width 216 height 12
click at [677, 73] on div "Client information" at bounding box center [700, 66] width 853 height 23
click at [534, 51] on div "Client information" at bounding box center [700, 64] width 905 height 50
click at [100, 241] on div "Syncing with" at bounding box center [124, 244] width 216 height 12
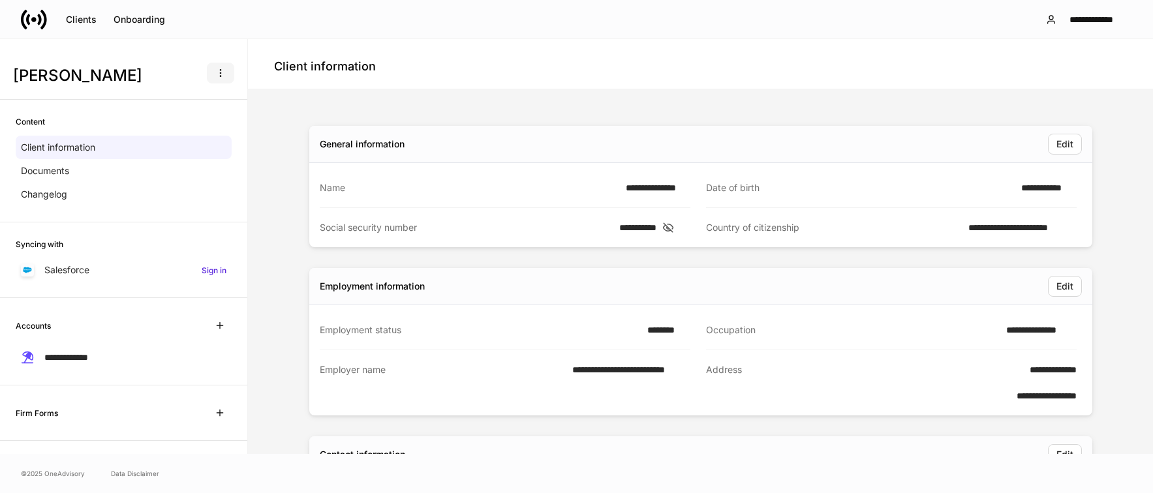
click at [215, 71] on icon "button" at bounding box center [220, 73] width 10 height 10
click at [535, 27] on div at bounding box center [576, 246] width 1153 height 493
click at [650, 33] on div "**********" at bounding box center [576, 19] width 1153 height 39
drag, startPoint x: 938, startPoint y: 54, endPoint x: 933, endPoint y: 34, distance: 20.1
click at [937, 52] on div "Client information" at bounding box center [700, 64] width 905 height 50
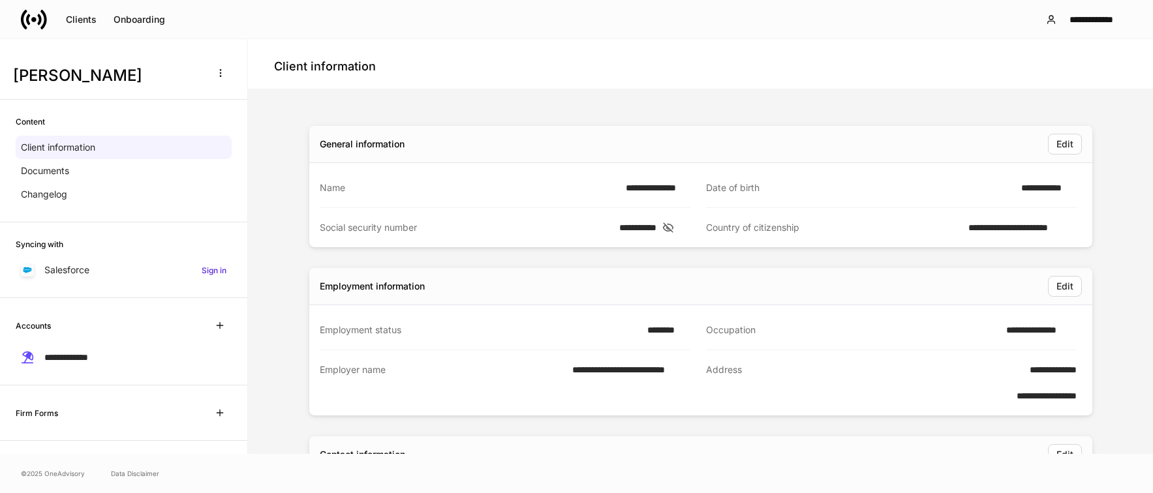
drag, startPoint x: 869, startPoint y: 42, endPoint x: 854, endPoint y: 0, distance: 44.2
click at [869, 43] on div "Client information" at bounding box center [700, 64] width 905 height 50
click at [70, 12] on button "Clients" at bounding box center [81, 19] width 48 height 21
